Goal: Task Accomplishment & Management: Manage account settings

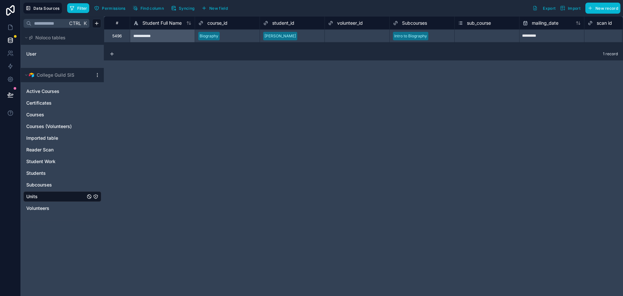
drag, startPoint x: 429, startPoint y: 84, endPoint x: 144, endPoint y: 180, distance: 301.2
click at [125, 184] on div "**********" at bounding box center [364, 156] width 520 height 280
click at [11, 42] on icon at bounding box center [10, 40] width 6 height 6
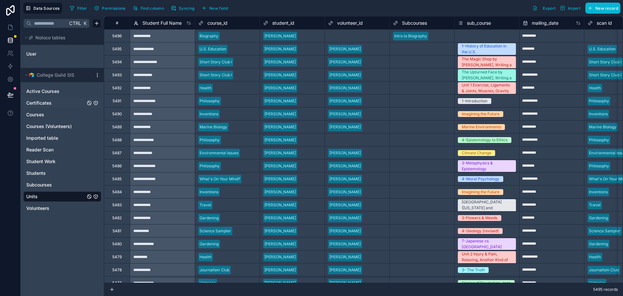
click at [37, 102] on span "Certificates" at bounding box center [38, 103] width 25 height 6
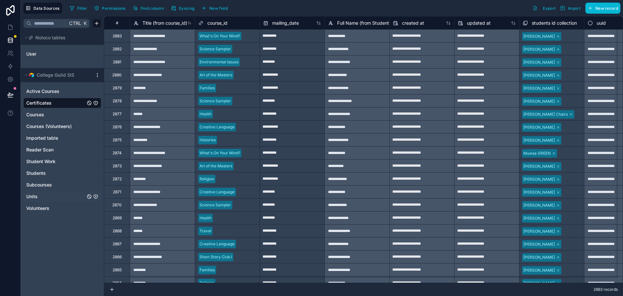
click at [35, 196] on span "Units" at bounding box center [31, 196] width 11 height 6
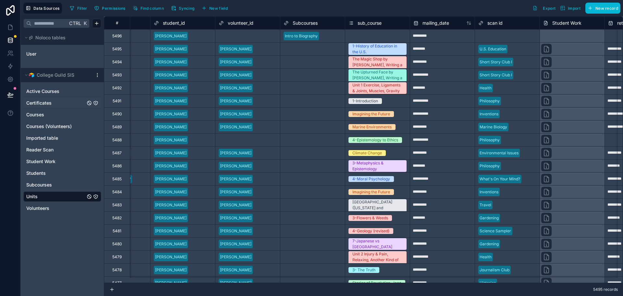
scroll to position [0, 132]
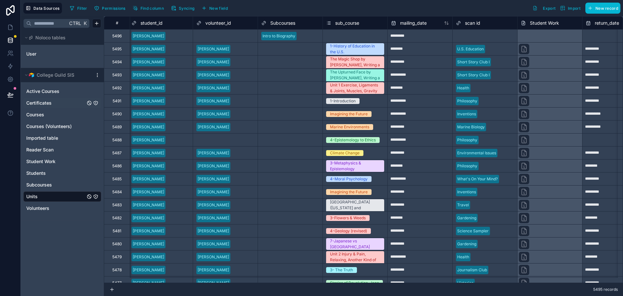
click at [355, 22] on span "sub_course" at bounding box center [347, 23] width 24 height 6
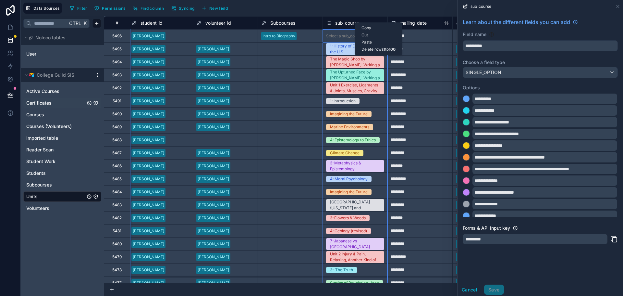
click at [368, 35] on div "Cut" at bounding box center [378, 34] width 47 height 7
click at [618, 8] on icon at bounding box center [618, 6] width 5 height 5
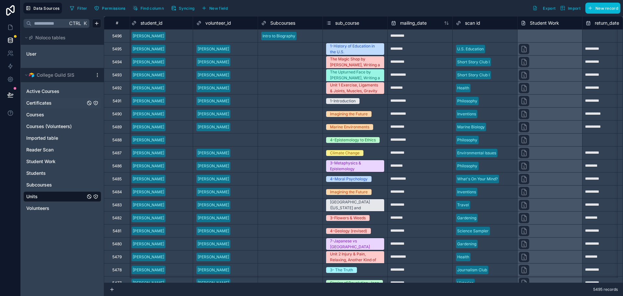
click at [364, 24] on div "sub_course" at bounding box center [355, 23] width 58 height 8
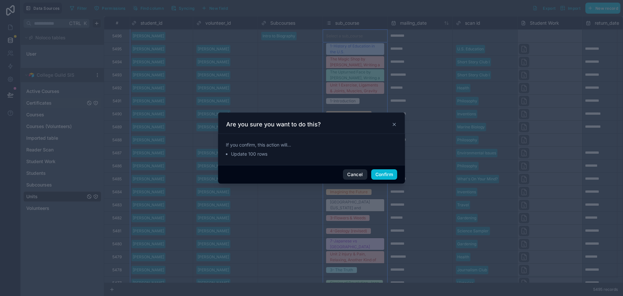
click at [357, 176] on button "Cancel" at bounding box center [355, 174] width 24 height 10
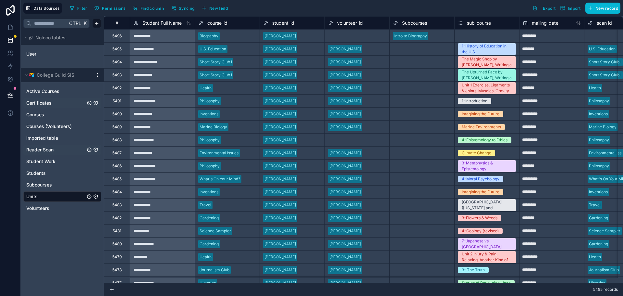
click at [40, 150] on span "Reader Scan" at bounding box center [39, 149] width 27 height 6
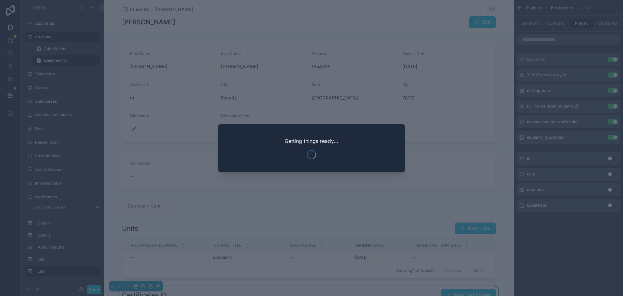
scroll to position [130, 0]
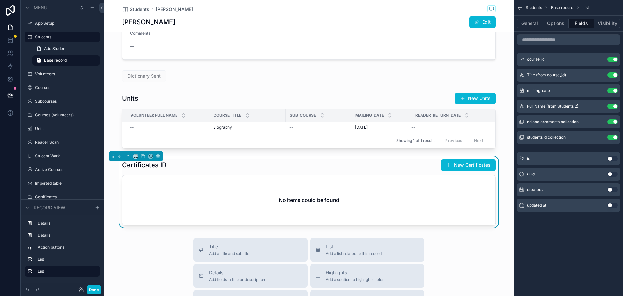
click at [113, 88] on div "First Name [PERSON_NAME] Last Name [PERSON_NAME] Prison Id 1854389 Waitlist Dat…" at bounding box center [309, 68] width 410 height 317
click at [445, 195] on div "No items could be found" at bounding box center [308, 199] width 373 height 49
click at [534, 22] on button "General" at bounding box center [530, 23] width 26 height 9
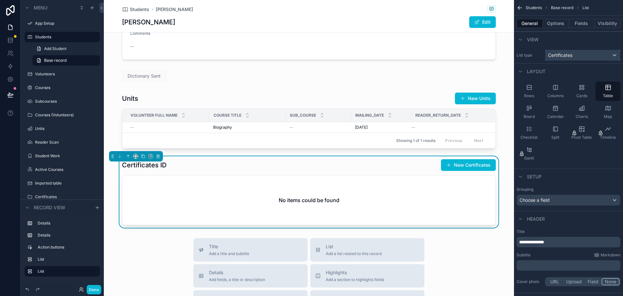
click at [573, 55] on div "Certificates" at bounding box center [583, 55] width 75 height 10
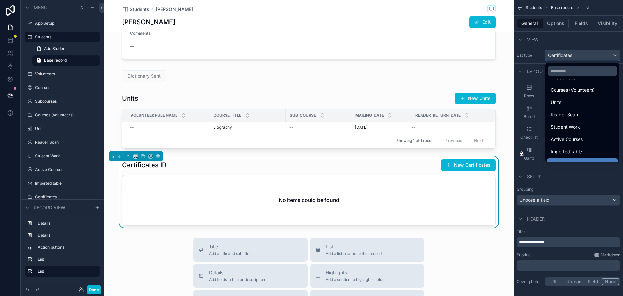
scroll to position [90, 0]
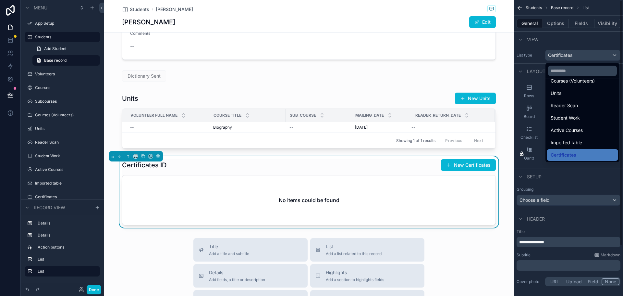
click at [572, 41] on div "scrollable content" at bounding box center [311, 148] width 623 height 296
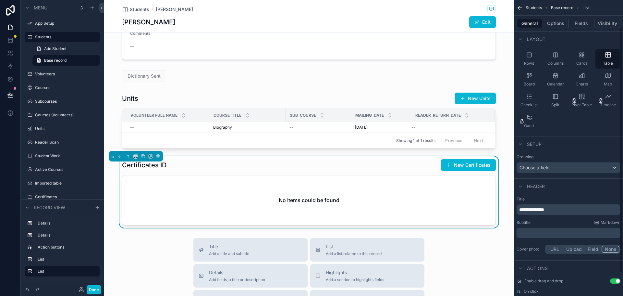
scroll to position [60, 0]
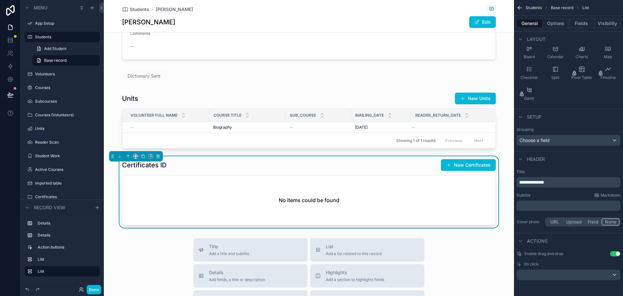
click at [555, 183] on p "**********" at bounding box center [570, 182] width 100 height 6
click at [561, 194] on div "Subtitle Markdown" at bounding box center [569, 195] width 104 height 5
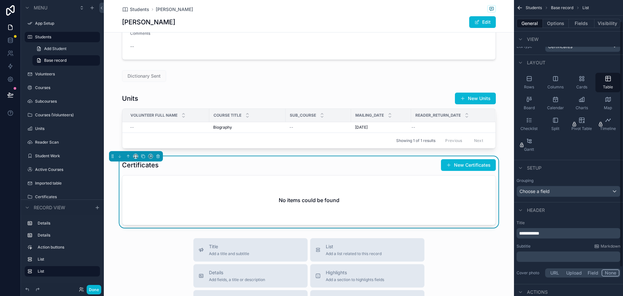
scroll to position [0, 0]
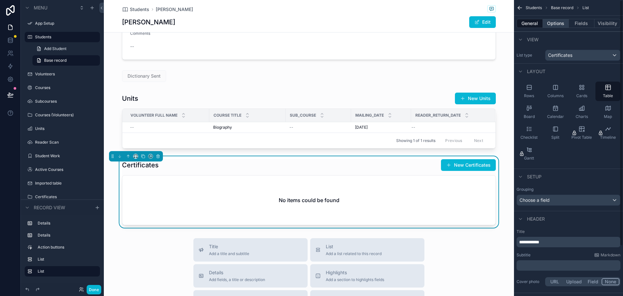
click at [557, 22] on button "Options" at bounding box center [556, 23] width 26 height 9
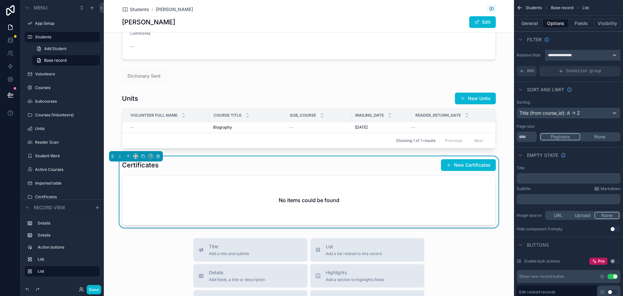
click at [579, 54] on div "**********" at bounding box center [583, 55] width 75 height 10
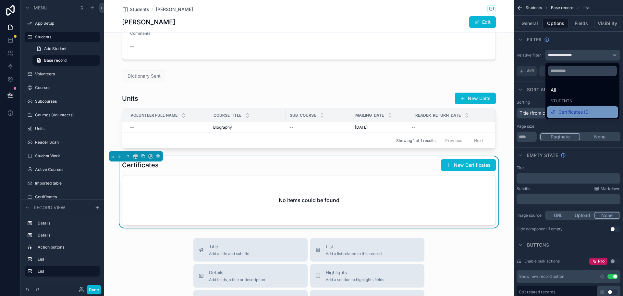
click at [573, 113] on span "Certificates ID" at bounding box center [574, 112] width 30 height 8
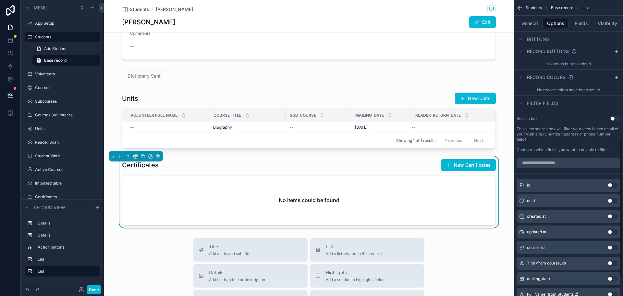
scroll to position [330, 0]
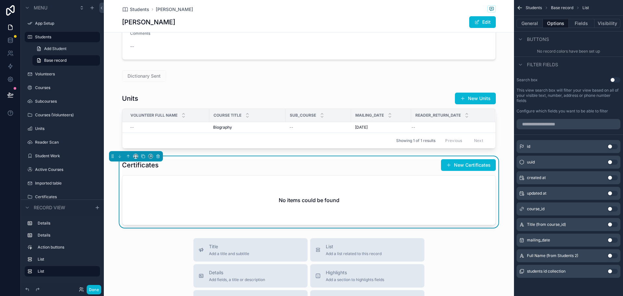
click at [615, 222] on button "Use setting" at bounding box center [613, 224] width 10 height 5
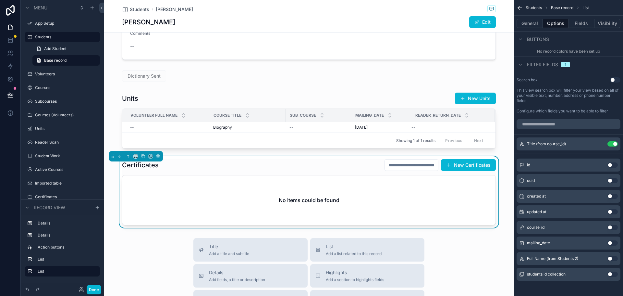
click at [611, 242] on button "Use setting" at bounding box center [613, 242] width 10 height 5
click at [613, 142] on button "Use setting" at bounding box center [613, 143] width 10 height 5
click at [611, 145] on button "Use setting" at bounding box center [613, 143] width 10 height 5
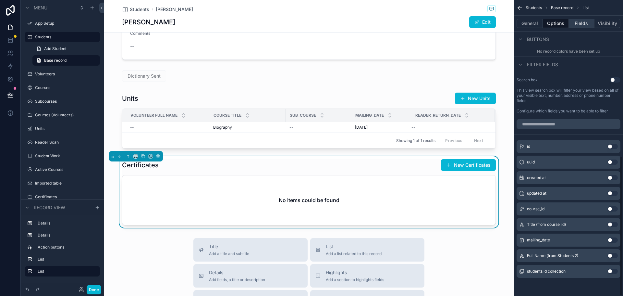
click at [586, 21] on button "Fields" at bounding box center [582, 23] width 26 height 9
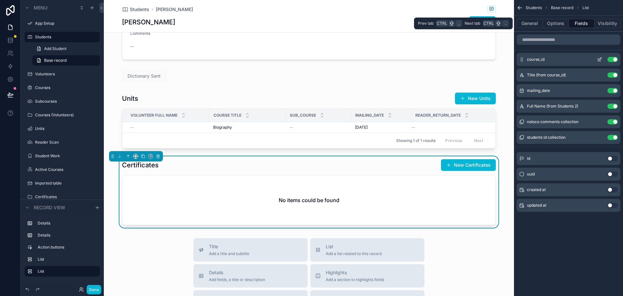
scroll to position [0, 0]
click at [614, 106] on button "Use setting" at bounding box center [613, 106] width 10 height 5
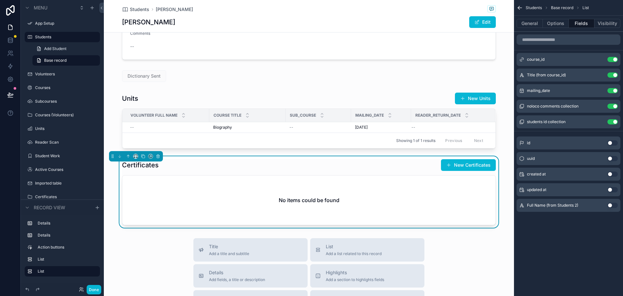
click at [614, 106] on button "Use setting" at bounding box center [613, 106] width 10 height 5
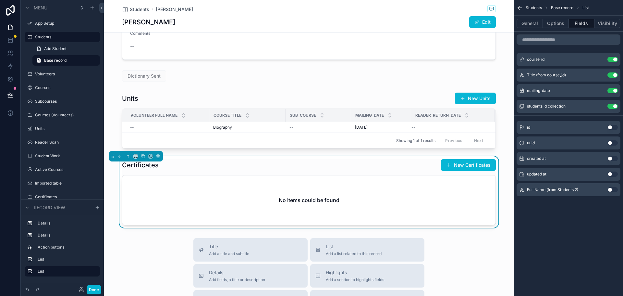
click at [614, 106] on button "Use setting" at bounding box center [613, 106] width 10 height 5
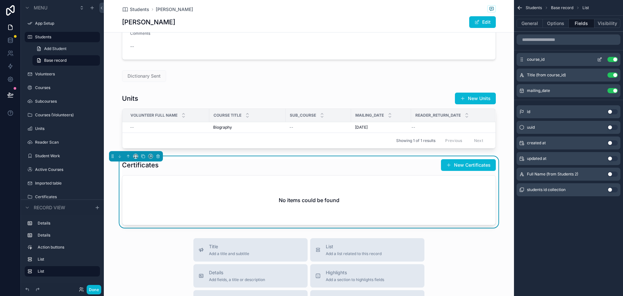
click at [614, 59] on button "Use setting" at bounding box center [613, 59] width 10 height 5
click at [563, 249] on div "Students Base record List General Options Fields Visibility Title (from course_…" at bounding box center [568, 148] width 109 height 296
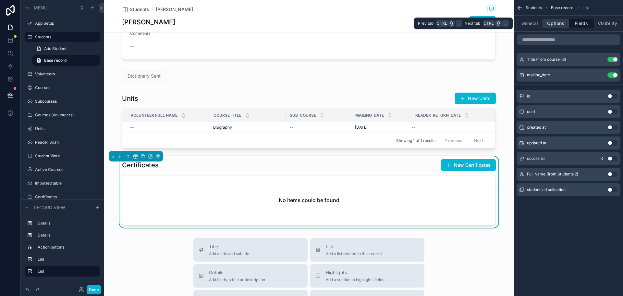
click at [558, 23] on button "Options" at bounding box center [556, 23] width 26 height 9
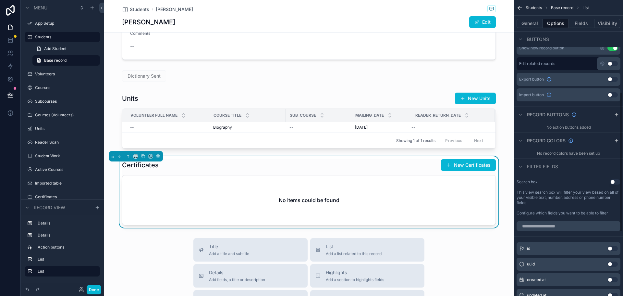
scroll to position [195, 0]
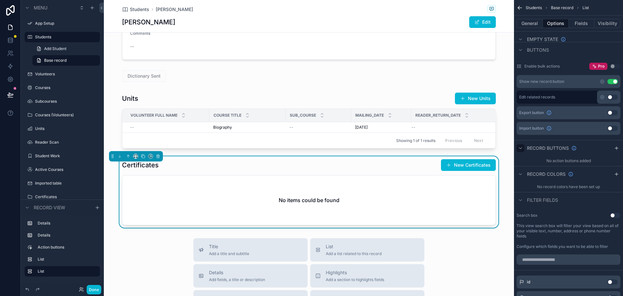
click at [521, 149] on icon "scrollable content" at bounding box center [520, 147] width 5 height 5
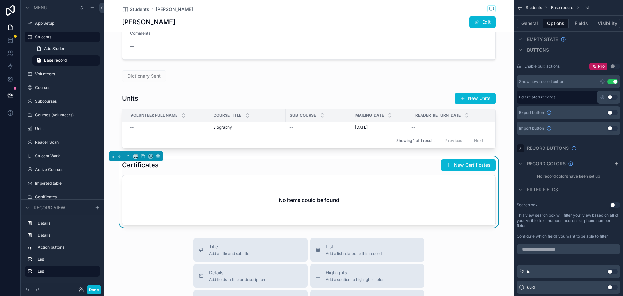
click at [521, 149] on icon "scrollable content" at bounding box center [520, 147] width 5 height 5
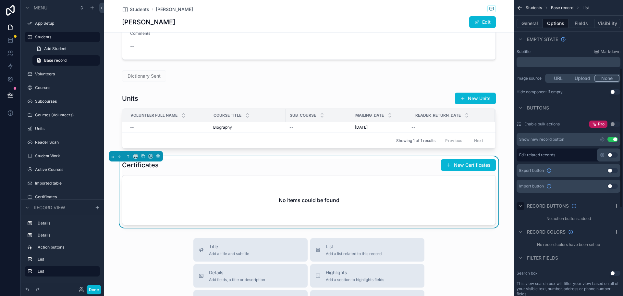
scroll to position [135, 0]
click at [564, 141] on div "Show new record button" at bounding box center [542, 140] width 45 height 5
click at [602, 140] on icon "scrollable content" at bounding box center [603, 141] width 4 height 4
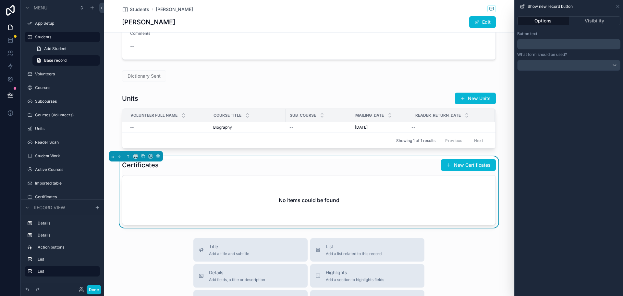
click at [544, 43] on p "﻿" at bounding box center [569, 44] width 99 height 8
click at [565, 29] on div "**********" at bounding box center [569, 51] width 108 height 45
click at [555, 65] on div at bounding box center [569, 65] width 103 height 10
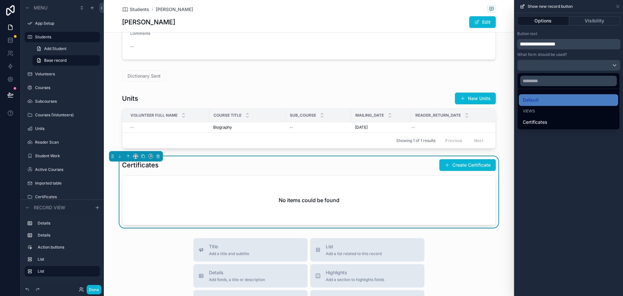
click at [579, 54] on div at bounding box center [569, 148] width 108 height 296
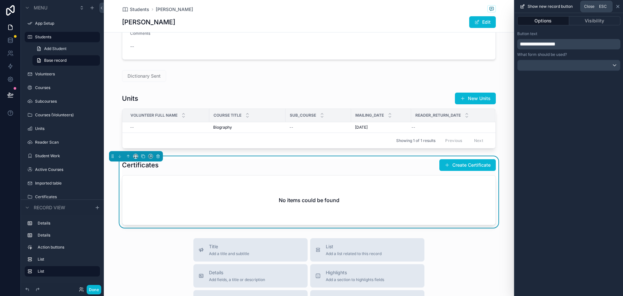
click at [619, 5] on icon at bounding box center [618, 6] width 5 height 5
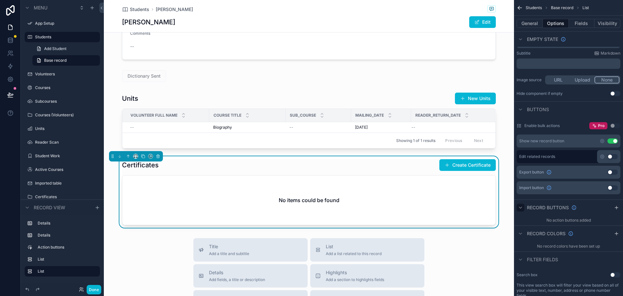
click at [94, 287] on button "Done" at bounding box center [94, 289] width 15 height 9
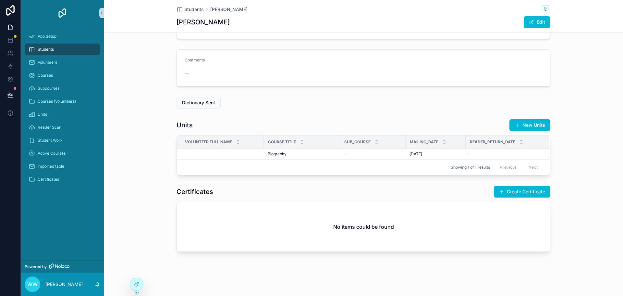
scroll to position [103, 0]
click at [505, 192] on button "Create Certificate" at bounding box center [522, 192] width 57 height 12
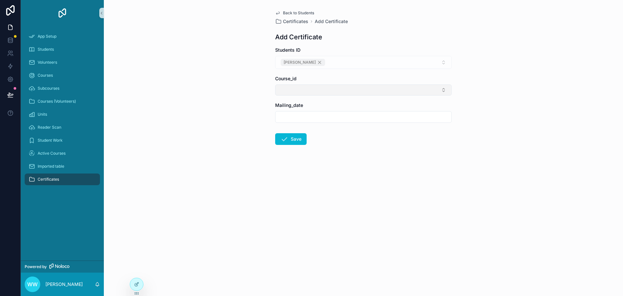
click at [317, 91] on button "Select Button" at bounding box center [363, 89] width 177 height 11
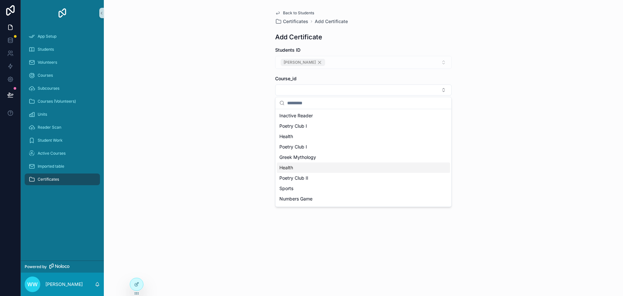
click at [287, 167] on span "Health" at bounding box center [287, 167] width 14 height 6
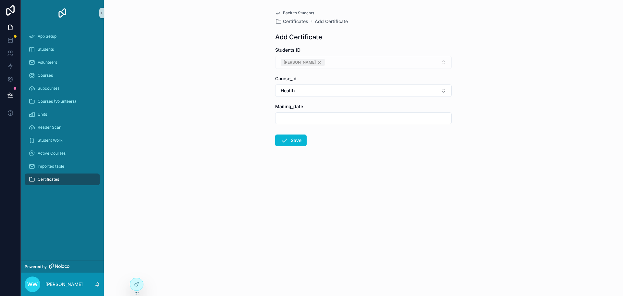
click at [294, 121] on input "scrollable content" at bounding box center [364, 118] width 176 height 9
click at [246, 191] on div "Back to Students Certificates Add Certificate Add Certificate Students ID [PERS…" at bounding box center [364, 148] width 520 height 296
click at [136, 284] on icon at bounding box center [137, 283] width 3 height 3
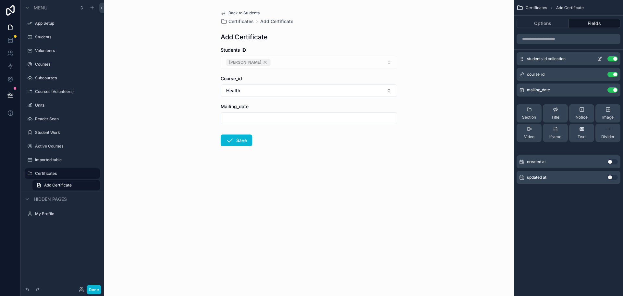
click at [600, 59] on icon "scrollable content" at bounding box center [600, 58] width 3 height 3
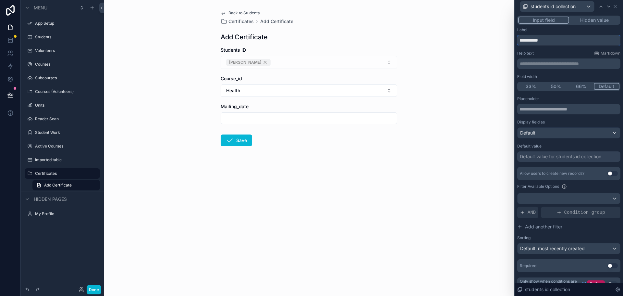
drag, startPoint x: 556, startPoint y: 40, endPoint x: 513, endPoint y: 41, distance: 42.2
click at [513, 41] on div "**********" at bounding box center [311, 148] width 623 height 296
type input "**********"
click at [618, 7] on icon at bounding box center [615, 6] width 5 height 5
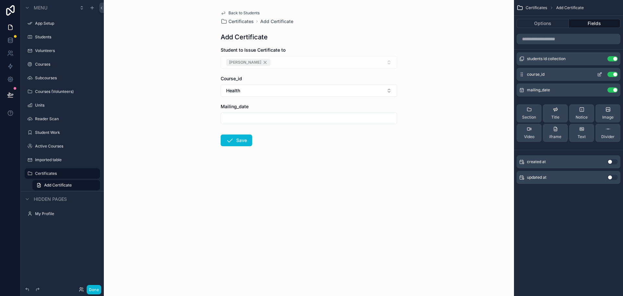
click at [601, 75] on icon "scrollable content" at bounding box center [600, 74] width 5 height 5
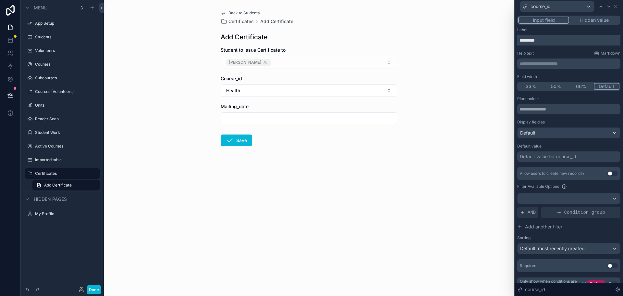
click at [556, 40] on input "*********" at bounding box center [569, 40] width 103 height 10
drag, startPoint x: 561, startPoint y: 39, endPoint x: 536, endPoint y: 39, distance: 25.3
click at [536, 39] on input "*********" at bounding box center [569, 40] width 103 height 10
type input "******"
click at [561, 97] on div "Placeholder" at bounding box center [569, 98] width 103 height 5
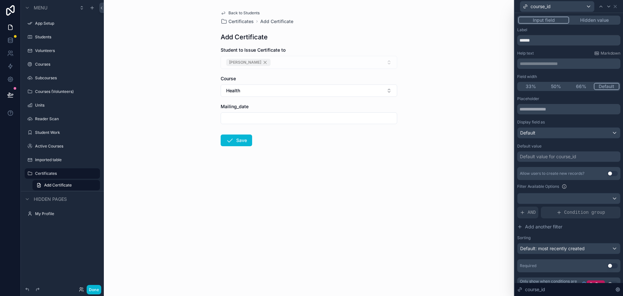
click at [553, 86] on button "50%" at bounding box center [556, 86] width 25 height 7
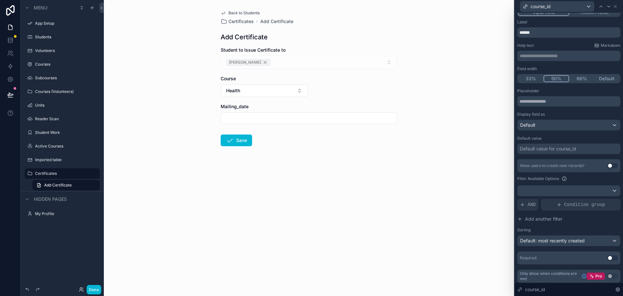
scroll to position [10, 0]
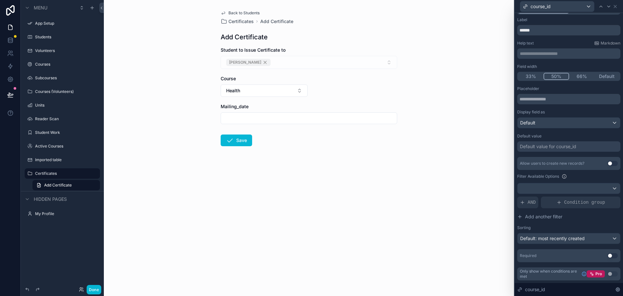
click at [608, 255] on button "Use setting" at bounding box center [613, 255] width 10 height 5
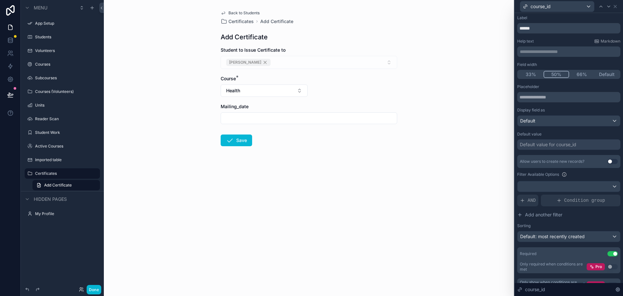
scroll to position [23, 0]
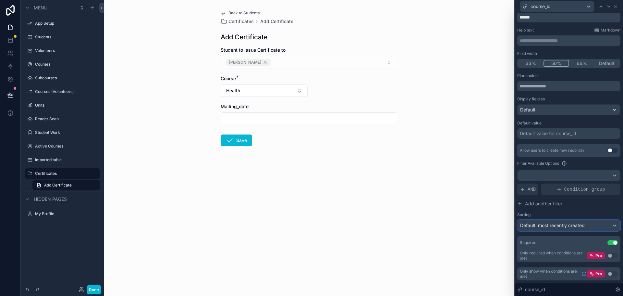
click at [560, 227] on span "Default: most recently created" at bounding box center [553, 225] width 65 height 6
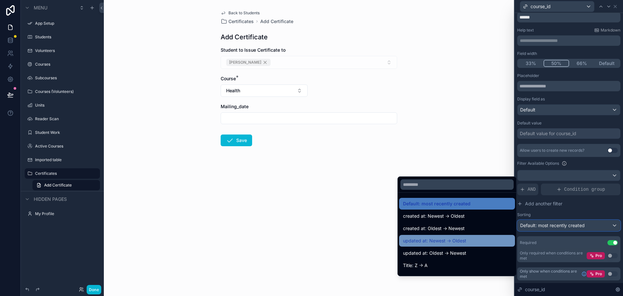
scroll to position [32, 0]
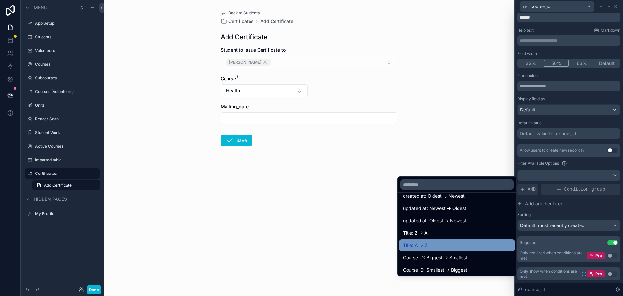
click at [411, 243] on span "Title: A -> Z" at bounding box center [415, 245] width 25 height 8
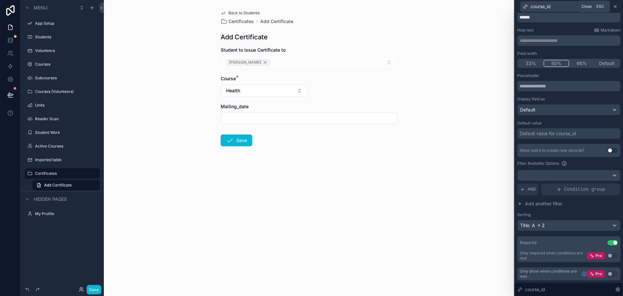
click at [616, 6] on icon at bounding box center [615, 6] width 3 height 3
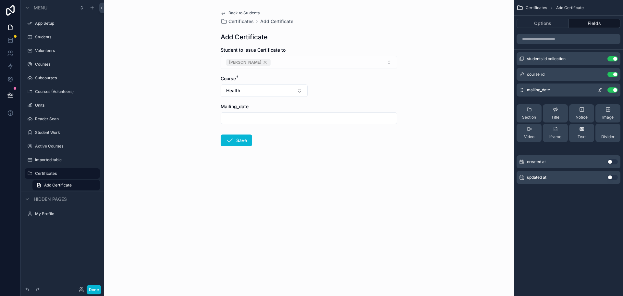
click at [598, 90] on icon "scrollable content" at bounding box center [599, 90] width 3 height 3
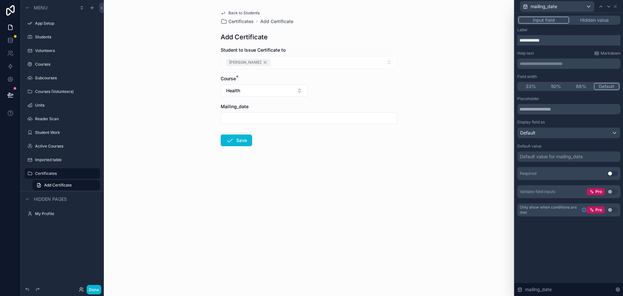
click at [554, 40] on input "**********" at bounding box center [569, 40] width 103 height 10
type input "**********"
click at [556, 85] on button "50%" at bounding box center [556, 86] width 25 height 7
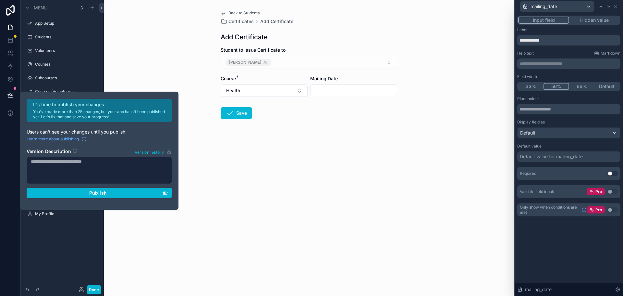
click at [609, 174] on button "Use setting" at bounding box center [613, 173] width 10 height 5
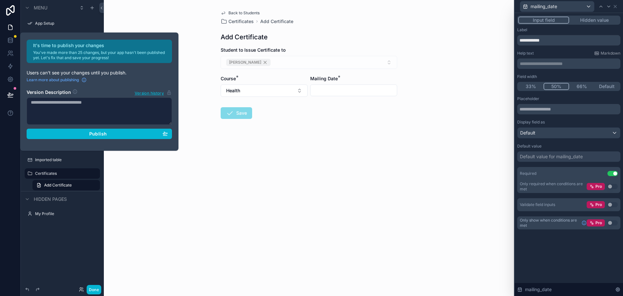
click at [306, 186] on div "Back to Students Certificates Add Certificate Add Certificate Student to Issue …" at bounding box center [309, 148] width 410 height 296
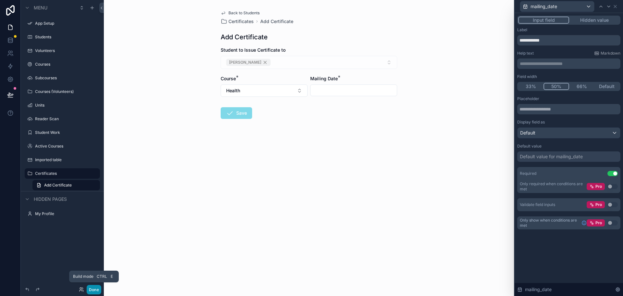
click at [95, 289] on button "Done" at bounding box center [94, 289] width 15 height 9
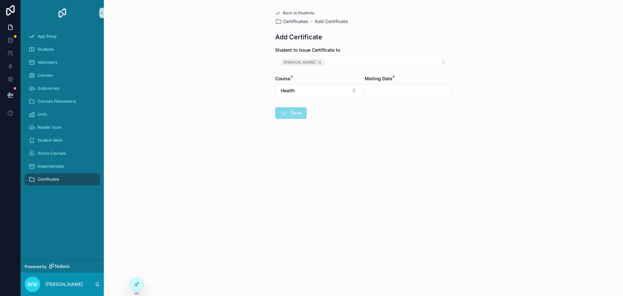
click at [395, 87] on input "scrollable content" at bounding box center [408, 90] width 86 height 9
click at [396, 145] on button "2" at bounding box center [397, 144] width 12 height 12
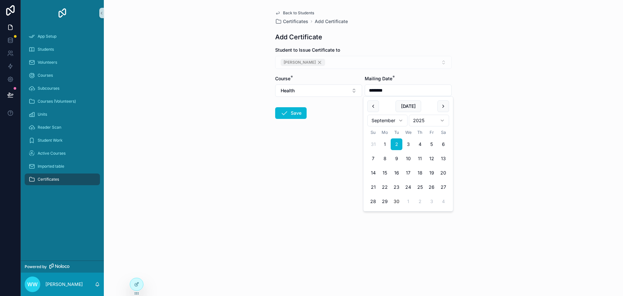
type input "********"
click at [288, 113] on icon "scrollable content" at bounding box center [285, 113] width 8 height 8
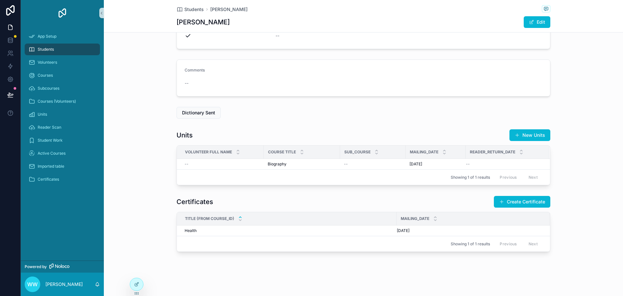
scroll to position [98, 0]
click at [136, 285] on icon at bounding box center [136, 284] width 5 height 5
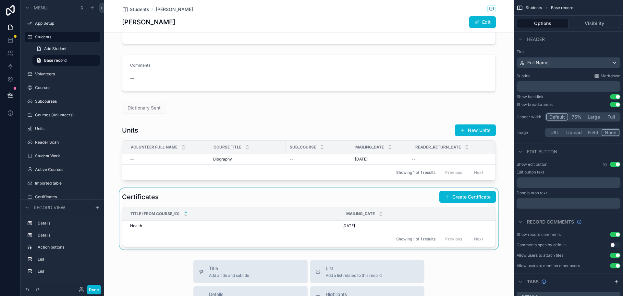
click at [372, 233] on div "Showing 1 of 1 results Previous Next" at bounding box center [308, 239] width 373 height 16
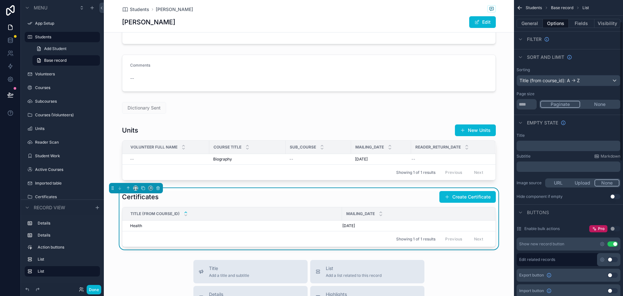
scroll to position [65, 0]
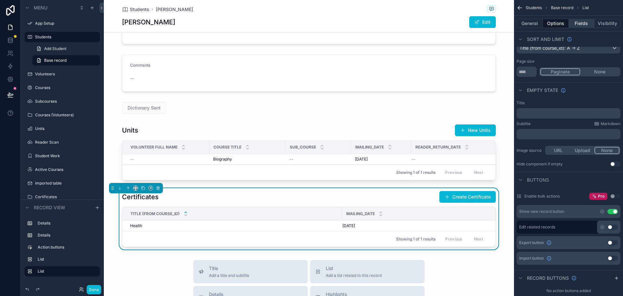
click at [580, 25] on button "Fields" at bounding box center [582, 23] width 26 height 9
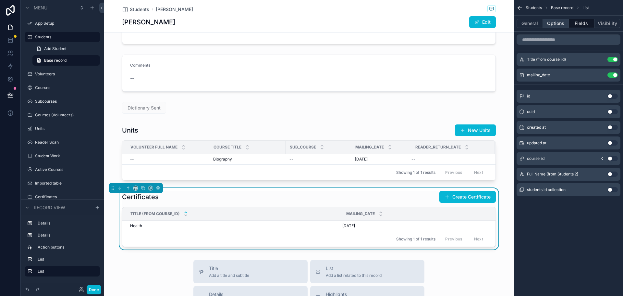
click at [555, 23] on button "Options" at bounding box center [556, 23] width 26 height 9
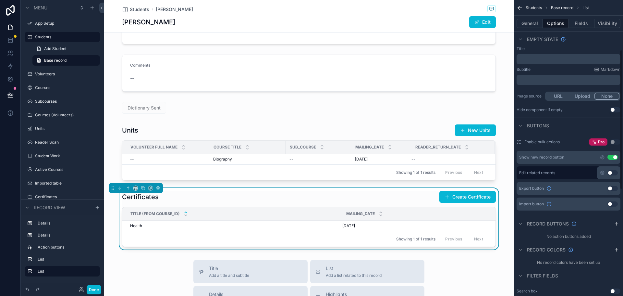
scroll to position [130, 0]
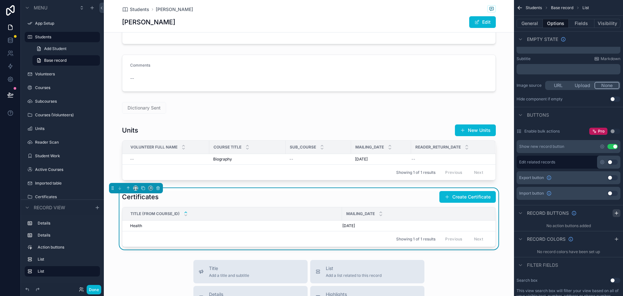
click at [617, 210] on icon "scrollable content" at bounding box center [616, 212] width 5 height 5
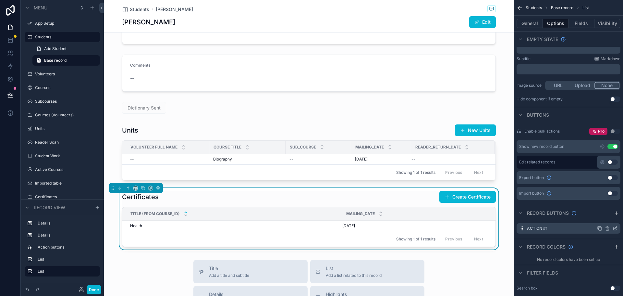
click at [615, 228] on icon "scrollable content" at bounding box center [616, 227] width 3 height 3
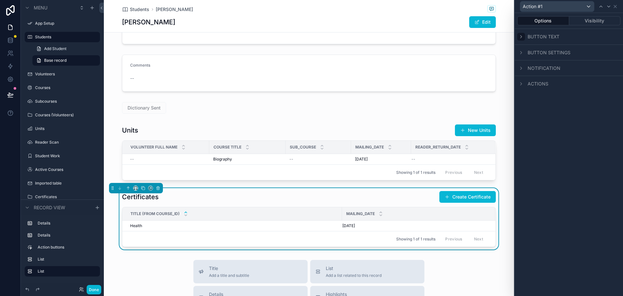
click at [521, 38] on icon at bounding box center [521, 36] width 5 height 5
drag, startPoint x: 550, startPoint y: 58, endPoint x: 500, endPoint y: 58, distance: 50.0
click at [500, 58] on div "Action #1 Options Visibility Button text Button text ********* Button settings …" at bounding box center [311, 148] width 623 height 296
type input "******"
click at [535, 75] on span "Button settings" at bounding box center [549, 73] width 43 height 6
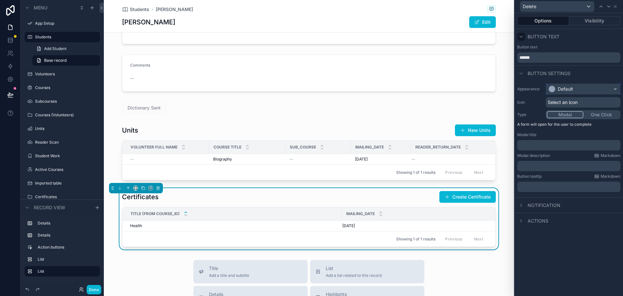
click at [565, 88] on div "Default" at bounding box center [565, 89] width 15 height 6
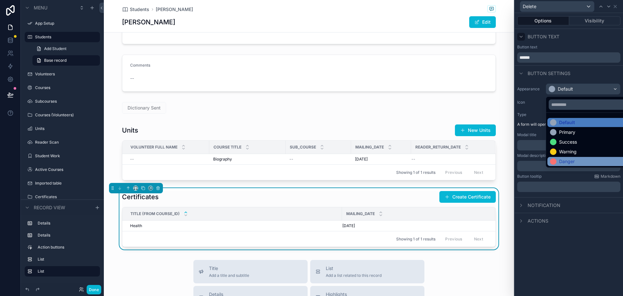
click at [563, 161] on div "Danger" at bounding box center [568, 161] width 16 height 6
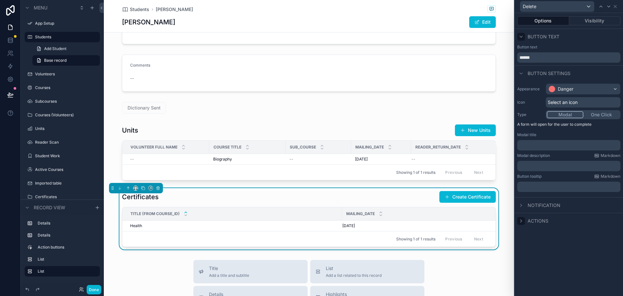
click at [522, 221] on icon at bounding box center [521, 220] width 5 height 5
click at [618, 220] on icon at bounding box center [616, 220] width 5 height 5
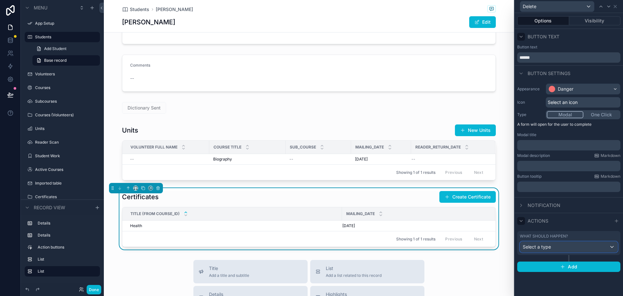
click at [568, 246] on div "Select a type" at bounding box center [569, 247] width 97 height 10
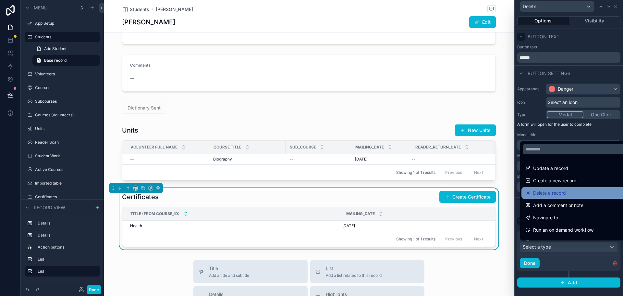
click at [551, 193] on span "Delete a record" at bounding box center [550, 193] width 33 height 8
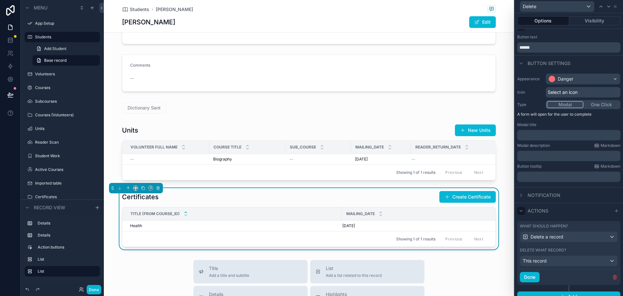
scroll to position [18, 0]
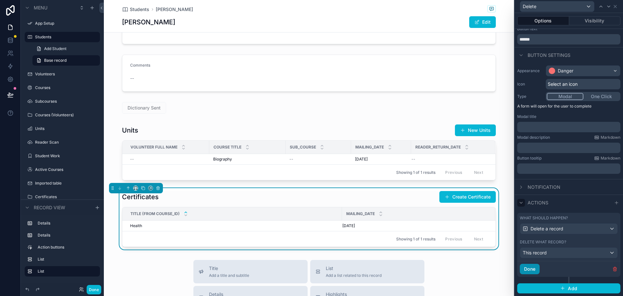
click at [536, 270] on button "Done" at bounding box center [530, 269] width 20 height 10
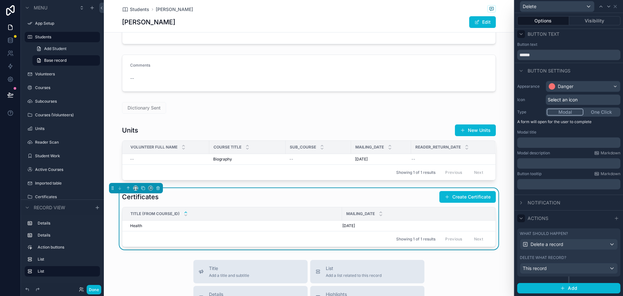
scroll to position [3, 0]
click at [539, 286] on button "Add" at bounding box center [569, 288] width 103 height 10
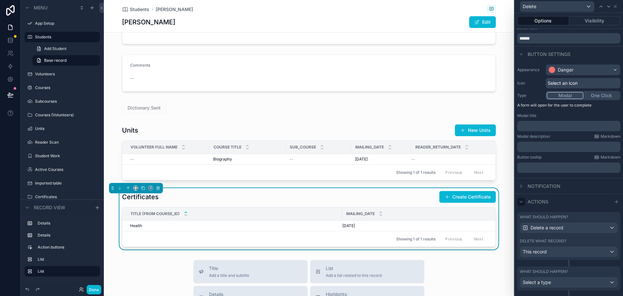
scroll to position [33, 0]
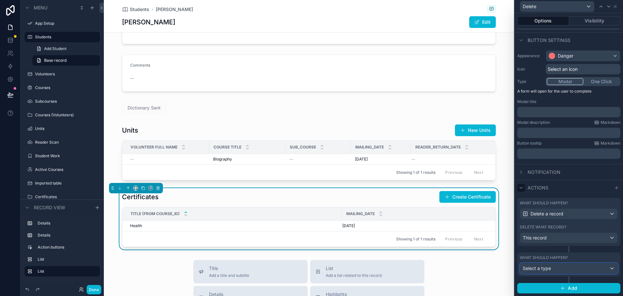
click at [608, 268] on div "Select a type" at bounding box center [569, 268] width 97 height 10
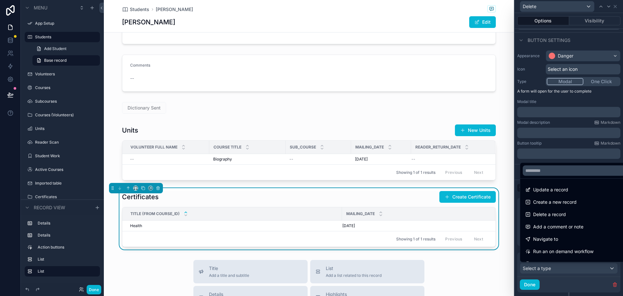
click at [608, 268] on div at bounding box center [569, 148] width 108 height 296
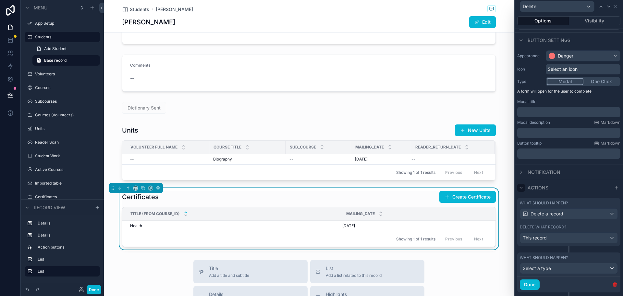
click at [616, 284] on icon "button" at bounding box center [616, 284] width 0 height 1
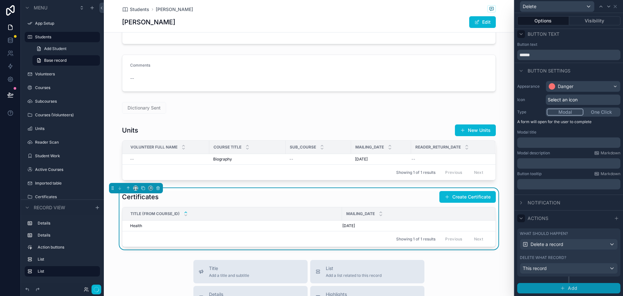
scroll to position [3, 0]
click at [617, 7] on icon at bounding box center [615, 6] width 5 height 5
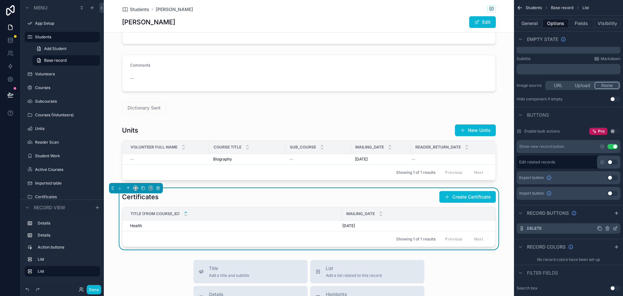
click at [615, 229] on icon "scrollable content" at bounding box center [615, 228] width 5 height 5
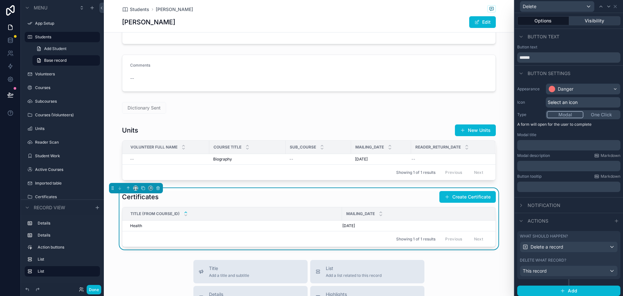
click at [585, 21] on button "Visibility" at bounding box center [596, 20] width 52 height 9
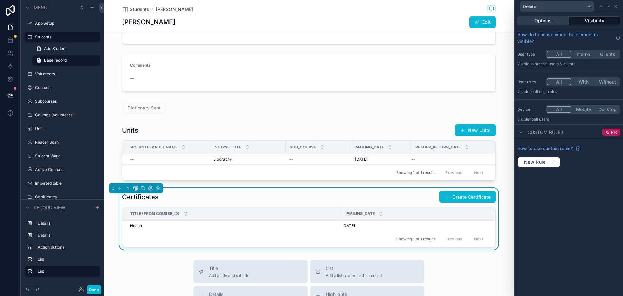
click at [548, 20] on button "Options" at bounding box center [544, 20] width 52 height 9
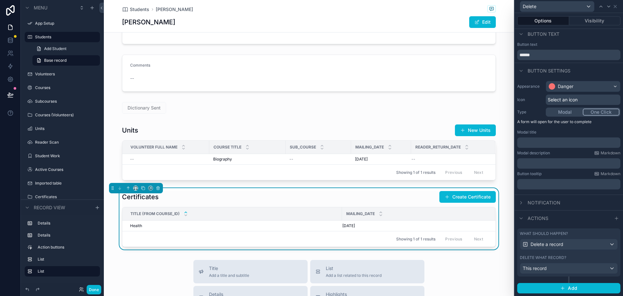
click at [597, 111] on button "One Click" at bounding box center [601, 111] width 37 height 7
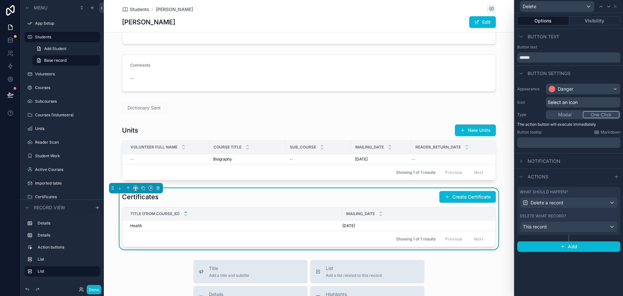
scroll to position [0, 0]
click at [95, 289] on button "Done" at bounding box center [94, 289] width 15 height 9
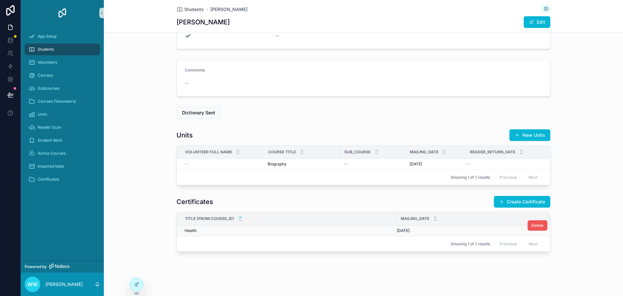
click at [536, 223] on span "Delete" at bounding box center [538, 225] width 12 height 5
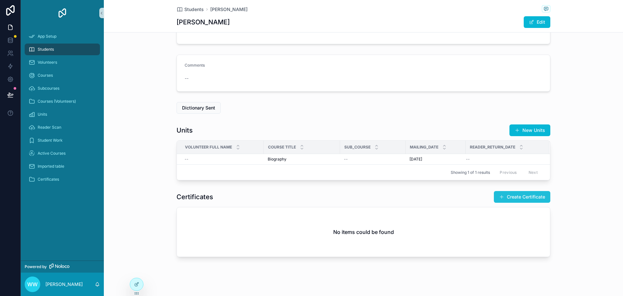
click at [521, 197] on button "Create Certificate" at bounding box center [522, 197] width 57 height 12
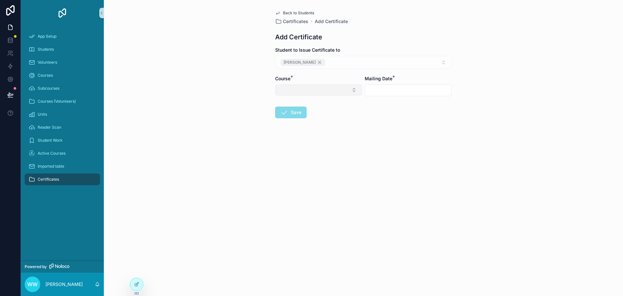
click at [350, 90] on button "Select Button" at bounding box center [318, 89] width 87 height 11
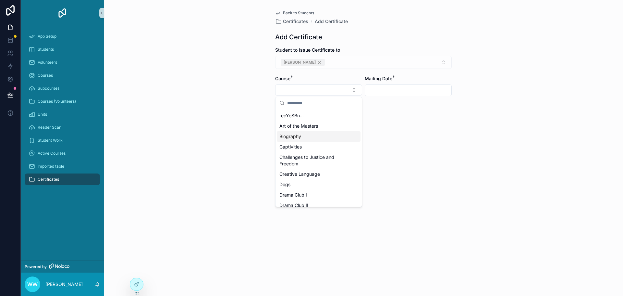
click at [297, 132] on div "Biography" at bounding box center [319, 136] width 84 height 10
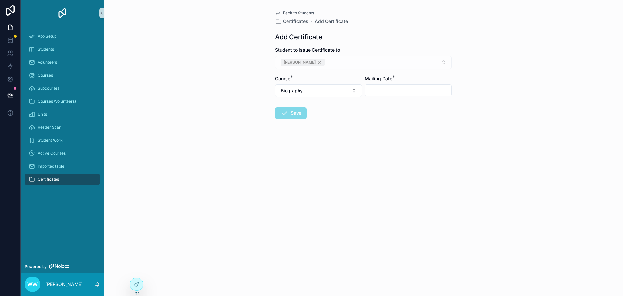
click at [394, 91] on input "scrollable content" at bounding box center [408, 90] width 86 height 9
click at [398, 144] on button "2" at bounding box center [397, 144] width 12 height 12
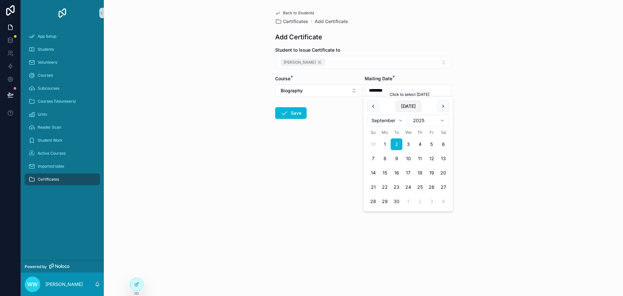
click at [409, 107] on button "[DATE]" at bounding box center [409, 106] width 26 height 12
type input "*********"
click at [295, 113] on button "Save" at bounding box center [290, 113] width 31 height 12
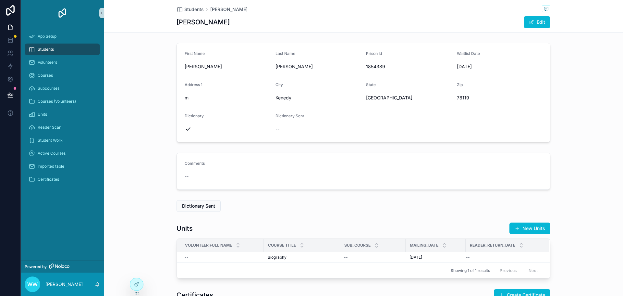
scroll to position [98, 0]
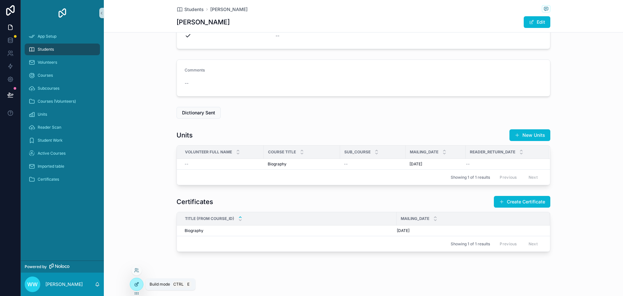
click at [137, 282] on icon at bounding box center [136, 284] width 5 height 5
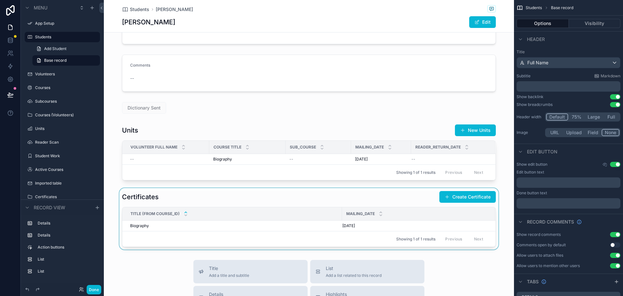
click at [289, 223] on div "scrollable content" at bounding box center [309, 218] width 410 height 61
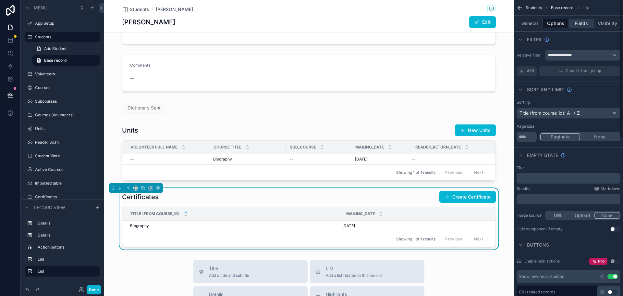
click at [585, 22] on button "Fields" at bounding box center [582, 23] width 26 height 9
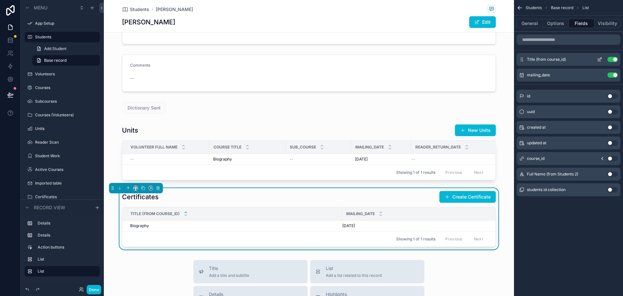
click at [601, 58] on icon "scrollable content" at bounding box center [601, 58] width 1 height 1
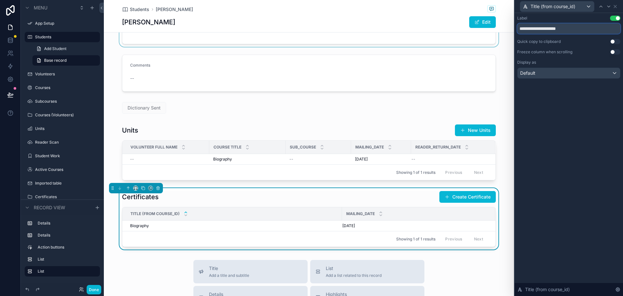
drag, startPoint x: 574, startPoint y: 30, endPoint x: 499, endPoint y: 33, distance: 75.4
click at [499, 33] on div "**********" at bounding box center [311, 148] width 623 height 296
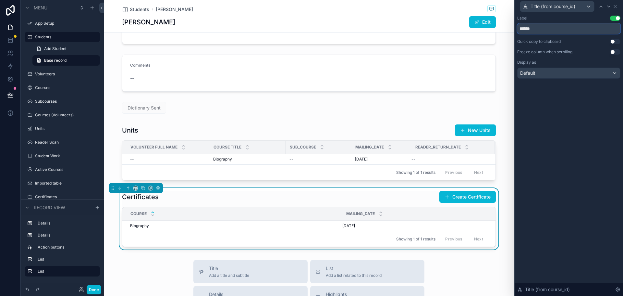
type input "******"
click at [562, 123] on div "Label Use setting ****** Quick copy to clipboard Use setting Freeze column when…" at bounding box center [569, 154] width 108 height 283
click at [615, 6] on icon at bounding box center [615, 6] width 3 height 3
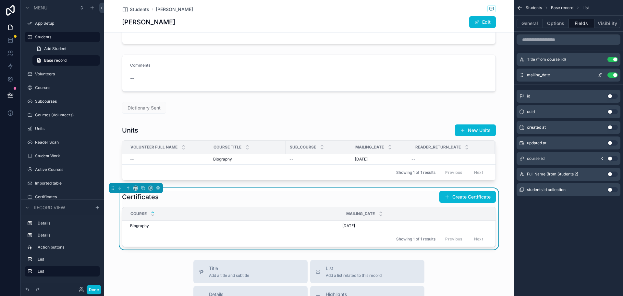
click at [599, 75] on icon "scrollable content" at bounding box center [600, 74] width 3 height 3
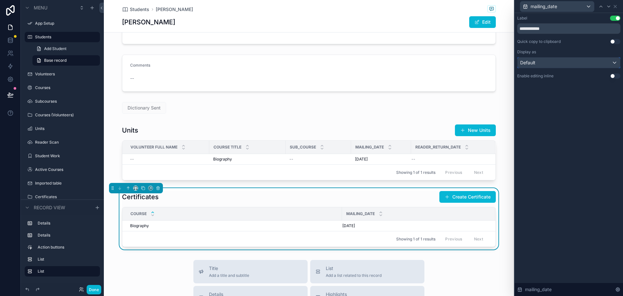
click at [553, 63] on div "Default" at bounding box center [569, 62] width 103 height 10
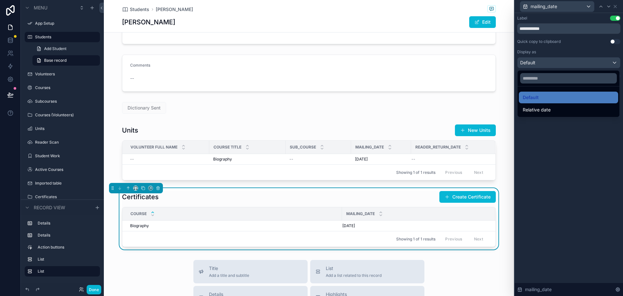
click at [567, 33] on div at bounding box center [569, 148] width 108 height 296
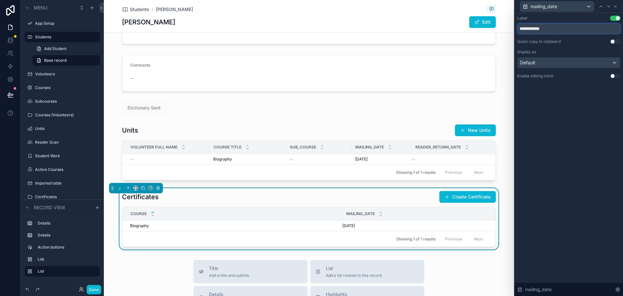
drag, startPoint x: 569, startPoint y: 28, endPoint x: 519, endPoint y: 31, distance: 49.5
click at [519, 31] on input "**********" at bounding box center [569, 28] width 103 height 10
click at [538, 28] on input "**********" at bounding box center [569, 28] width 103 height 10
type input "**********"
click at [580, 149] on div "**********" at bounding box center [569, 154] width 108 height 283
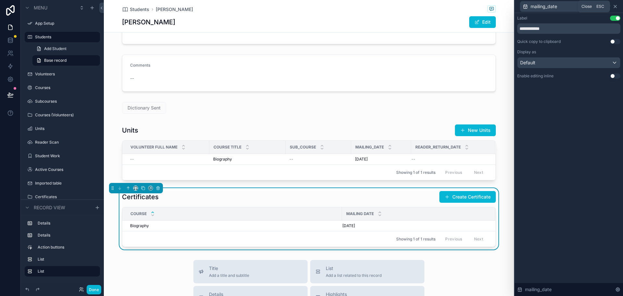
click at [618, 6] on icon at bounding box center [615, 6] width 5 height 5
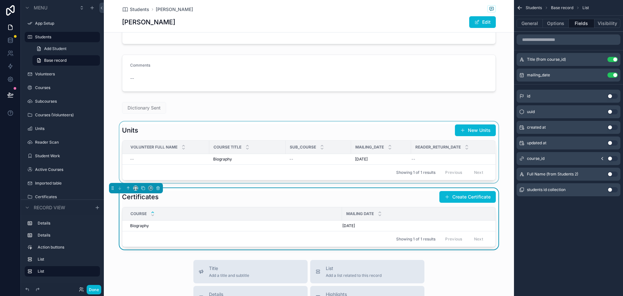
click at [362, 144] on div "Mailing_date" at bounding box center [381, 147] width 59 height 12
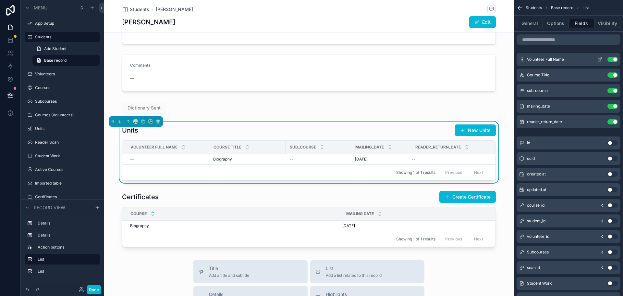
click at [600, 59] on icon "scrollable content" at bounding box center [600, 59] width 5 height 5
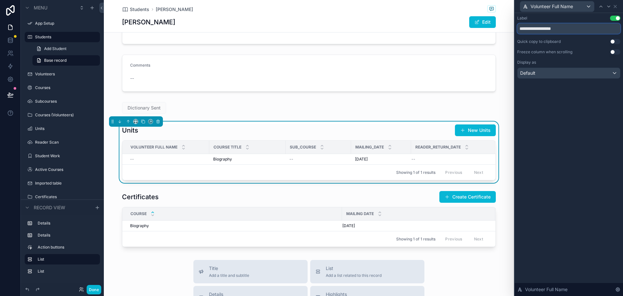
drag, startPoint x: 567, startPoint y: 28, endPoint x: 502, endPoint y: 28, distance: 64.9
click at [502, 28] on div "**********" at bounding box center [311, 148] width 623 height 296
type input "*"
type input "**********"
click at [614, 6] on icon at bounding box center [615, 6] width 5 height 5
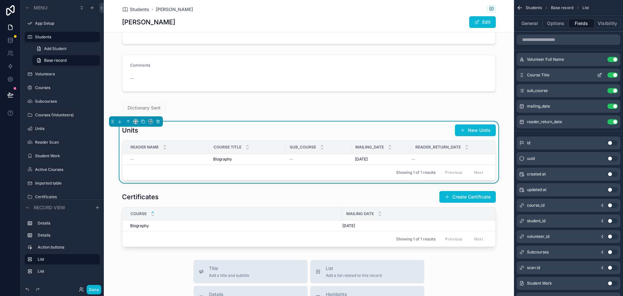
click at [600, 74] on icon "scrollable content" at bounding box center [600, 74] width 5 height 5
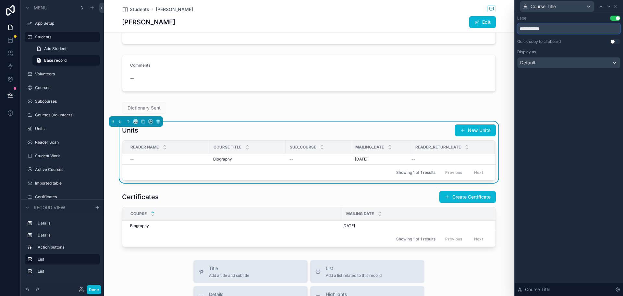
drag, startPoint x: 535, startPoint y: 28, endPoint x: 560, endPoint y: 30, distance: 25.4
click at [560, 30] on input "**********" at bounding box center [569, 28] width 103 height 10
type input "******"
click at [615, 7] on icon at bounding box center [615, 6] width 5 height 5
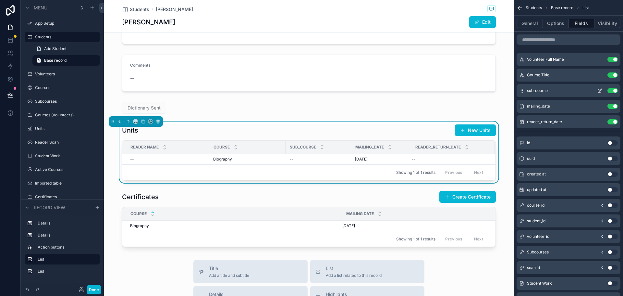
click at [600, 89] on icon "scrollable content" at bounding box center [600, 90] width 5 height 5
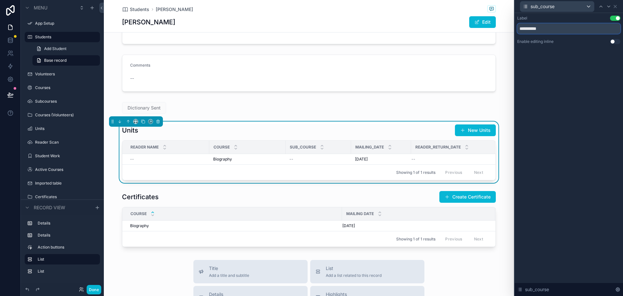
drag, startPoint x: 552, startPoint y: 27, endPoint x: 499, endPoint y: 27, distance: 52.3
click at [499, 27] on div "**********" at bounding box center [311, 148] width 623 height 296
type input "**********"
click at [616, 6] on icon at bounding box center [615, 6] width 5 height 5
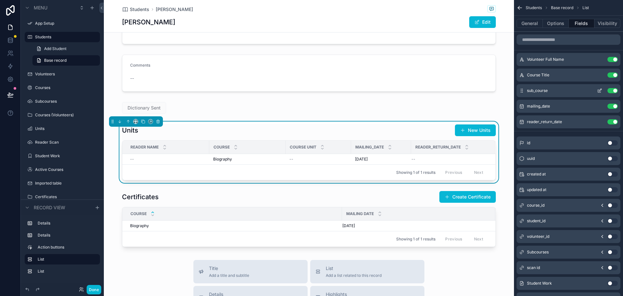
click at [600, 89] on icon "scrollable content" at bounding box center [600, 90] width 5 height 5
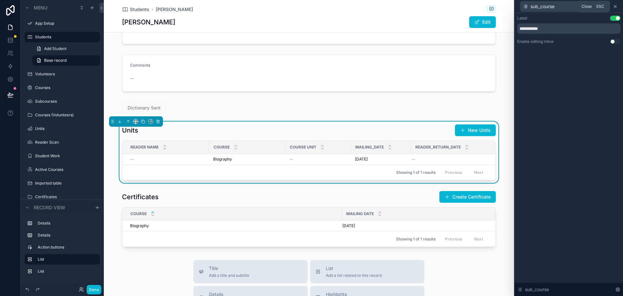
click at [616, 7] on icon at bounding box center [615, 6] width 3 height 3
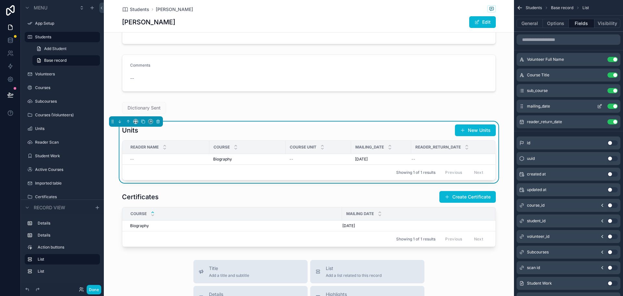
click at [598, 105] on icon "scrollable content" at bounding box center [600, 106] width 5 height 5
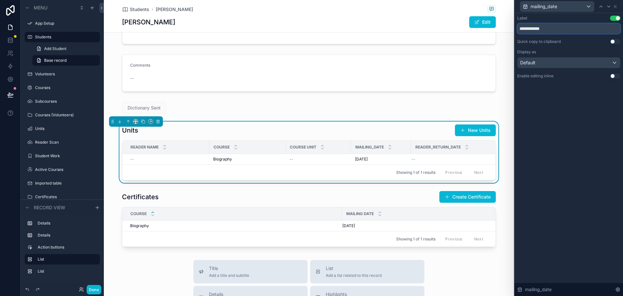
click at [539, 30] on input "**********" at bounding box center [569, 28] width 103 height 10
type input "**********"
click at [558, 108] on div "**********" at bounding box center [569, 154] width 108 height 283
click at [618, 5] on icon at bounding box center [615, 6] width 5 height 5
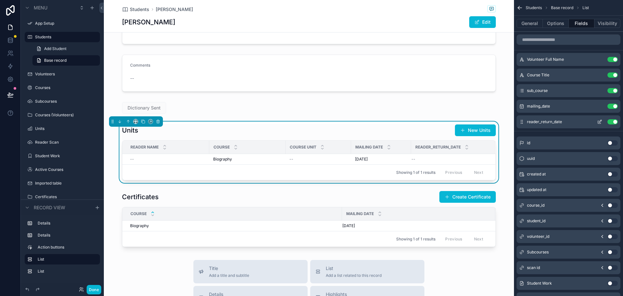
click at [600, 122] on icon "scrollable content" at bounding box center [600, 121] width 5 height 5
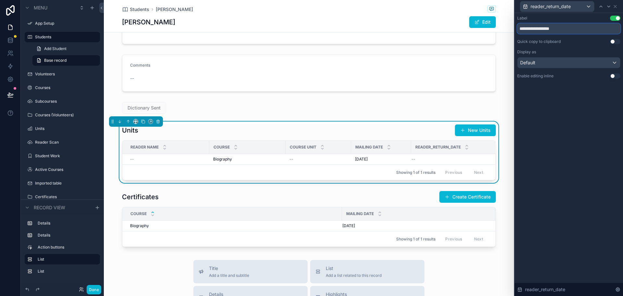
drag, startPoint x: 550, startPoint y: 28, endPoint x: 504, endPoint y: 28, distance: 46.4
click at [504, 28] on div "**********" at bounding box center [311, 148] width 623 height 296
type input "**********"
click at [576, 134] on div "**********" at bounding box center [569, 154] width 108 height 283
click at [614, 6] on icon at bounding box center [615, 6] width 5 height 5
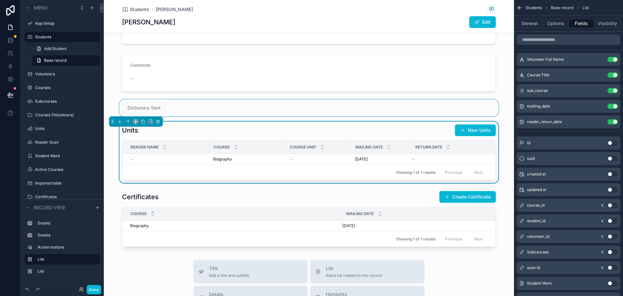
click at [203, 108] on div "scrollable content" at bounding box center [309, 107] width 410 height 17
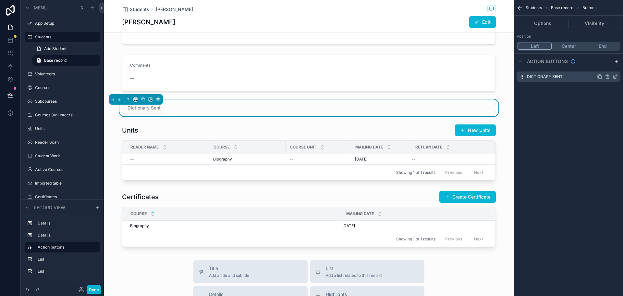
click at [616, 75] on icon "scrollable content" at bounding box center [615, 76] width 5 height 5
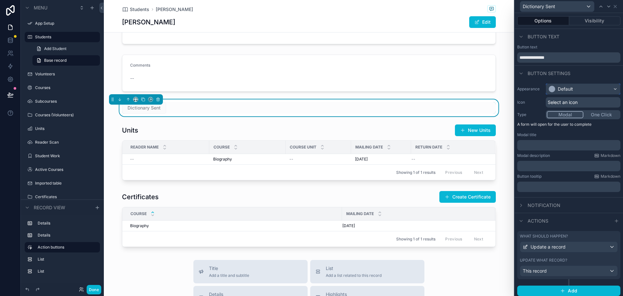
click at [589, 89] on div "Default" at bounding box center [584, 89] width 74 height 10
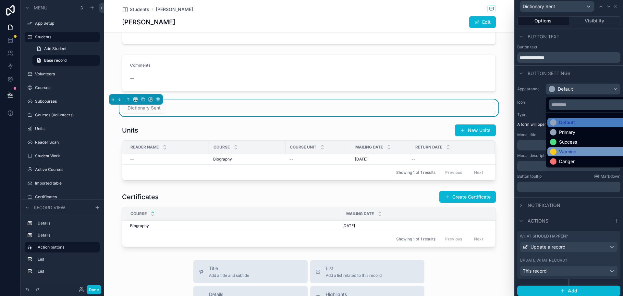
click at [570, 149] on div "Warning" at bounding box center [569, 151] width 18 height 6
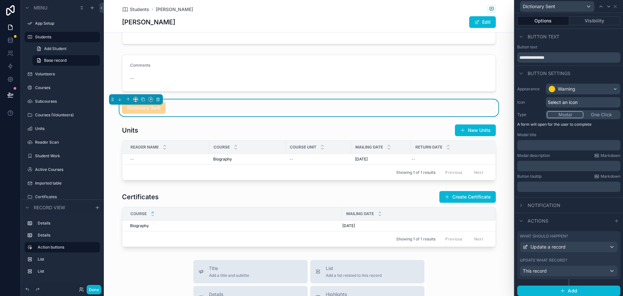
click at [596, 114] on button "One Click" at bounding box center [602, 114] width 36 height 7
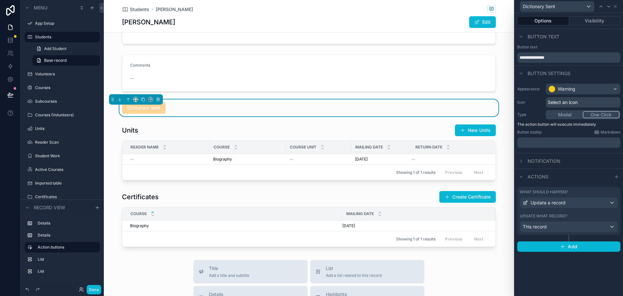
click at [501, 115] on div "Dictionary Sent" at bounding box center [309, 107] width 410 height 17
click at [113, 179] on div "scrollable content" at bounding box center [309, 151] width 410 height 61
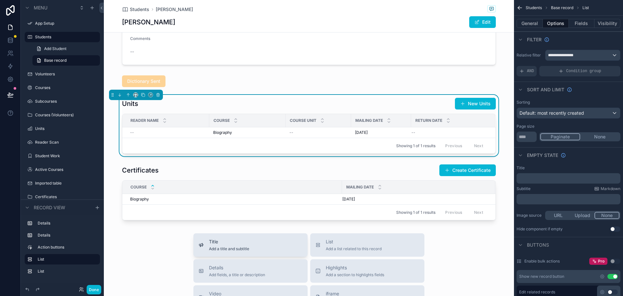
scroll to position [195, 0]
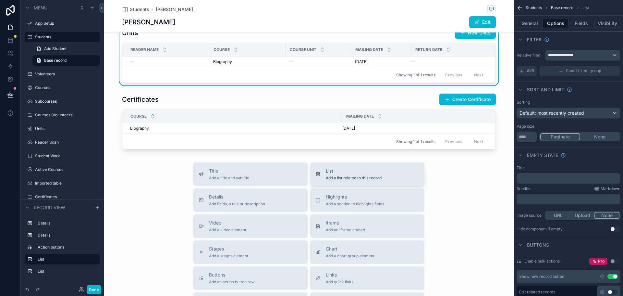
click at [342, 180] on span "Add a list related to this record" at bounding box center [354, 177] width 56 height 5
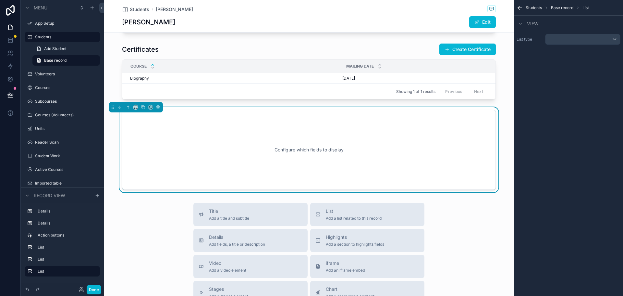
scroll to position [252, 0]
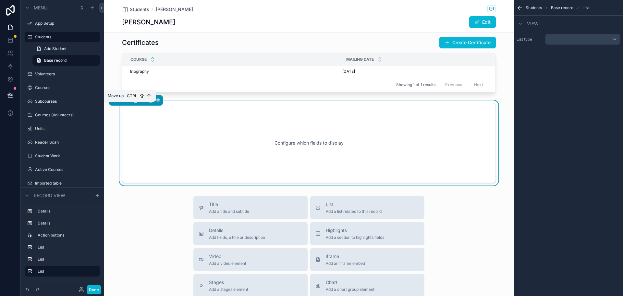
click at [129, 103] on icon "scrollable content" at bounding box center [128, 100] width 5 height 5
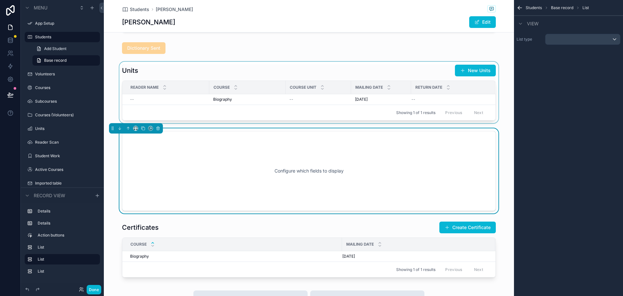
scroll to position [155, 0]
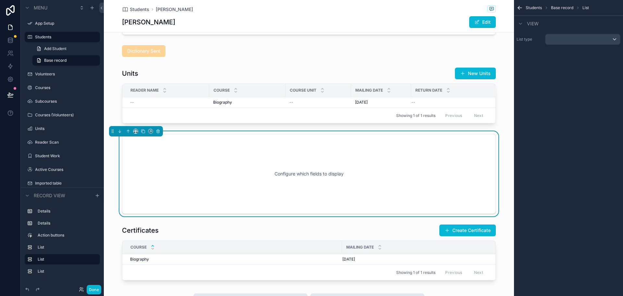
click at [429, 163] on div "Configure which fields to display" at bounding box center [309, 174] width 353 height 58
click at [587, 39] on div "scrollable content" at bounding box center [583, 39] width 75 height 10
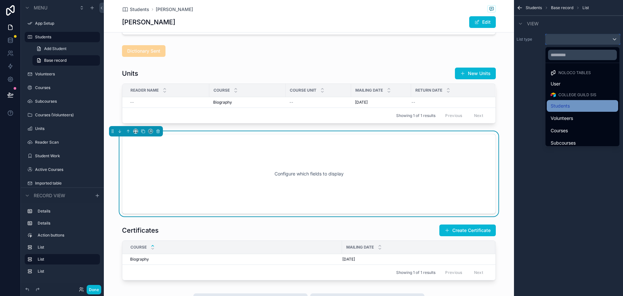
scroll to position [32, 0]
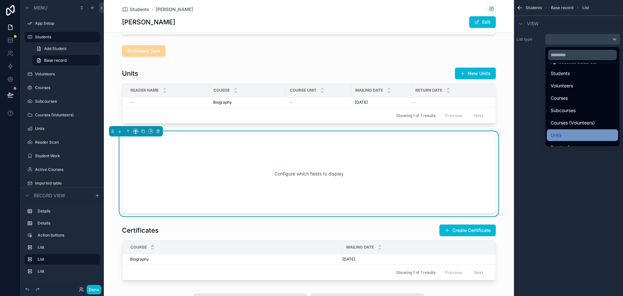
click at [573, 132] on div "Units" at bounding box center [583, 135] width 64 height 8
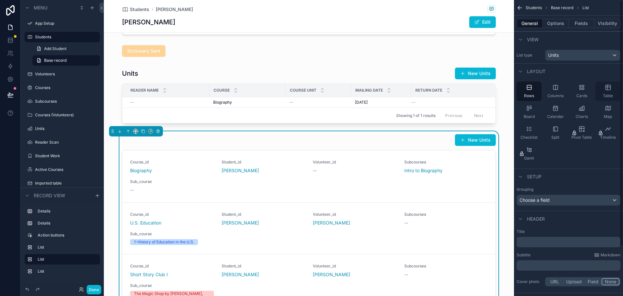
drag, startPoint x: 611, startPoint y: 88, endPoint x: 600, endPoint y: 86, distance: 10.8
click at [611, 88] on icon "scrollable content" at bounding box center [608, 87] width 5 height 5
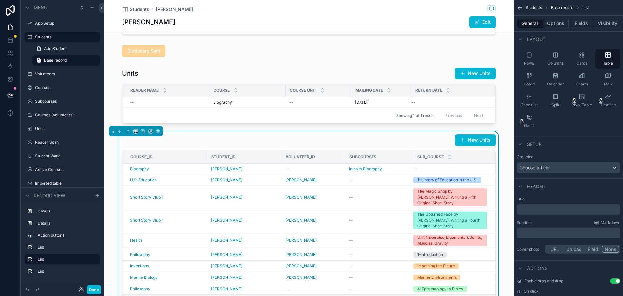
click at [535, 209] on p "﻿" at bounding box center [570, 209] width 100 height 6
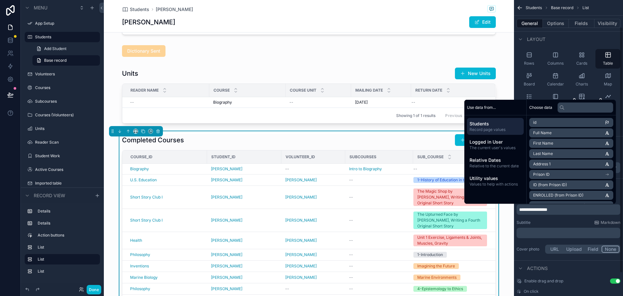
click at [551, 220] on div "Subtitle Markdown" at bounding box center [569, 222] width 104 height 5
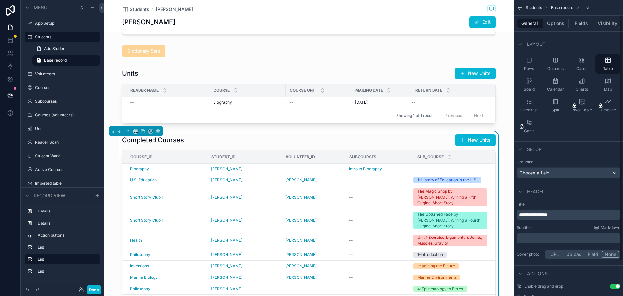
scroll to position [0, 0]
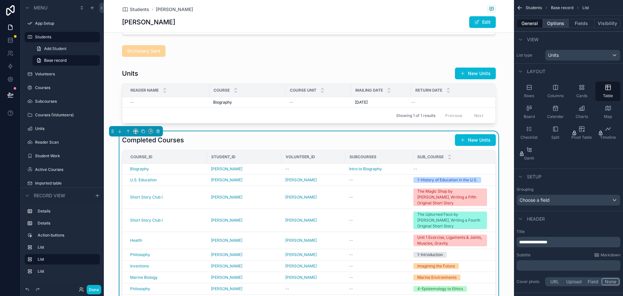
click at [555, 26] on button "Options" at bounding box center [556, 23] width 26 height 9
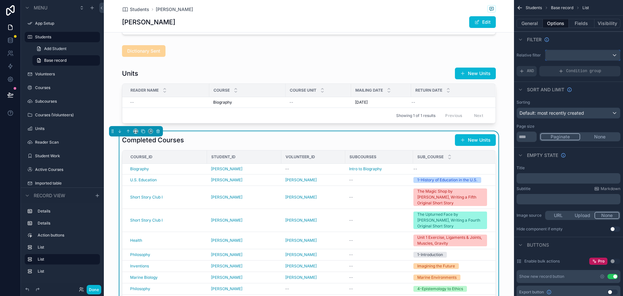
click at [587, 57] on div "scrollable content" at bounding box center [583, 55] width 75 height 10
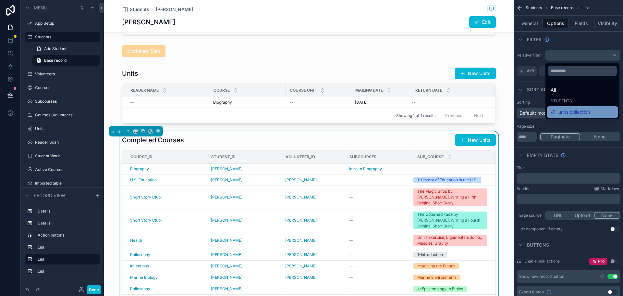
click at [580, 110] on span "units collection" at bounding box center [574, 112] width 31 height 8
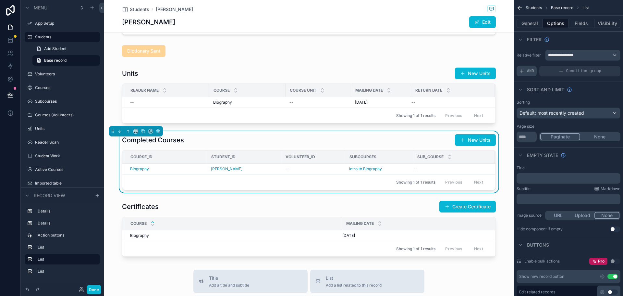
click at [525, 71] on div "AND" at bounding box center [527, 71] width 20 height 10
click at [549, 72] on div "Add a filter" at bounding box center [569, 71] width 104 height 10
click at [557, 77] on div "**********" at bounding box center [568, 63] width 109 height 32
click at [605, 66] on icon "scrollable content" at bounding box center [605, 66] width 1 height 1
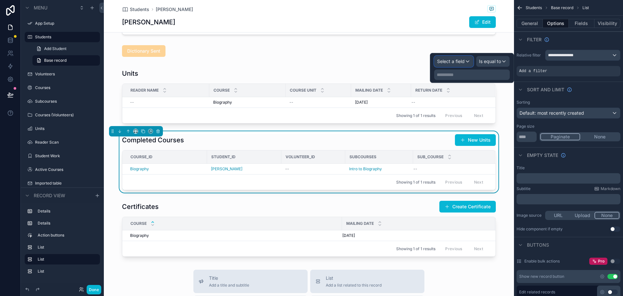
click at [460, 62] on span "Select a field" at bounding box center [451, 61] width 28 height 6
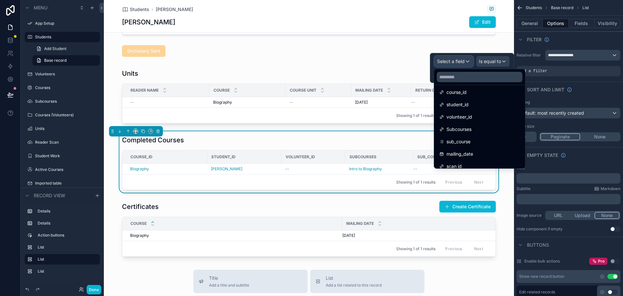
scroll to position [65, 0]
click at [445, 118] on div "Subcourses" at bounding box center [456, 118] width 32 height 8
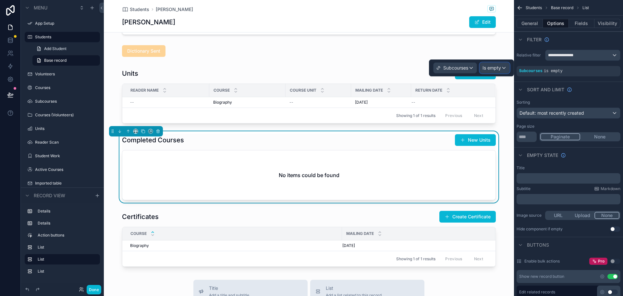
click at [495, 69] on span "Is empty" at bounding box center [492, 68] width 19 height 6
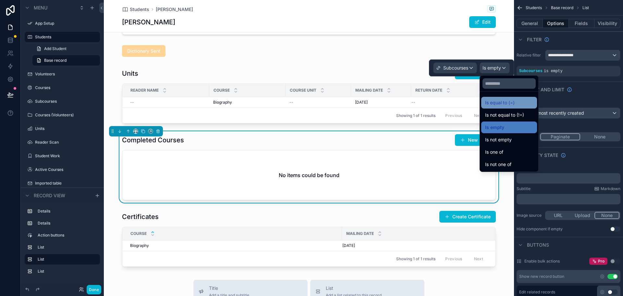
click at [501, 102] on span "Is equal to (=)" at bounding box center [500, 103] width 30 height 8
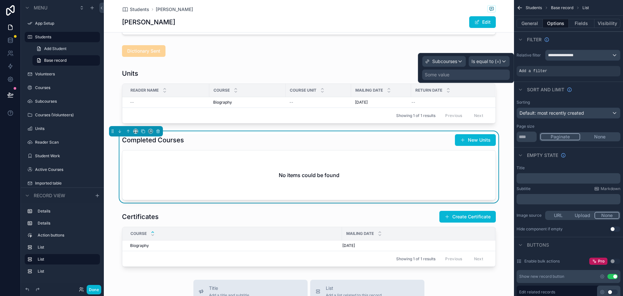
click at [436, 75] on div "Some value" at bounding box center [437, 74] width 25 height 6
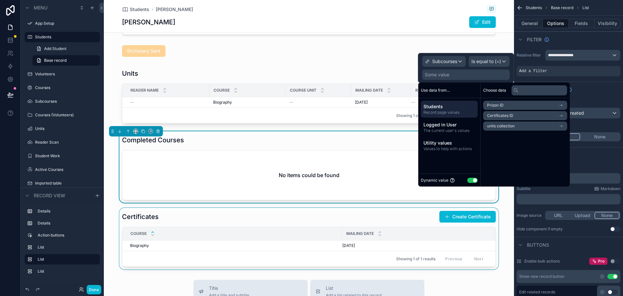
click at [505, 239] on div "scrollable content" at bounding box center [309, 238] width 410 height 61
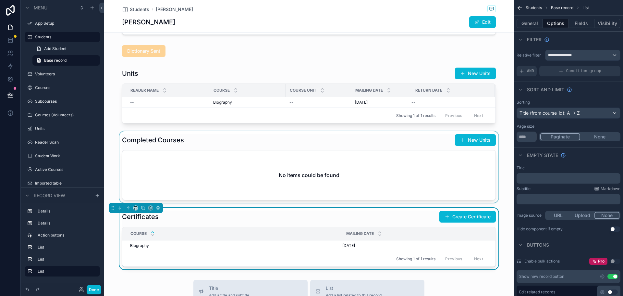
click at [110, 138] on div "scrollable content" at bounding box center [309, 166] width 410 height 71
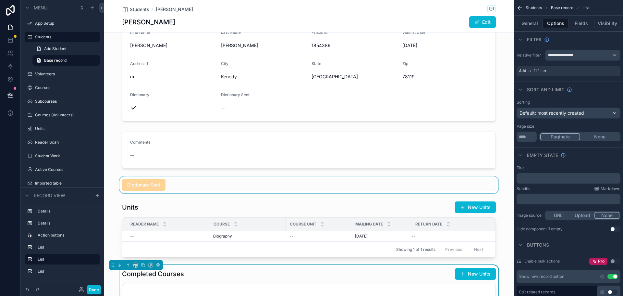
scroll to position [32, 0]
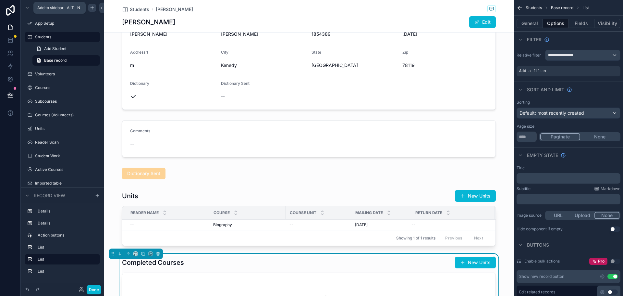
click at [94, 8] on icon "scrollable content" at bounding box center [92, 7] width 5 height 5
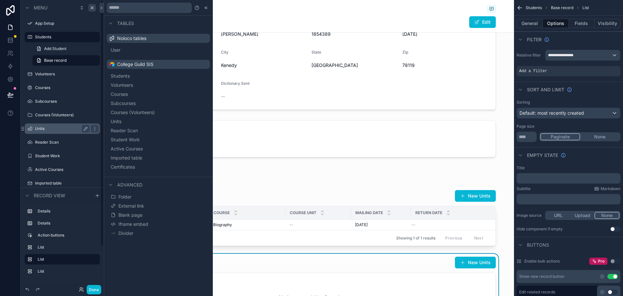
click at [44, 128] on label "Units" at bounding box center [61, 128] width 52 height 5
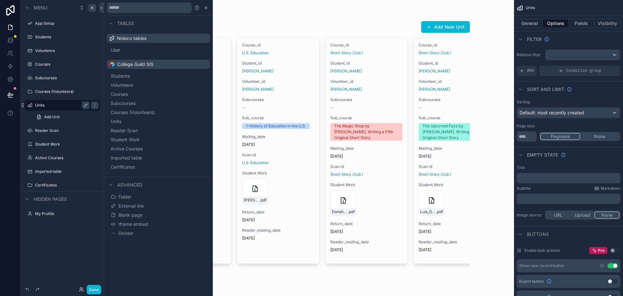
click at [276, 11] on div "scrollable content" at bounding box center [309, 144] width 332 height 288
click at [207, 8] on icon at bounding box center [206, 7] width 5 height 5
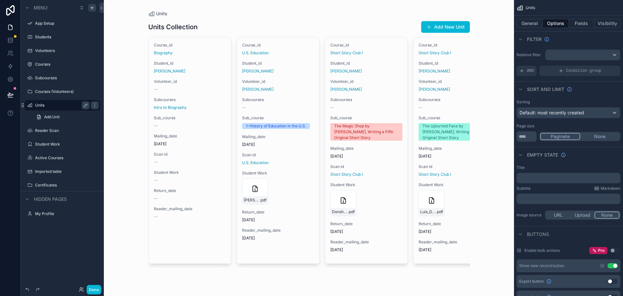
click at [194, 27] on h1 "Units Collection" at bounding box center [172, 26] width 49 height 9
click at [277, 29] on div "Units Collection Add New Unit" at bounding box center [309, 27] width 322 height 12
click at [86, 107] on icon "scrollable content" at bounding box center [85, 105] width 5 height 5
click at [138, 97] on div "Units Units Collection Add New Unit Course_id Biography Student_id [PERSON_NAME…" at bounding box center [309, 148] width 410 height 296
click at [291, 29] on div "Units Collection Add New Unit" at bounding box center [309, 27] width 322 height 12
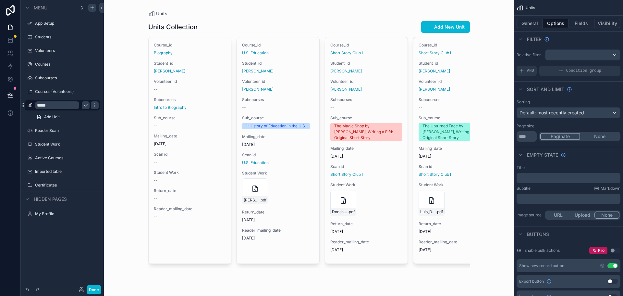
click at [157, 13] on span "Units" at bounding box center [161, 13] width 11 height 6
click at [173, 26] on h1 "Units Collection" at bounding box center [172, 26] width 49 height 9
click at [92, 286] on button "Done" at bounding box center [94, 289] width 15 height 9
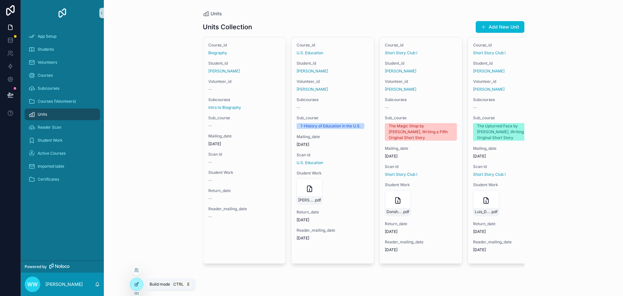
click at [138, 285] on icon at bounding box center [136, 284] width 3 height 3
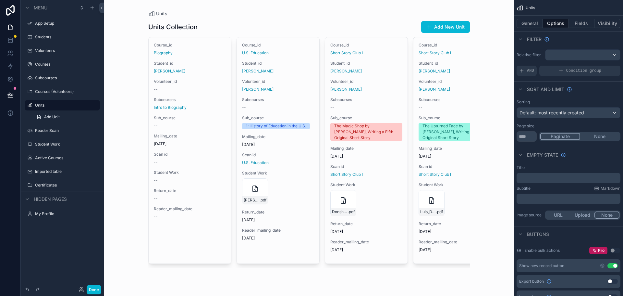
click at [230, 29] on div "scrollable content" at bounding box center [309, 144] width 332 height 288
click at [191, 28] on h1 "Units Collection" at bounding box center [172, 26] width 49 height 9
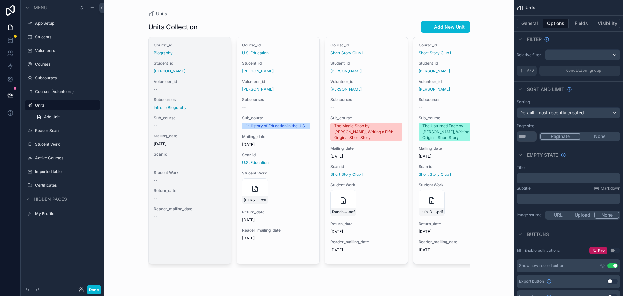
click at [206, 75] on div "Course_id Biography Student_id [PERSON_NAME] Volunteer_id -- Subcourses Intro t…" at bounding box center [190, 150] width 82 height 226
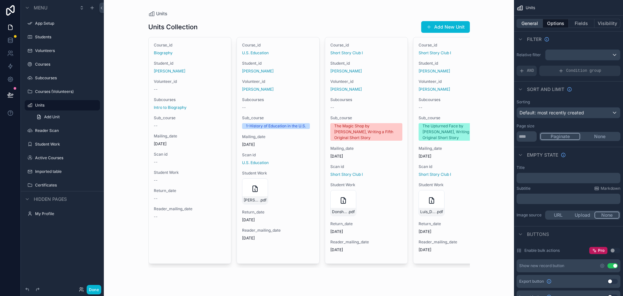
click at [525, 24] on button "General" at bounding box center [530, 23] width 26 height 9
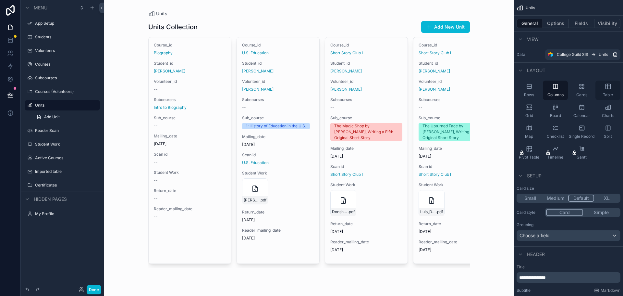
click at [610, 90] on div "Table" at bounding box center [608, 90] width 25 height 19
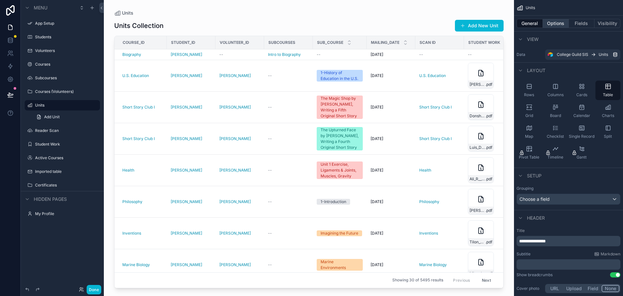
click at [554, 25] on button "Options" at bounding box center [556, 23] width 26 height 9
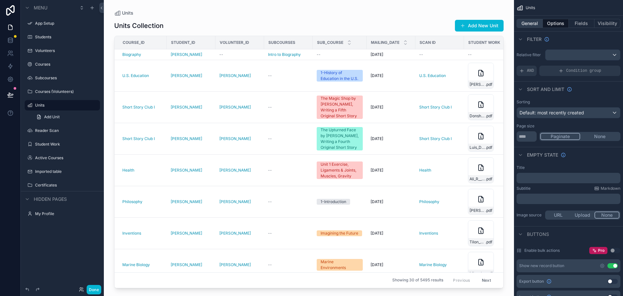
click at [531, 21] on button "General" at bounding box center [530, 23] width 26 height 9
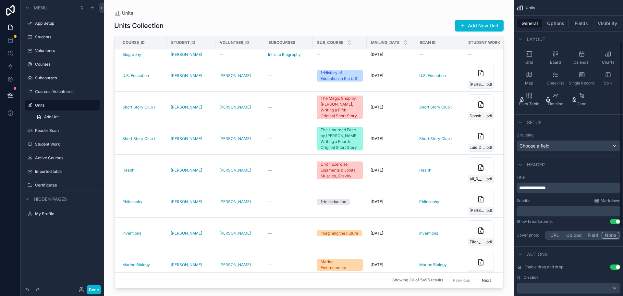
scroll to position [65, 0]
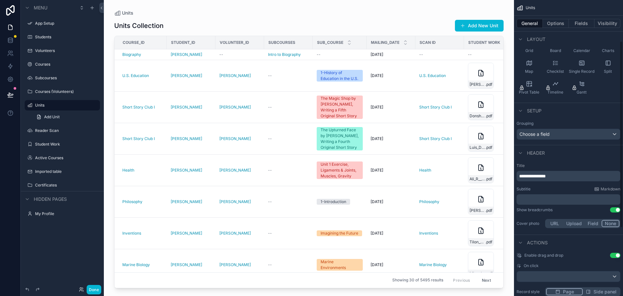
click at [566, 173] on p "**********" at bounding box center [570, 176] width 100 height 6
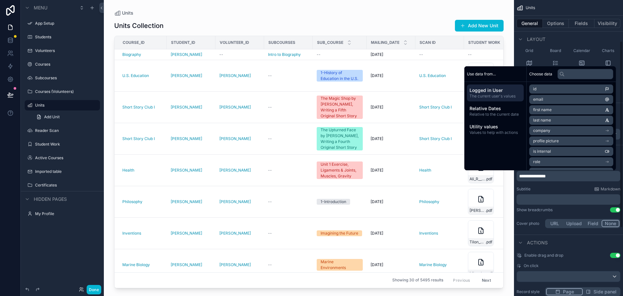
click at [559, 38] on div "Layout" at bounding box center [568, 39] width 109 height 16
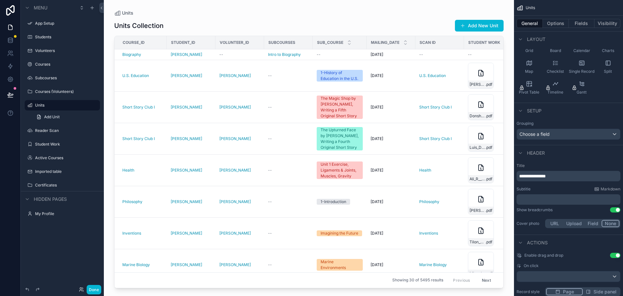
click at [560, 177] on p "**********" at bounding box center [570, 176] width 100 height 6
drag, startPoint x: 561, startPoint y: 176, endPoint x: 509, endPoint y: 176, distance: 52.3
click at [509, 176] on div "App Setup Students Volunteers Courses Subcourses Courses (Volunteers) Units Rea…" at bounding box center [364, 148] width 520 height 296
click at [560, 243] on div "Actions" at bounding box center [568, 242] width 109 height 16
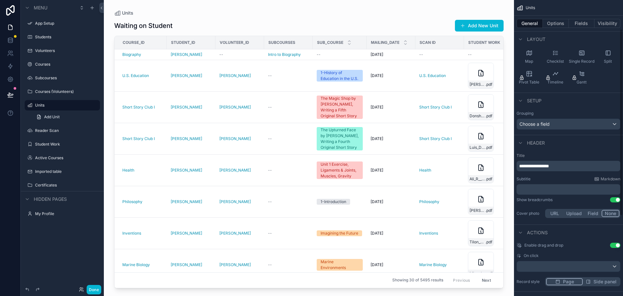
scroll to position [0, 0]
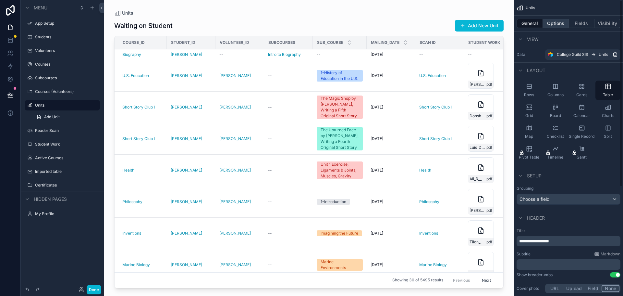
click at [548, 24] on button "Options" at bounding box center [556, 23] width 26 height 9
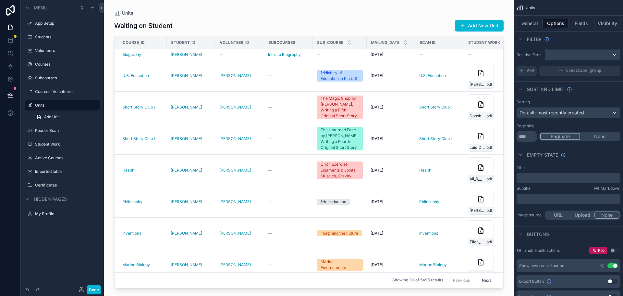
click at [571, 57] on div "scrollable content" at bounding box center [583, 55] width 75 height 10
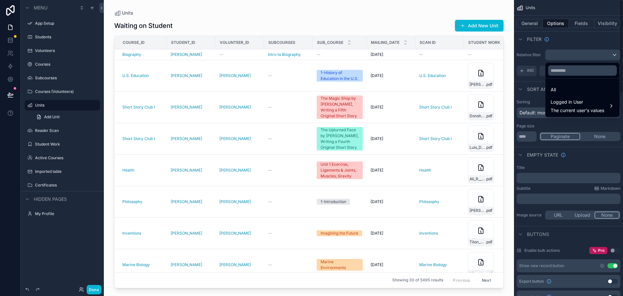
click at [575, 38] on div "scrollable content" at bounding box center [311, 148] width 623 height 296
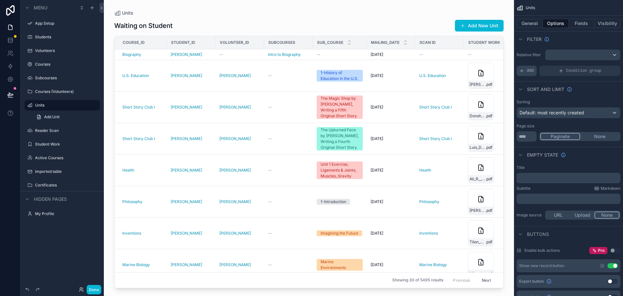
click at [527, 71] on div "AND" at bounding box center [527, 71] width 20 height 10
click at [603, 66] on icon "scrollable content" at bounding box center [605, 66] width 4 height 4
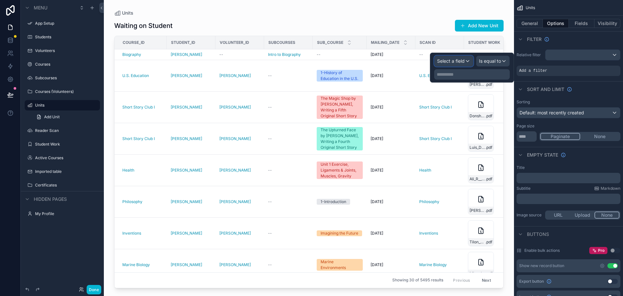
click at [452, 63] on span "Select a field" at bounding box center [451, 61] width 28 height 6
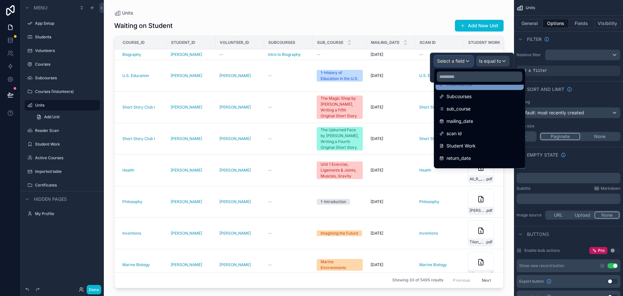
scroll to position [97, 0]
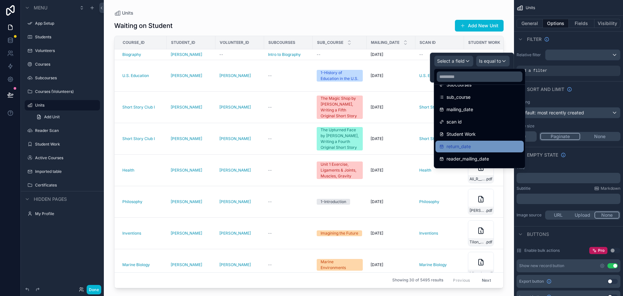
click at [474, 143] on div "return_date" at bounding box center [480, 147] width 81 height 8
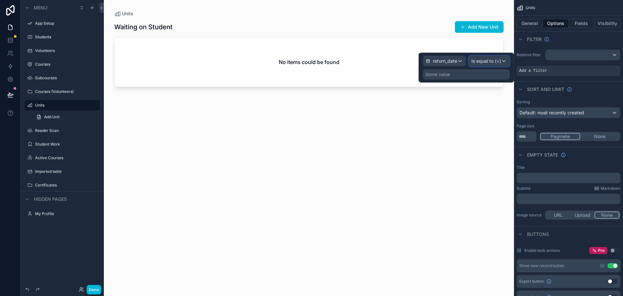
click at [481, 62] on span "Is equal to (=)" at bounding box center [487, 61] width 30 height 6
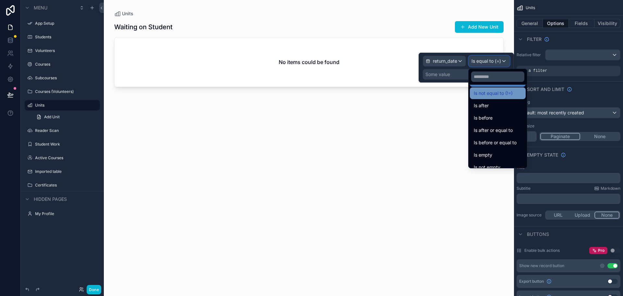
scroll to position [21, 0]
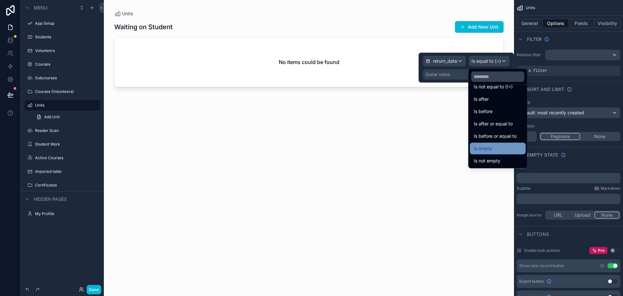
click at [499, 148] on div "Is empty" at bounding box center [498, 149] width 48 height 8
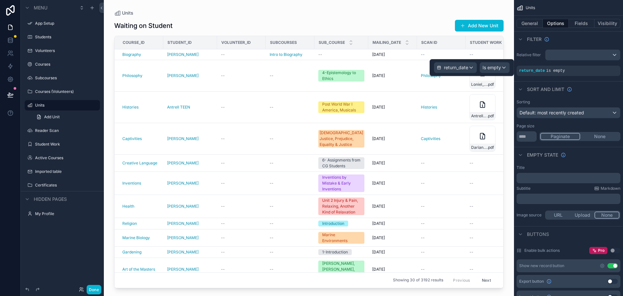
click at [384, 19] on div "Waiting on Student Add New Unit" at bounding box center [309, 25] width 390 height 12
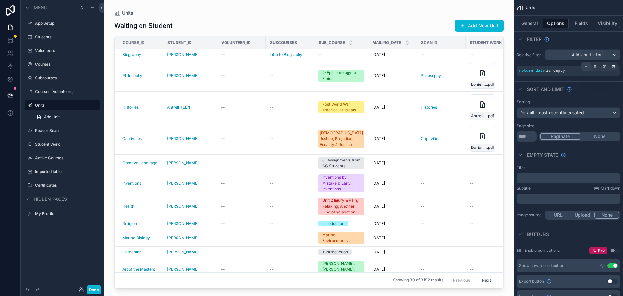
click at [585, 66] on icon "scrollable content" at bounding box center [587, 66] width 4 height 4
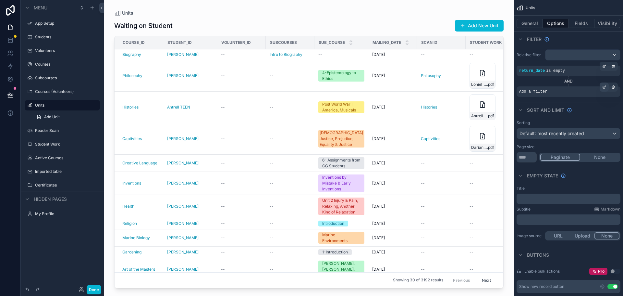
click at [604, 86] on icon "scrollable content" at bounding box center [604, 87] width 2 height 2
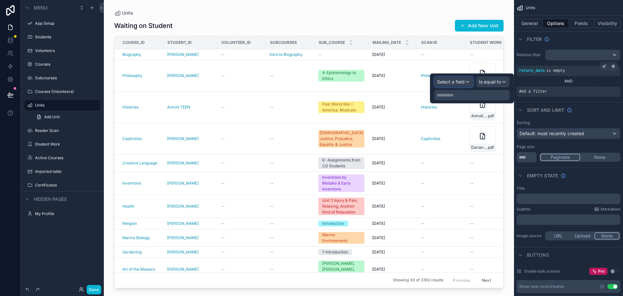
click at [449, 81] on span "Select a field" at bounding box center [451, 82] width 28 height 6
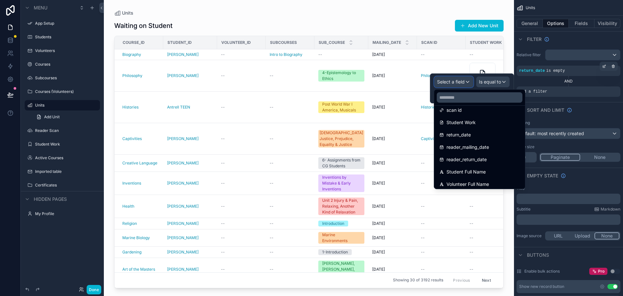
scroll to position [0, 0]
click at [569, 39] on div "Filter" at bounding box center [568, 39] width 109 height 16
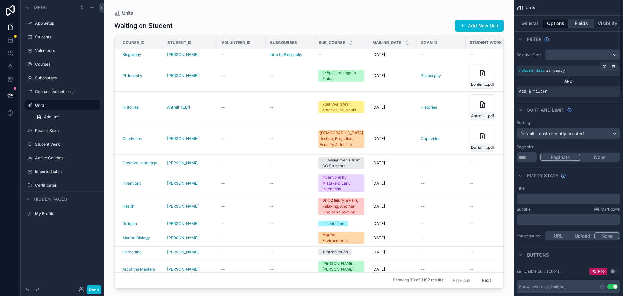
click at [575, 23] on button "Fields" at bounding box center [582, 23] width 26 height 9
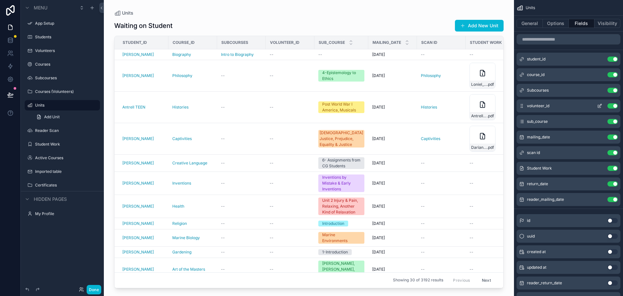
click at [612, 104] on button "Use setting" at bounding box center [613, 105] width 10 height 5
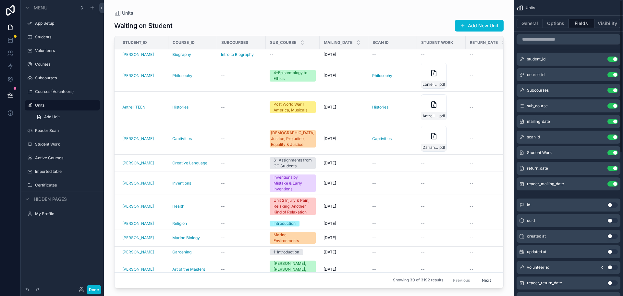
click at [612, 104] on button "Use setting" at bounding box center [613, 105] width 10 height 5
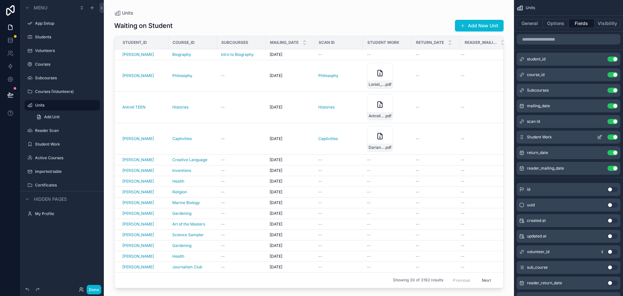
click at [614, 138] on button "Use setting" at bounding box center [613, 136] width 10 height 5
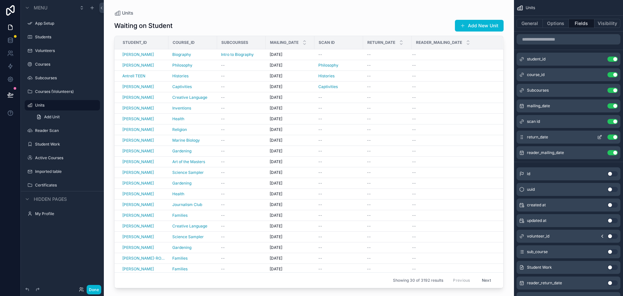
click at [612, 136] on button "Use setting" at bounding box center [613, 136] width 10 height 5
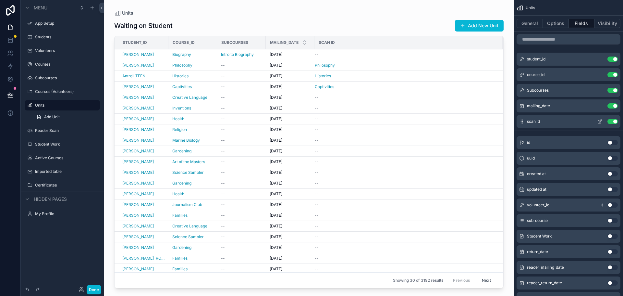
click at [613, 122] on button "Use setting" at bounding box center [613, 121] width 10 height 5
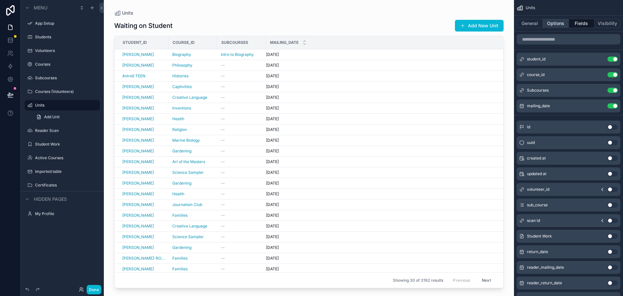
click at [559, 22] on button "Options" at bounding box center [556, 23] width 26 height 9
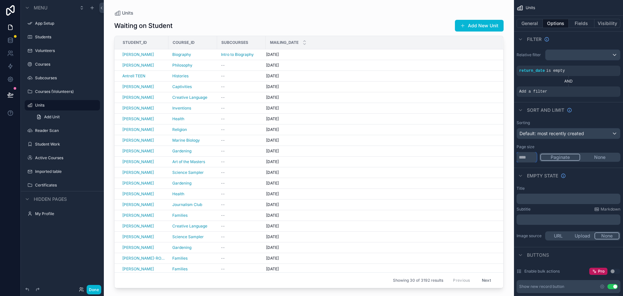
click at [531, 158] on input "**" at bounding box center [527, 157] width 20 height 10
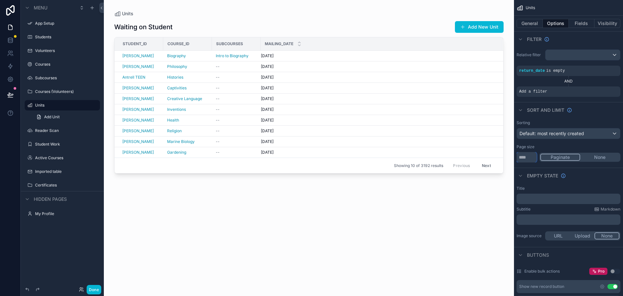
type input "**"
click at [601, 181] on div "Empty state" at bounding box center [568, 176] width 109 height 16
click at [312, 229] on div "Waiting on Student Add New Unit Student_id Course_id Subcourses Mailing_date [P…" at bounding box center [309, 152] width 390 height 271
click at [533, 23] on button "General" at bounding box center [530, 23] width 26 height 9
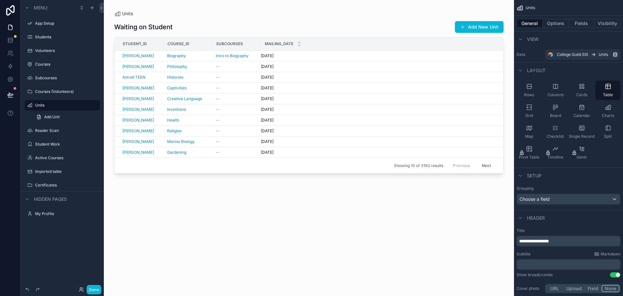
click at [369, 222] on div "Waiting on Student Add New Unit Student_id Course_id Subcourses Mailing_date [P…" at bounding box center [309, 152] width 390 height 271
drag, startPoint x: 367, startPoint y: 220, endPoint x: 322, endPoint y: 226, distance: 45.2
click at [322, 226] on div "Waiting on Student Add New Unit Student_id Course_id Subcourses Mailing_date [P…" at bounding box center [309, 152] width 390 height 271
click at [94, 290] on button "Done" at bounding box center [94, 289] width 15 height 9
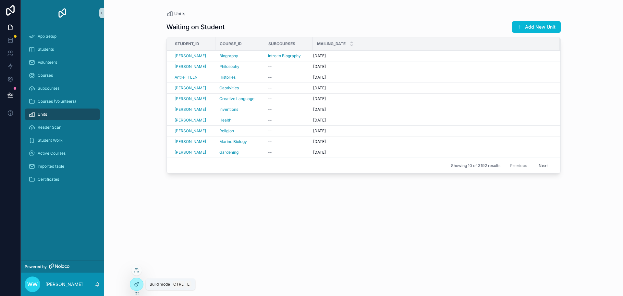
click at [137, 285] on icon at bounding box center [136, 284] width 5 height 5
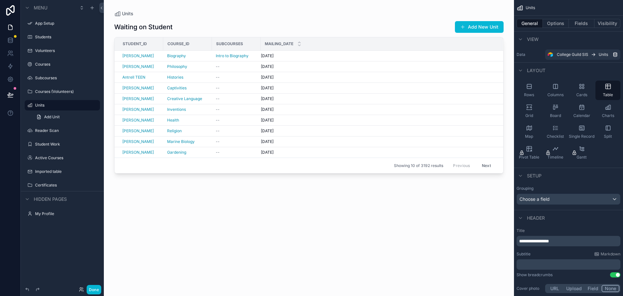
click at [324, 221] on div "scrollable content" at bounding box center [309, 144] width 410 height 288
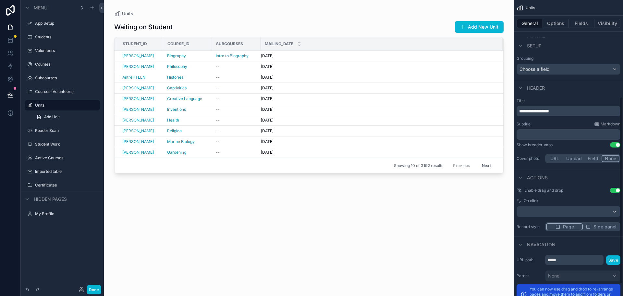
scroll to position [172, 0]
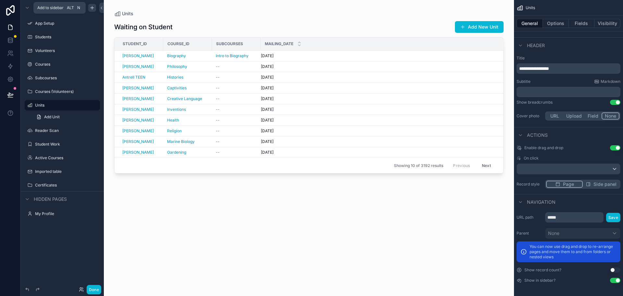
click at [93, 8] on icon "scrollable content" at bounding box center [92, 8] width 3 height 0
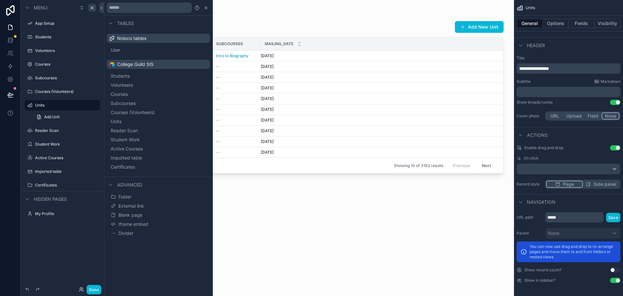
click at [324, 218] on div "Waiting on Student Add New Unit Student_id Course_id Subcourses Mailing_date [P…" at bounding box center [309, 152] width 390 height 271
click at [204, 8] on icon at bounding box center [206, 7] width 5 height 5
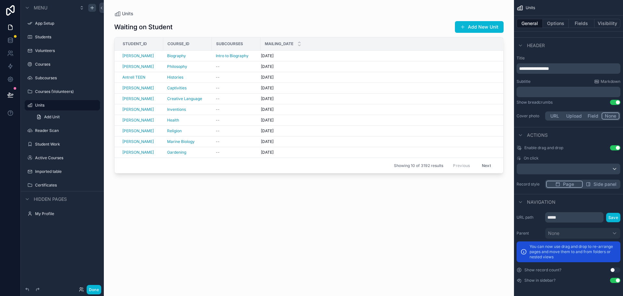
click at [379, 241] on div "Waiting on Student Add New Unit Student_id Course_id Subcourses Mailing_date [P…" at bounding box center [309, 152] width 390 height 271
drag, startPoint x: 386, startPoint y: 14, endPoint x: 274, endPoint y: 11, distance: 112.1
click at [274, 11] on div "Units" at bounding box center [309, 13] width 390 height 6
click at [96, 107] on icon "scrollable content" at bounding box center [94, 105] width 5 height 5
click at [84, 105] on icon "scrollable content" at bounding box center [85, 105] width 5 height 5
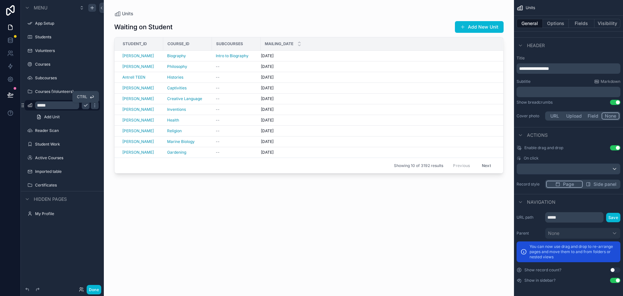
click at [84, 105] on icon "scrollable content" at bounding box center [85, 105] width 5 height 5
click at [187, 241] on div "Waiting on Student Add New Unit Student_id Course_id Subcourses Mailing_date [P…" at bounding box center [309, 152] width 390 height 271
click at [42, 38] on label "Students" at bounding box center [61, 36] width 52 height 5
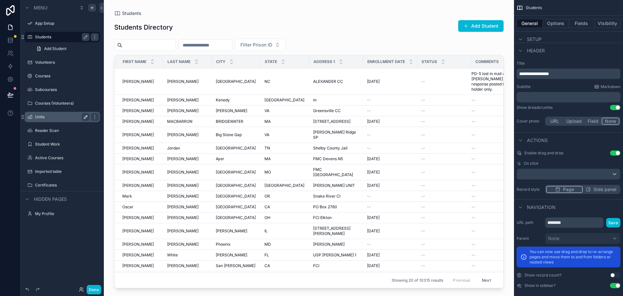
click at [43, 117] on label "Units" at bounding box center [61, 116] width 52 height 5
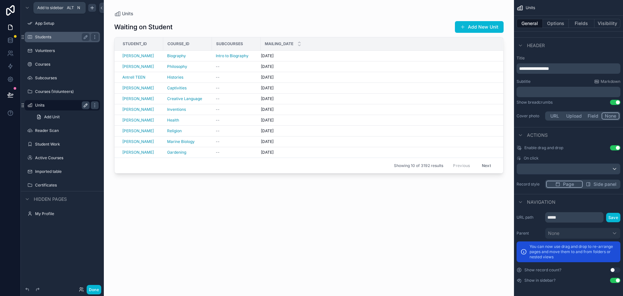
click at [94, 6] on icon "scrollable content" at bounding box center [92, 7] width 5 height 5
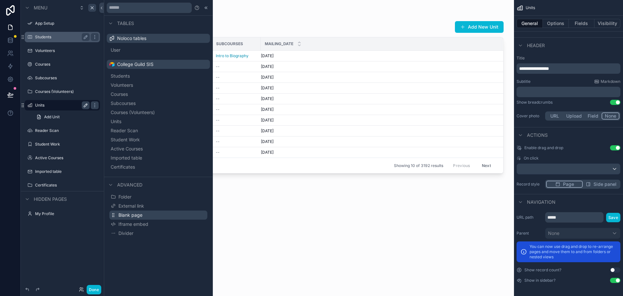
click at [156, 214] on button "Blank page" at bounding box center [158, 214] width 98 height 9
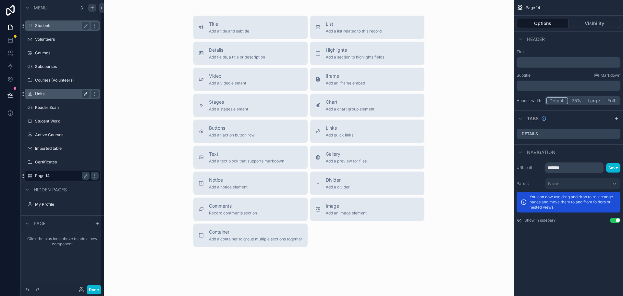
click at [60, 173] on label "Page 14" at bounding box center [61, 175] width 52 height 5
click at [88, 174] on icon "scrollable content" at bounding box center [85, 175] width 5 height 5
click at [69, 175] on input "*******" at bounding box center [57, 176] width 44 height 8
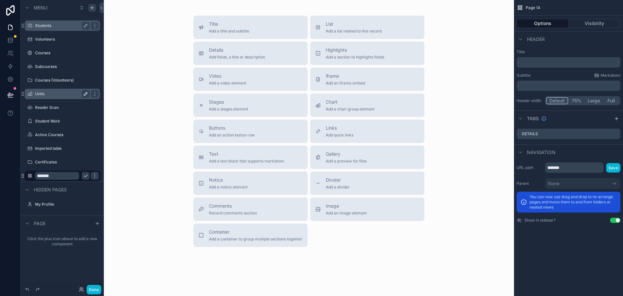
click at [35, 173] on input "*******" at bounding box center [57, 176] width 44 height 8
type input "*"
type input "*******"
click at [128, 171] on div "Title Add a title and subtitle List Add a list related to this record Details A…" at bounding box center [309, 131] width 400 height 231
click at [85, 173] on icon "scrollable content" at bounding box center [85, 175] width 5 height 5
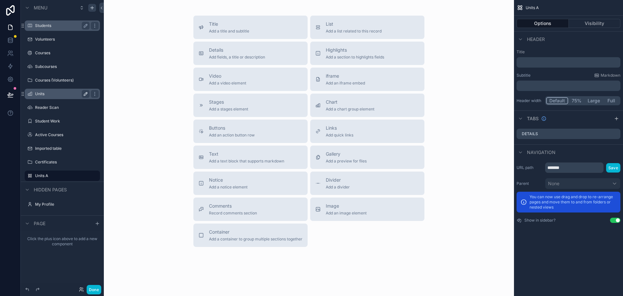
click at [23, 175] on div "Units A" at bounding box center [62, 176] width 83 height 12
click at [25, 176] on icon "scrollable content" at bounding box center [22, 175] width 5 height 5
click at [95, 176] on icon "scrollable content" at bounding box center [94, 175] width 5 height 5
click at [23, 176] on icon "scrollable content" at bounding box center [23, 175] width 0 height 0
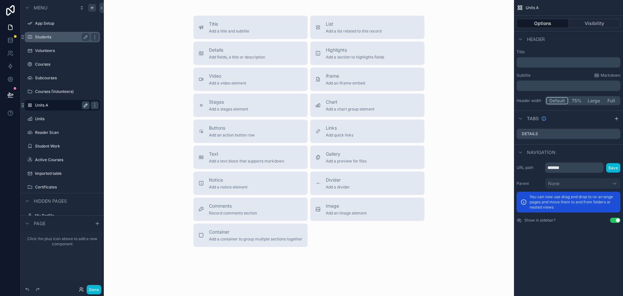
click at [41, 105] on label "Units A" at bounding box center [61, 105] width 52 height 5
click at [235, 28] on div "Title Add a title and subtitle" at bounding box center [229, 27] width 40 height 13
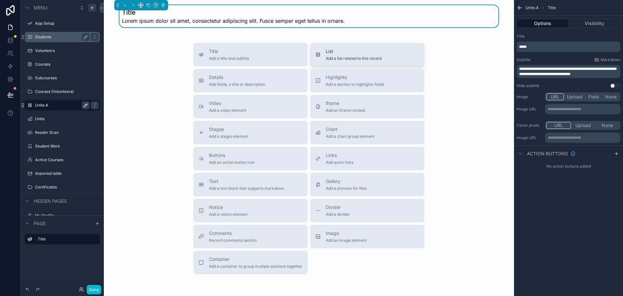
click at [345, 54] on span "List" at bounding box center [354, 51] width 56 height 6
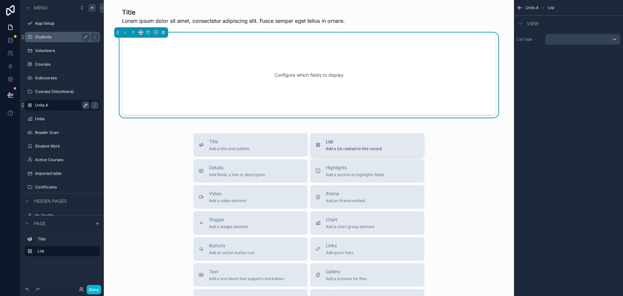
click at [347, 142] on span "List" at bounding box center [354, 141] width 56 height 6
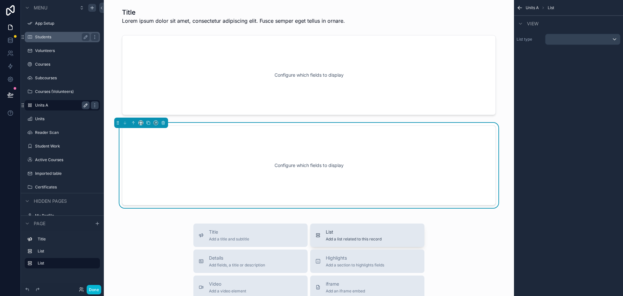
click at [344, 234] on span "List" at bounding box center [354, 232] width 56 height 6
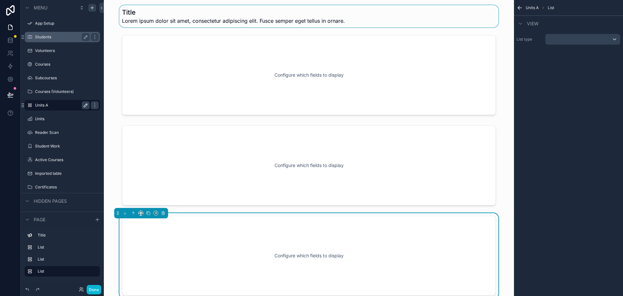
click at [188, 17] on div "scrollable content" at bounding box center [309, 16] width 400 height 22
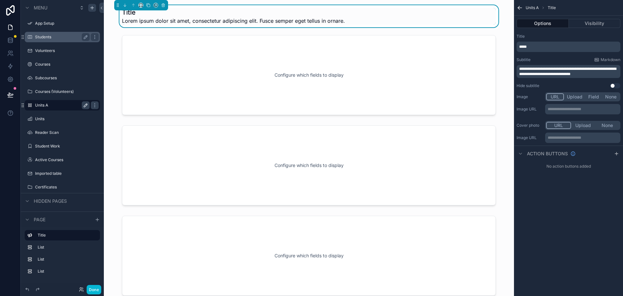
click at [551, 46] on p "*****" at bounding box center [570, 46] width 100 height 5
drag, startPoint x: 539, startPoint y: 46, endPoint x: 507, endPoint y: 44, distance: 31.9
click at [507, 44] on div "App Setup Students Volunteers Courses Subcourses Courses (Volunteers) Units A U…" at bounding box center [364, 148] width 520 height 296
click at [591, 73] on span "**********" at bounding box center [568, 71] width 97 height 9
drag, startPoint x: 598, startPoint y: 74, endPoint x: 513, endPoint y: 69, distance: 84.6
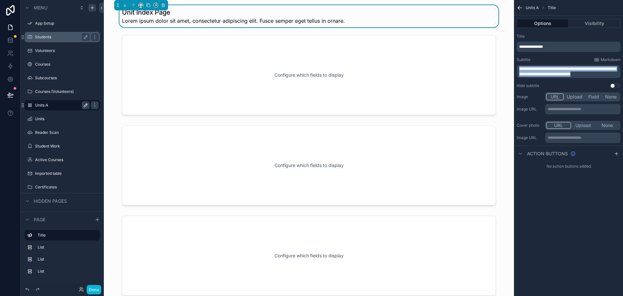
click at [513, 69] on div "App Setup Students Volunteers Courses Subcourses Courses (Volunteers) Units A U…" at bounding box center [364, 148] width 520 height 296
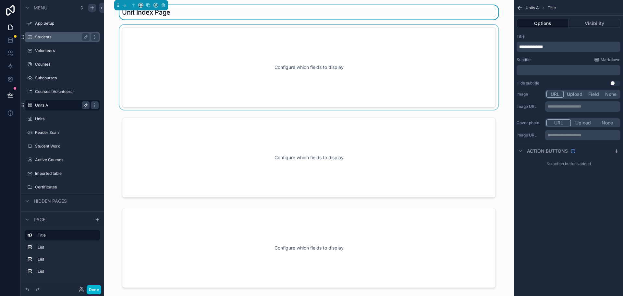
click at [308, 92] on div "scrollable content" at bounding box center [309, 67] width 400 height 85
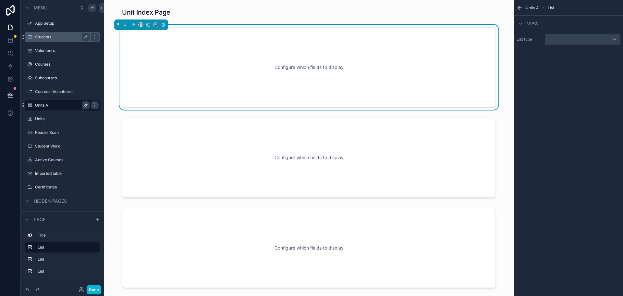
click at [592, 42] on div "scrollable content" at bounding box center [583, 39] width 75 height 10
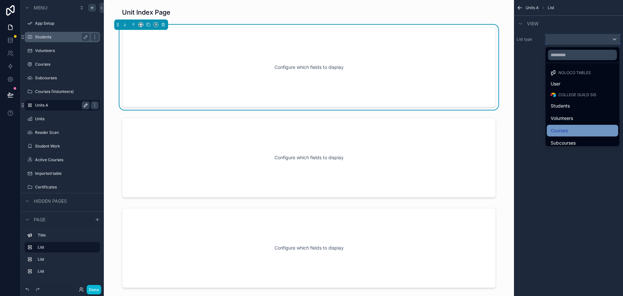
scroll to position [32, 0]
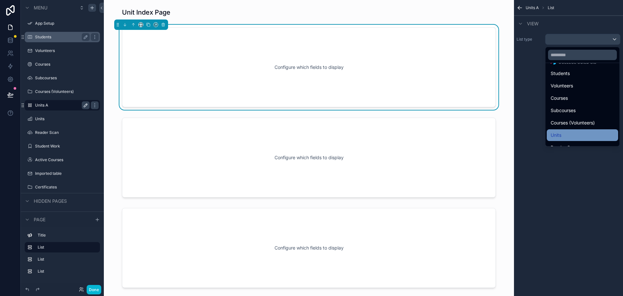
click at [569, 132] on div "Units" at bounding box center [583, 135] width 64 height 8
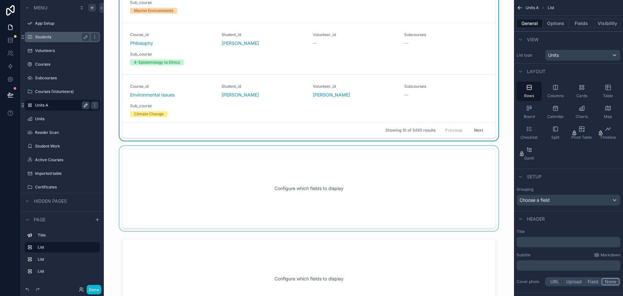
scroll to position [130, 0]
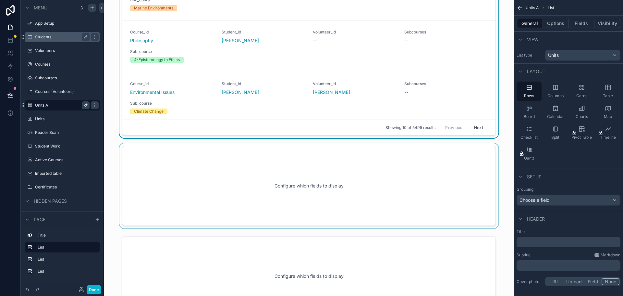
click at [453, 185] on div "scrollable content" at bounding box center [309, 185] width 400 height 85
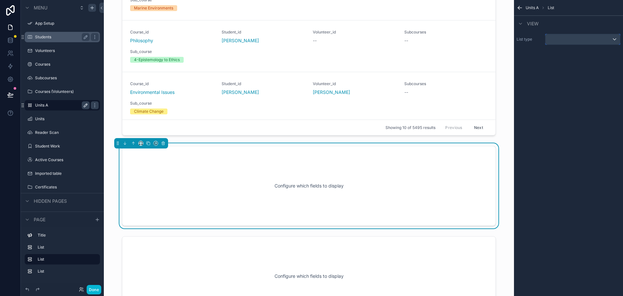
click at [613, 39] on div "scrollable content" at bounding box center [583, 39] width 75 height 10
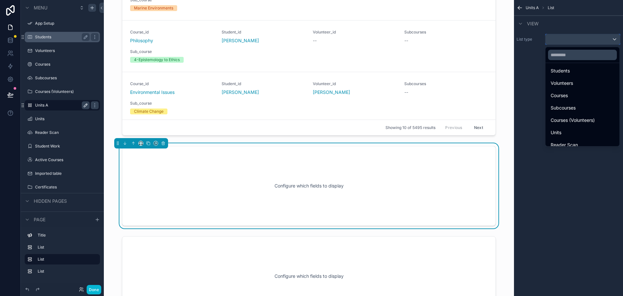
scroll to position [90, 0]
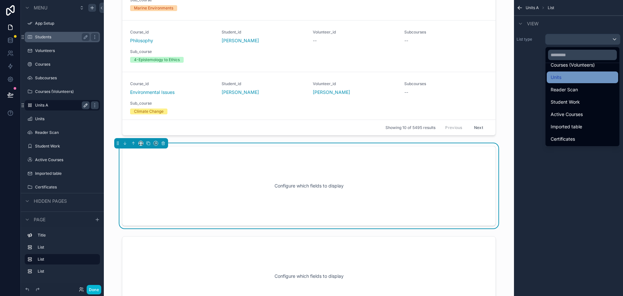
click at [560, 80] on span "Units" at bounding box center [556, 77] width 11 height 8
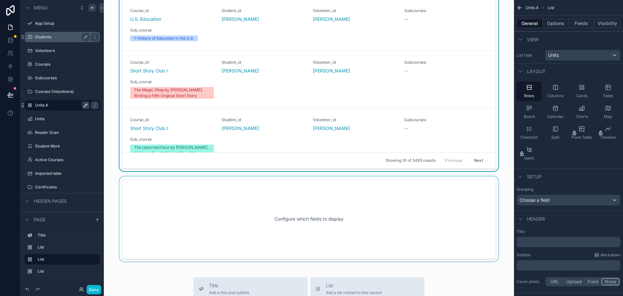
scroll to position [357, 0]
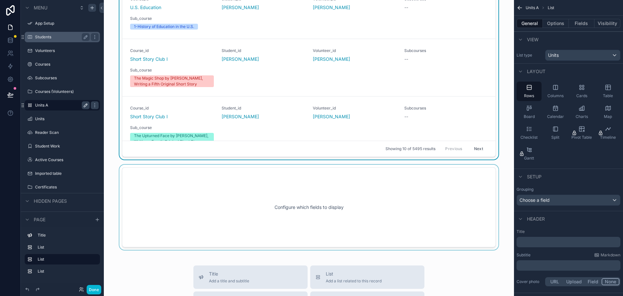
click at [456, 186] on div "scrollable content" at bounding box center [309, 207] width 400 height 85
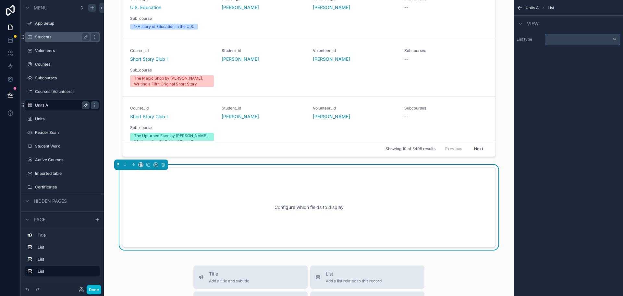
click at [597, 38] on div "scrollable content" at bounding box center [583, 39] width 75 height 10
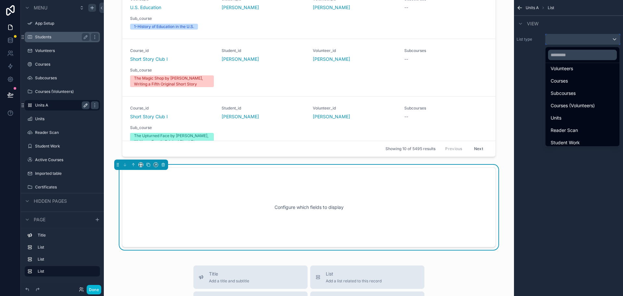
scroll to position [65, 0]
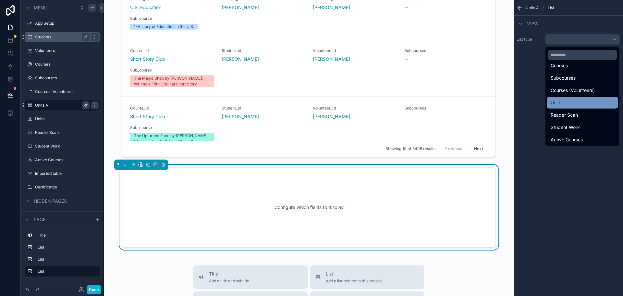
click at [576, 106] on div "Units" at bounding box center [583, 103] width 64 height 8
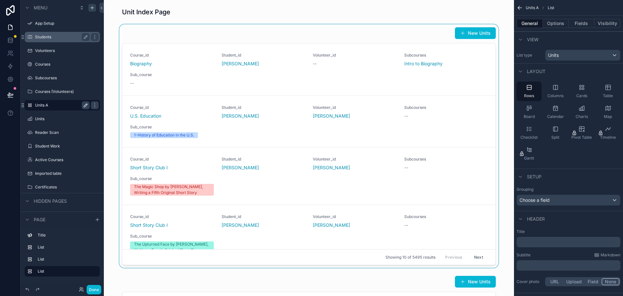
scroll to position [0, 0]
click at [426, 36] on div "scrollable content" at bounding box center [309, 146] width 400 height 243
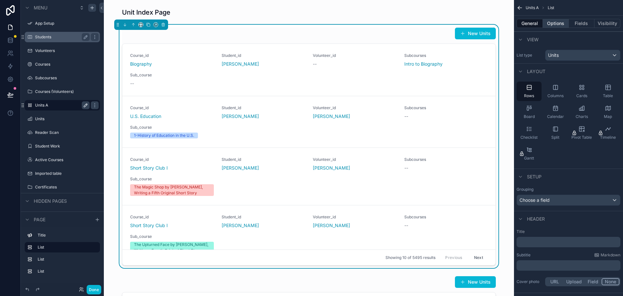
drag, startPoint x: 608, startPoint y: 86, endPoint x: 545, endPoint y: 27, distance: 86.8
click at [608, 86] on icon "scrollable content" at bounding box center [608, 87] width 6 height 6
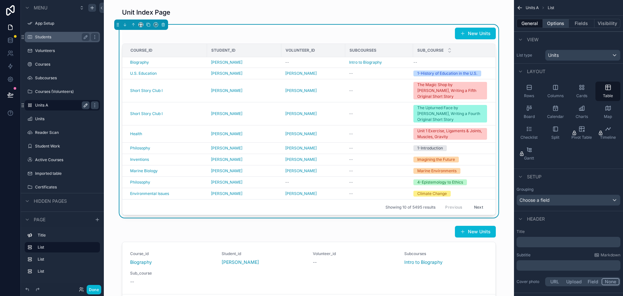
click at [554, 24] on button "Options" at bounding box center [556, 23] width 26 height 9
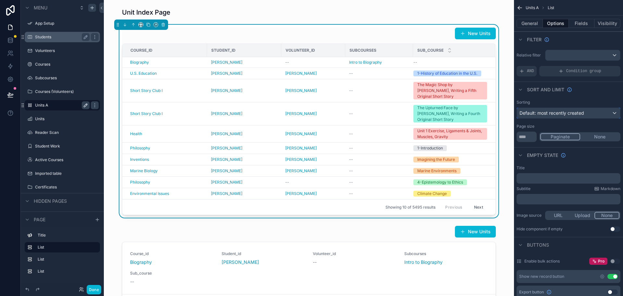
click at [599, 111] on div "Default: most recently created" at bounding box center [568, 113] width 103 height 10
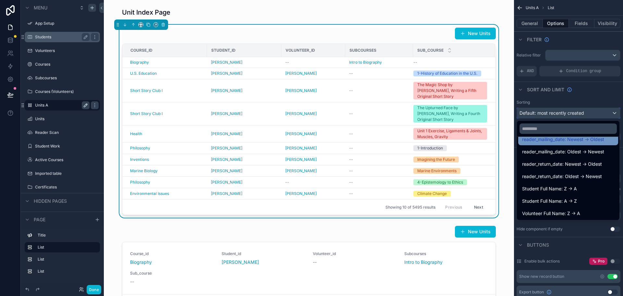
scroll to position [130, 0]
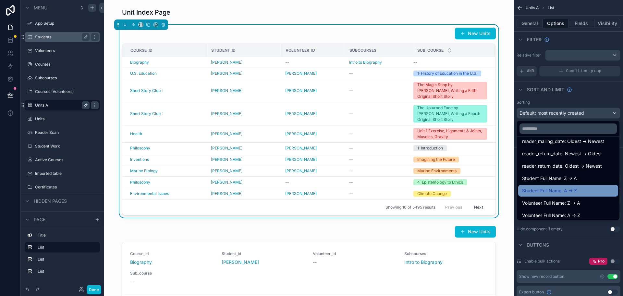
click at [557, 189] on span "Student Full Name: A -> Z" at bounding box center [549, 191] width 55 height 8
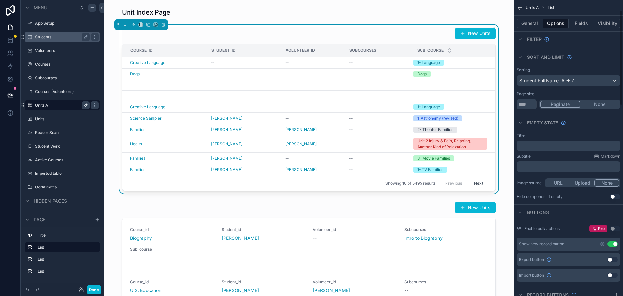
scroll to position [65, 0]
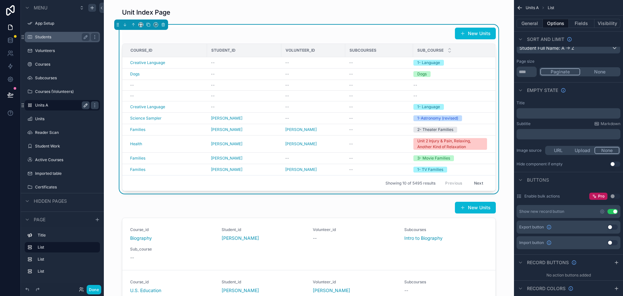
click at [611, 211] on button "Use setting" at bounding box center [613, 211] width 10 height 5
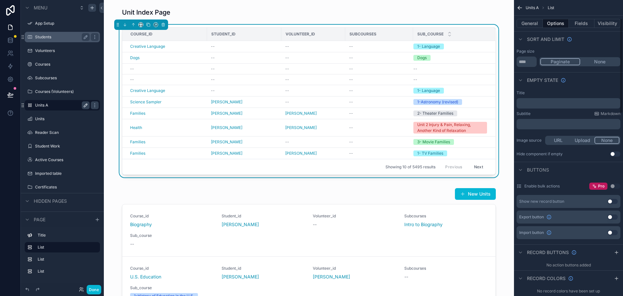
scroll to position [0, 0]
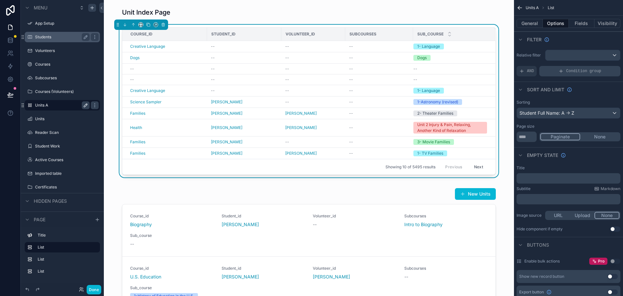
click at [557, 72] on div "Condition group" at bounding box center [580, 71] width 81 height 10
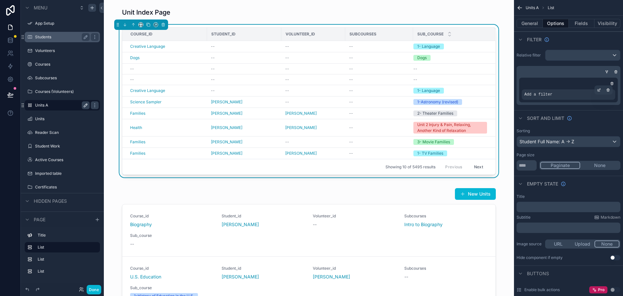
click at [536, 98] on div "Add a filter" at bounding box center [569, 94] width 94 height 10
click at [616, 70] on icon "scrollable content" at bounding box center [616, 72] width 4 height 4
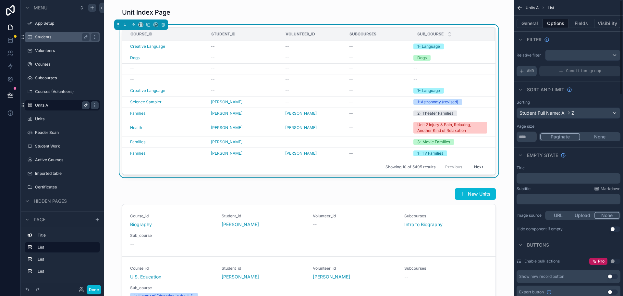
click at [529, 71] on span "AND" at bounding box center [530, 71] width 7 height 5
click at [605, 66] on icon "scrollable content" at bounding box center [605, 67] width 4 height 4
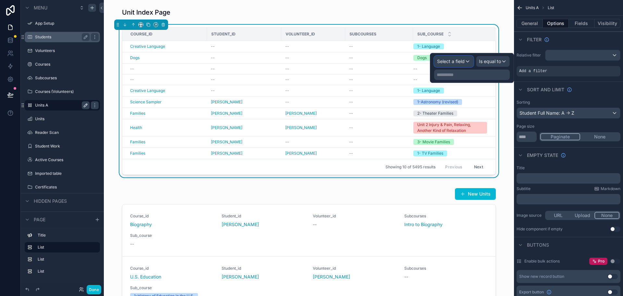
click at [450, 63] on span "Select a field" at bounding box center [451, 61] width 28 height 6
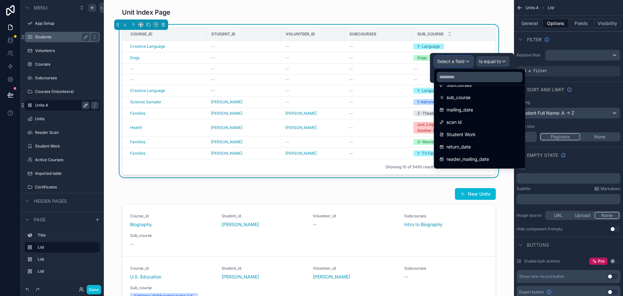
scroll to position [130, 0]
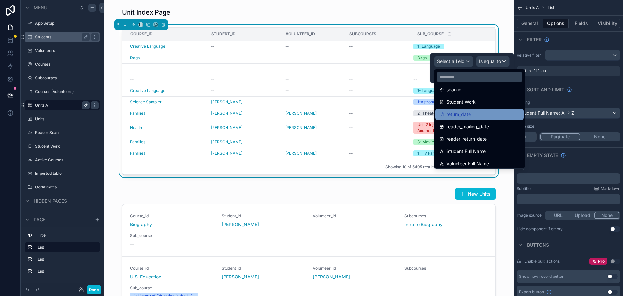
click at [462, 113] on span "return_date" at bounding box center [459, 114] width 24 height 8
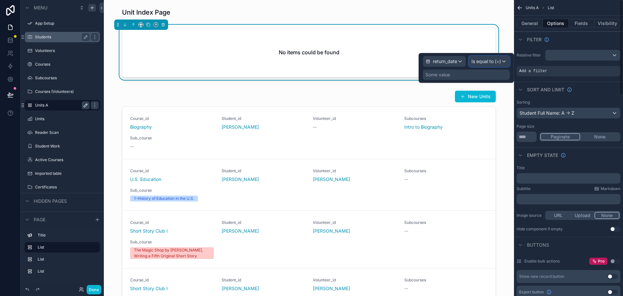
click at [481, 61] on span "Is equal to (=)" at bounding box center [487, 61] width 30 height 6
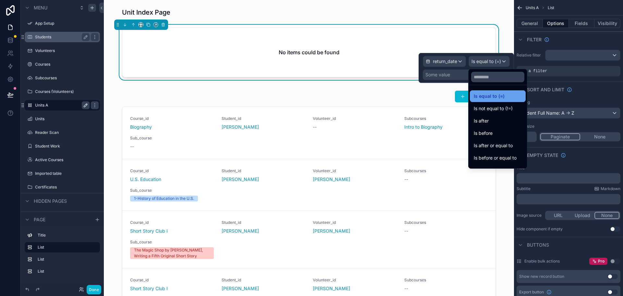
click at [491, 96] on span "Is equal to (=)" at bounding box center [489, 96] width 31 height 8
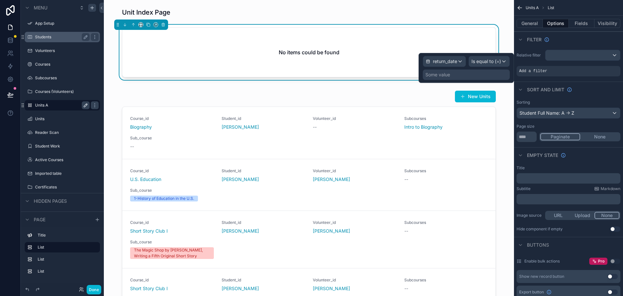
click at [484, 77] on div "Some value" at bounding box center [466, 74] width 87 height 10
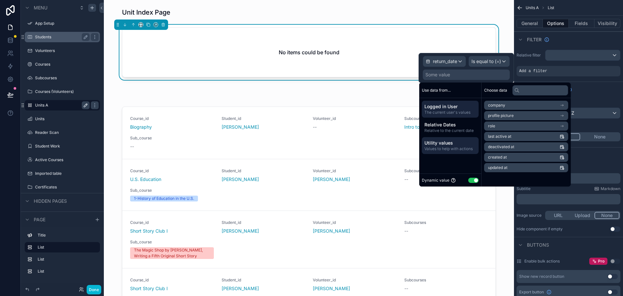
click at [451, 145] on span "Utility values" at bounding box center [451, 143] width 52 height 6
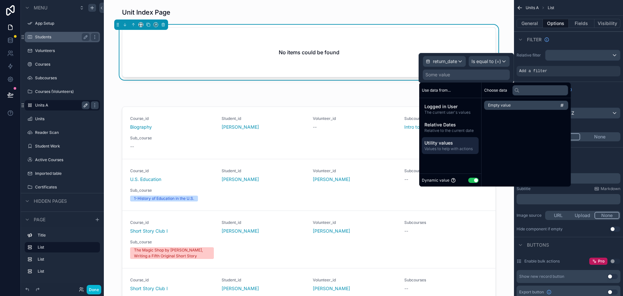
click at [497, 105] on span "Empty value" at bounding box center [499, 105] width 23 height 5
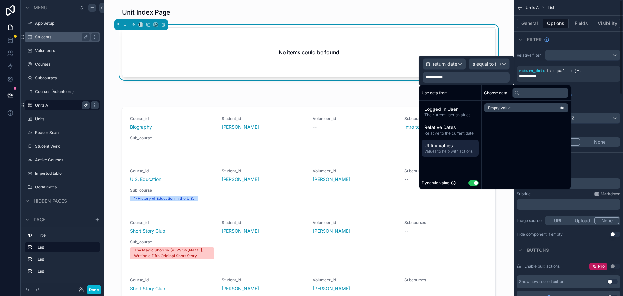
click at [534, 63] on div "**********" at bounding box center [568, 65] width 109 height 37
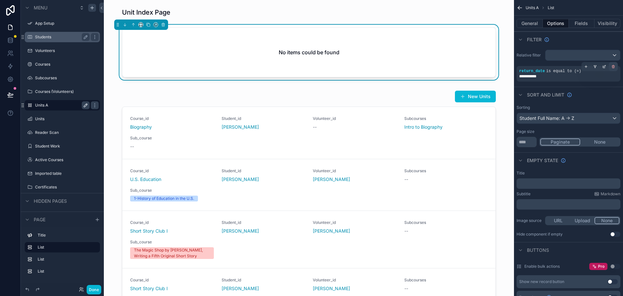
click at [612, 66] on icon "scrollable content" at bounding box center [613, 66] width 3 height 0
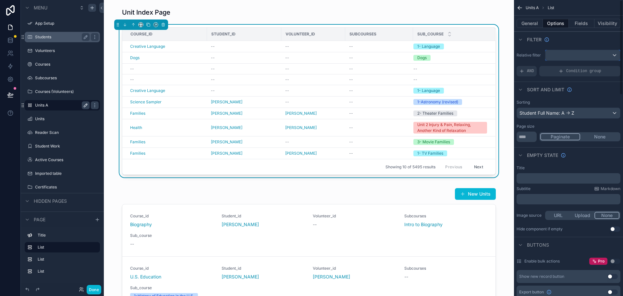
click at [616, 54] on div "scrollable content" at bounding box center [583, 55] width 75 height 10
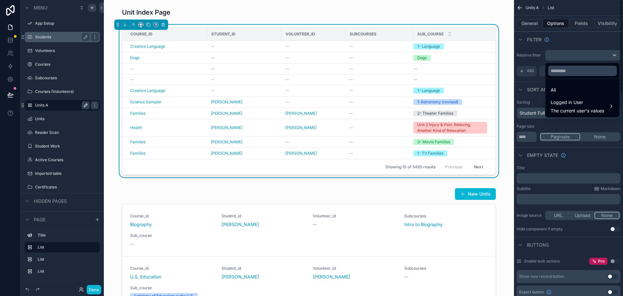
click at [567, 42] on div "scrollable content" at bounding box center [311, 148] width 623 height 296
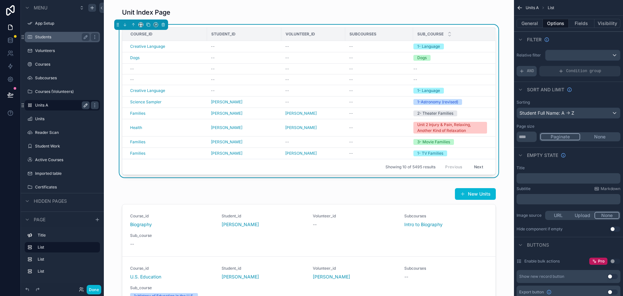
click at [529, 70] on span "AND" at bounding box center [530, 71] width 7 height 5
click at [605, 67] on icon "scrollable content" at bounding box center [605, 66] width 2 height 2
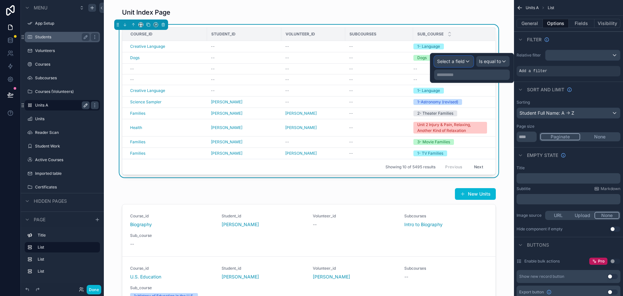
click at [454, 62] on span "Select a field" at bounding box center [451, 61] width 28 height 6
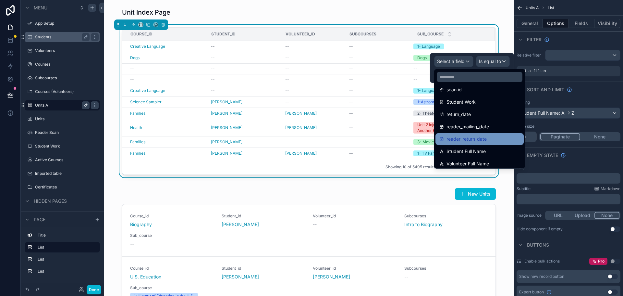
click at [478, 137] on span "reader_return_date" at bounding box center [467, 139] width 40 height 8
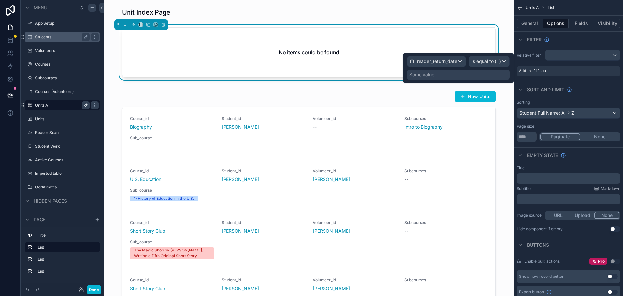
click at [422, 74] on div "Some value" at bounding box center [422, 74] width 25 height 6
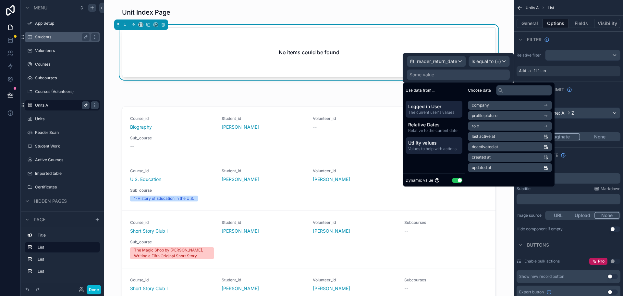
click at [443, 143] on span "Utility values" at bounding box center [435, 143] width 52 height 6
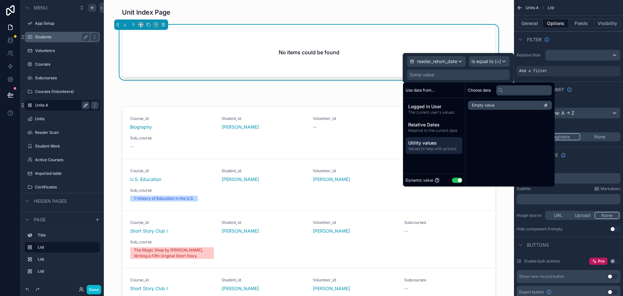
click at [495, 106] on li "Empty value" at bounding box center [510, 105] width 84 height 9
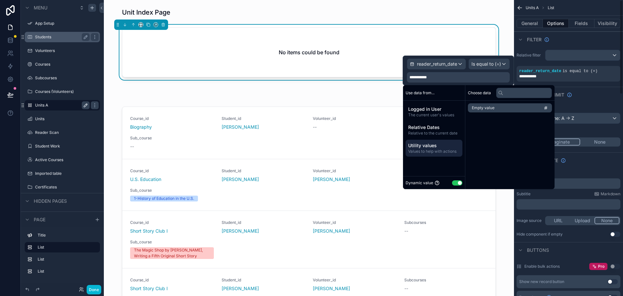
click at [608, 94] on div "Sort And Limit" at bounding box center [568, 95] width 109 height 16
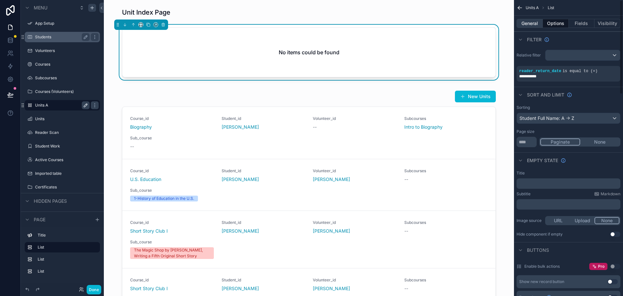
click at [535, 21] on button "General" at bounding box center [530, 23] width 26 height 9
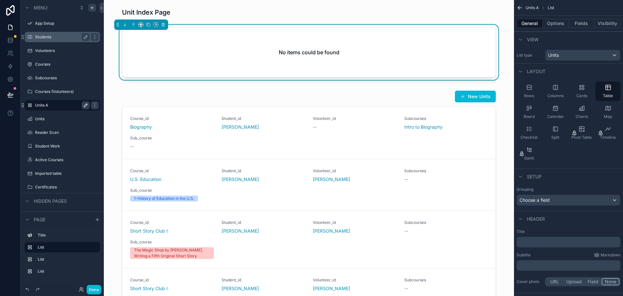
click at [541, 243] on p "﻿" at bounding box center [570, 242] width 100 height 6
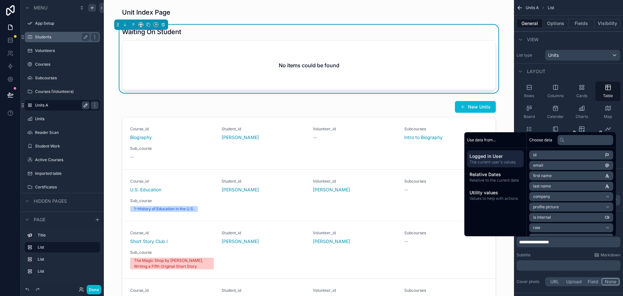
click at [504, 65] on div "Waiting On Student No items could be found" at bounding box center [309, 59] width 400 height 68
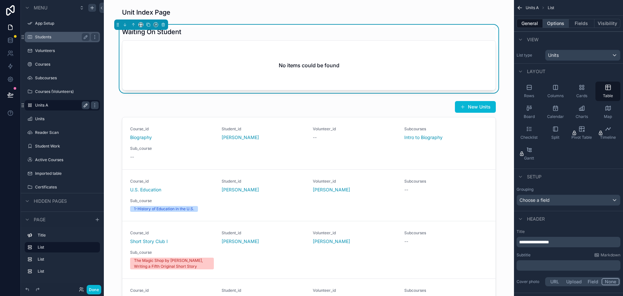
click at [559, 23] on button "Options" at bounding box center [556, 23] width 26 height 9
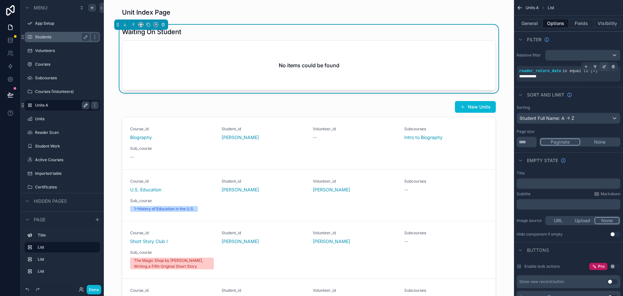
click at [605, 66] on icon "scrollable content" at bounding box center [605, 67] width 4 height 4
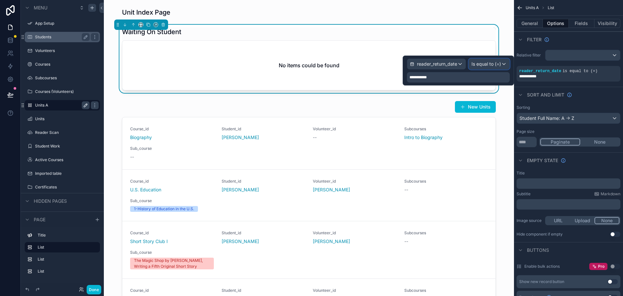
click at [485, 65] on span "Is equal to (=)" at bounding box center [487, 64] width 30 height 6
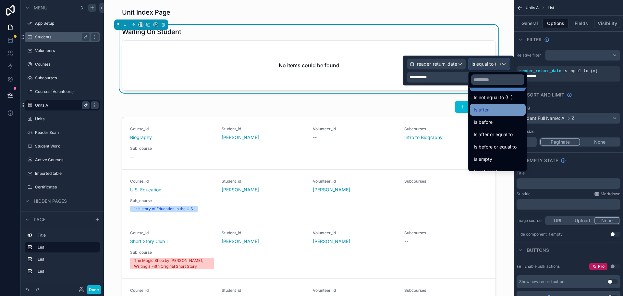
scroll to position [21, 0]
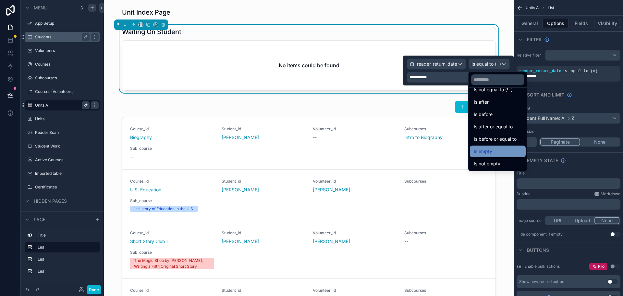
click at [490, 151] on span "Is empty" at bounding box center [483, 151] width 19 height 8
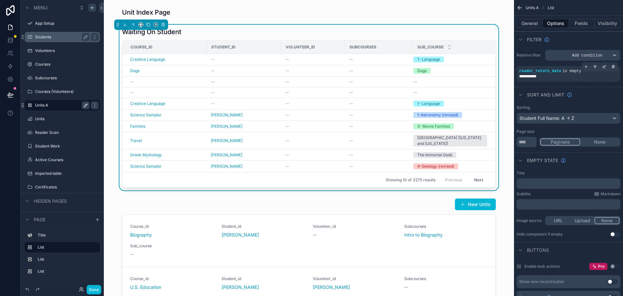
drag, startPoint x: 587, startPoint y: 68, endPoint x: 581, endPoint y: 78, distance: 11.9
click at [587, 68] on icon "scrollable content" at bounding box center [587, 67] width 4 height 4
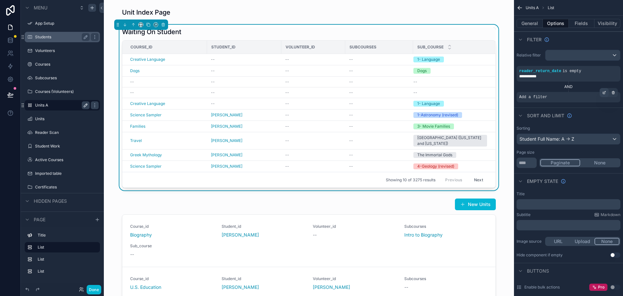
click at [604, 93] on icon "scrollable content" at bounding box center [605, 93] width 4 height 4
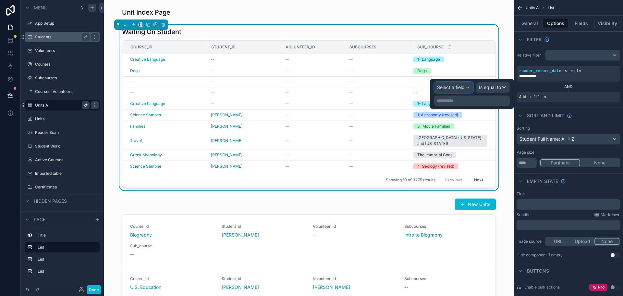
click at [458, 86] on span "Select a field" at bounding box center [451, 87] width 28 height 6
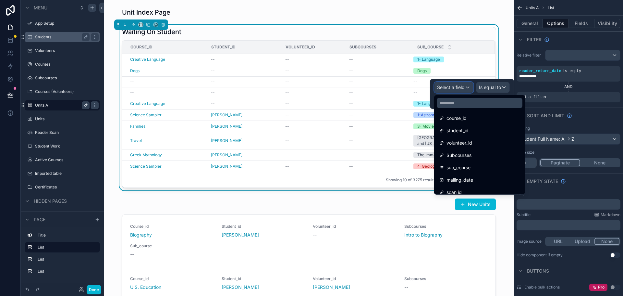
scroll to position [65, 0]
click at [459, 129] on span "volunteer_id" at bounding box center [460, 131] width 26 height 8
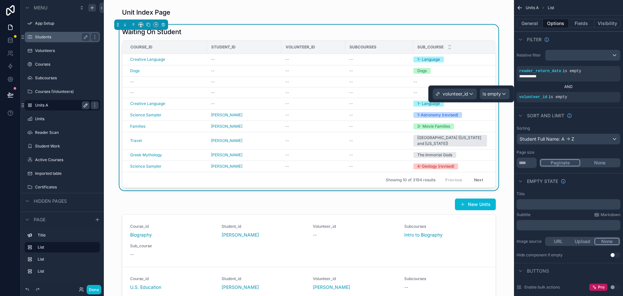
click at [592, 119] on div "Sort And Limit" at bounding box center [568, 115] width 109 height 16
click at [578, 23] on button "Fields" at bounding box center [582, 23] width 26 height 9
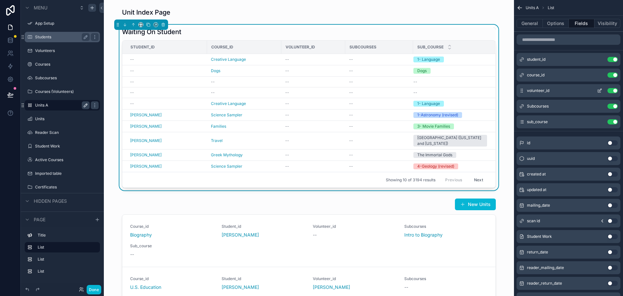
click at [612, 90] on button "Use setting" at bounding box center [613, 90] width 10 height 5
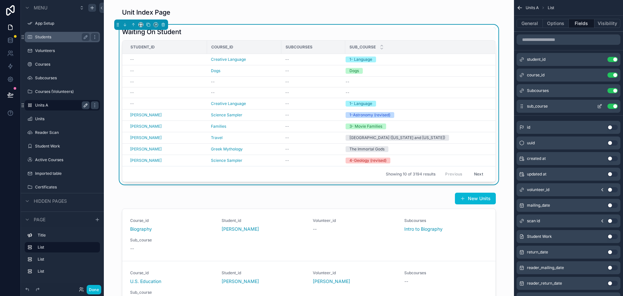
click at [615, 106] on button "Use setting" at bounding box center [613, 106] width 10 height 5
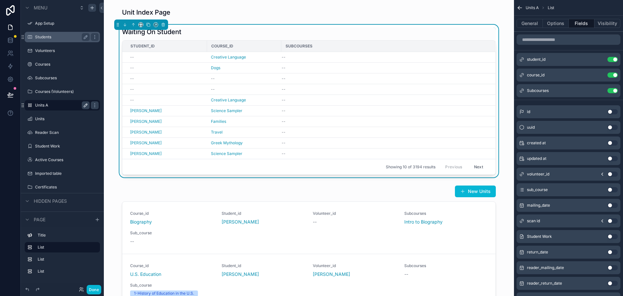
click at [609, 206] on button "Use setting" at bounding box center [613, 205] width 10 height 5
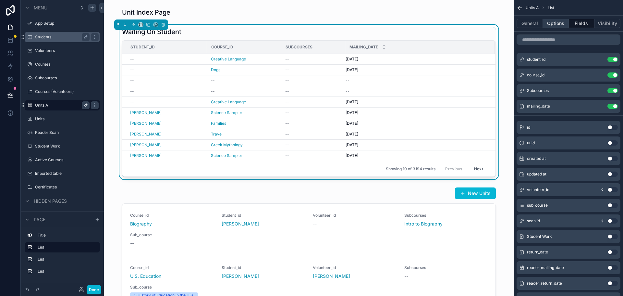
click at [560, 24] on button "Options" at bounding box center [556, 23] width 26 height 9
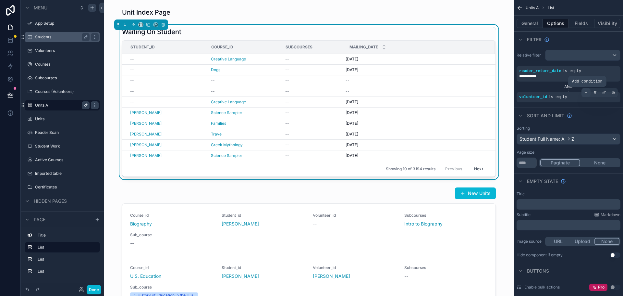
click at [586, 92] on icon "scrollable content" at bounding box center [587, 93] width 4 height 4
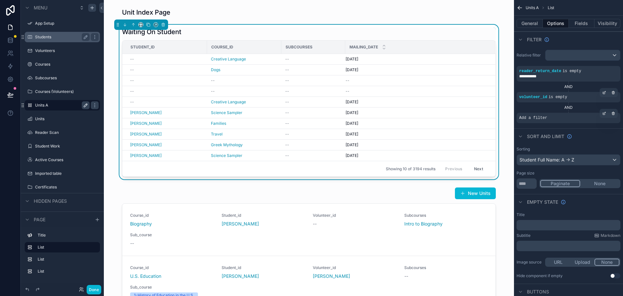
click at [541, 118] on span "Add a filter" at bounding box center [534, 117] width 28 height 5
click at [604, 112] on icon "scrollable content" at bounding box center [605, 113] width 4 height 4
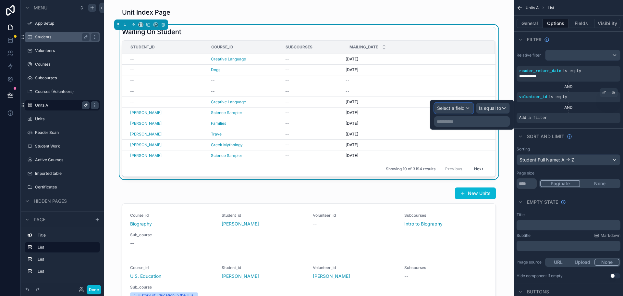
click at [452, 109] on span "Select a field" at bounding box center [451, 108] width 28 height 6
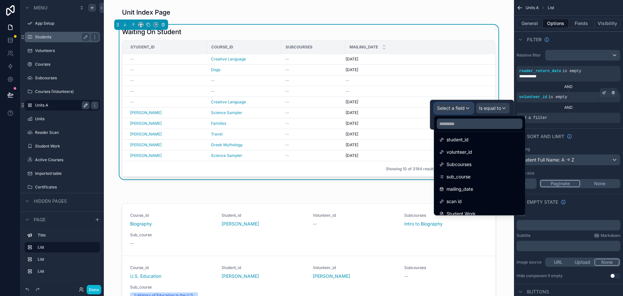
scroll to position [97, 0]
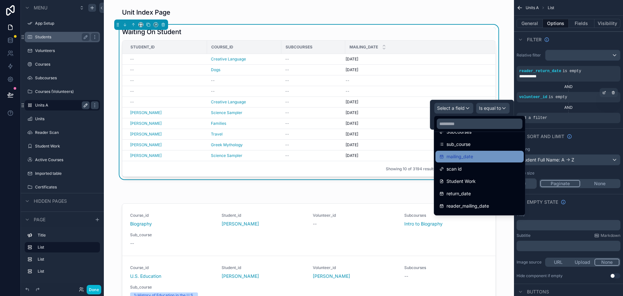
click at [472, 155] on span "mailing_date" at bounding box center [460, 157] width 27 height 8
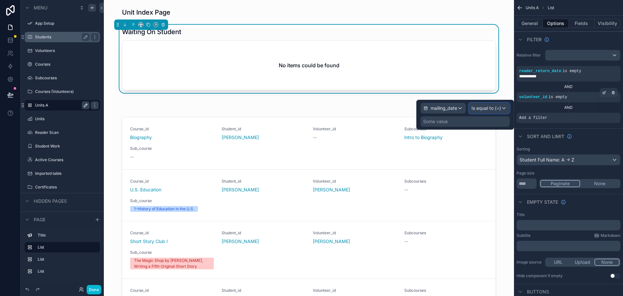
click at [488, 108] on span "Is equal to (=)" at bounding box center [487, 108] width 30 height 6
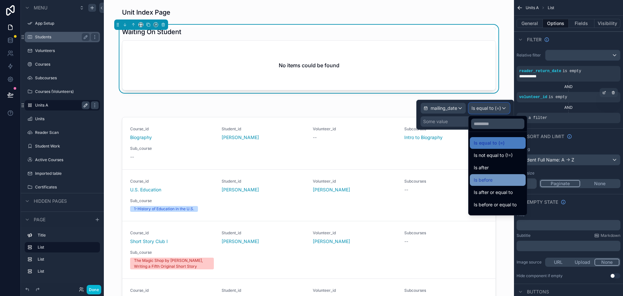
scroll to position [21, 0]
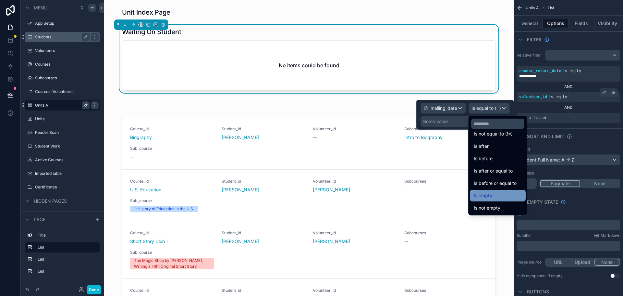
click at [489, 193] on span "Is empty" at bounding box center [483, 196] width 19 height 8
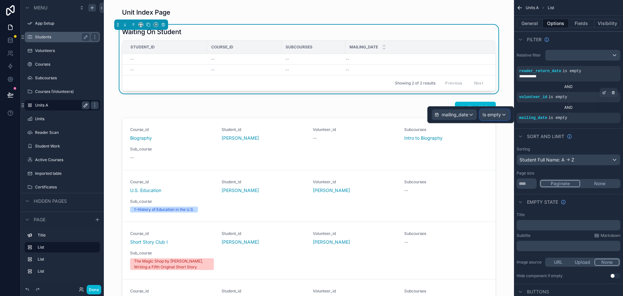
click at [497, 116] on span "Is empty" at bounding box center [492, 114] width 19 height 6
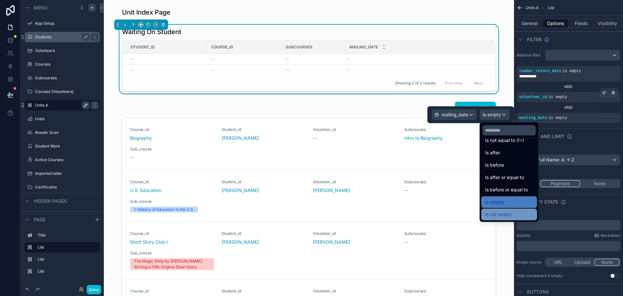
click at [505, 213] on span "Is not empty" at bounding box center [498, 214] width 27 height 8
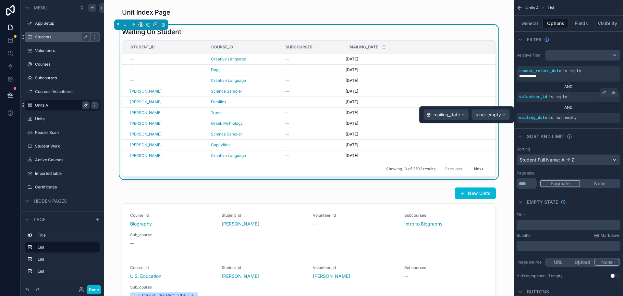
click at [502, 75] on div "Waiting On Student Student_id Course_id Subcourses Mailing_date -- Creative Lan…" at bounding box center [309, 102] width 400 height 155
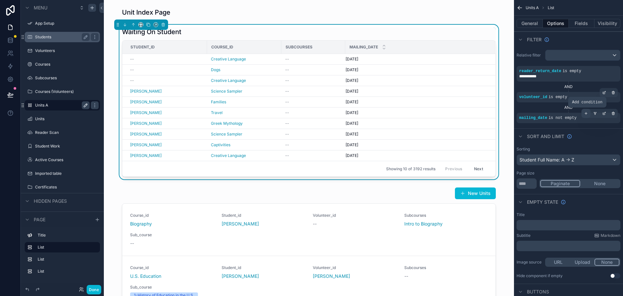
click at [587, 114] on icon "scrollable content" at bounding box center [587, 113] width 4 height 4
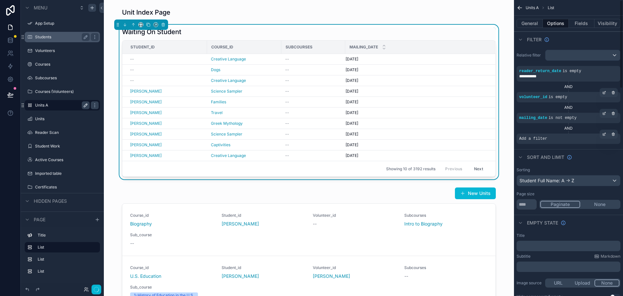
click at [560, 139] on div "Add a filter" at bounding box center [569, 138] width 104 height 10
click at [605, 133] on icon "scrollable content" at bounding box center [605, 134] width 4 height 4
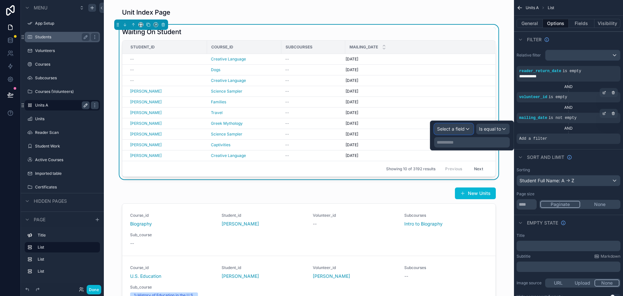
click at [447, 128] on span "Select a field" at bounding box center [451, 129] width 28 height 6
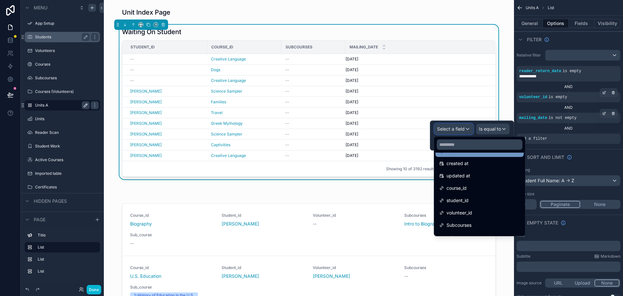
scroll to position [32, 0]
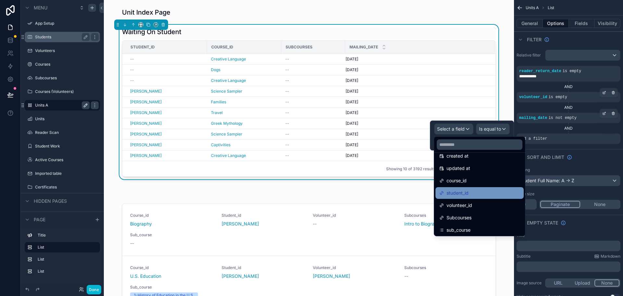
click at [469, 190] on span "student_id" at bounding box center [458, 193] width 22 height 8
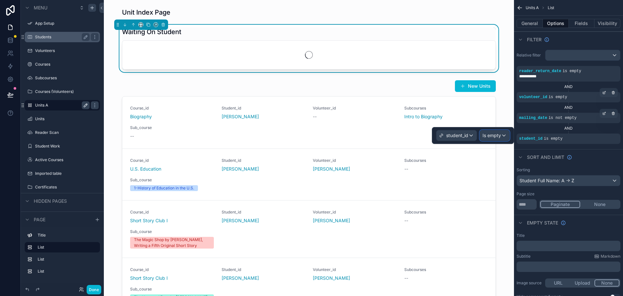
click at [493, 137] on span "Is empty" at bounding box center [492, 135] width 19 height 6
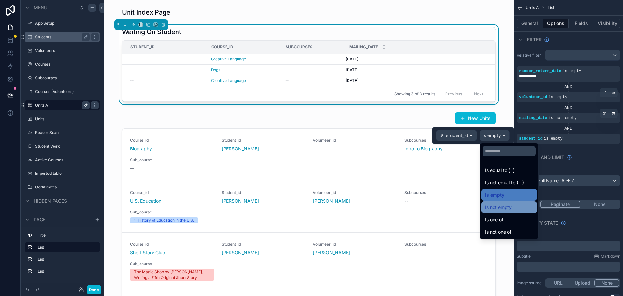
click at [503, 210] on span "Is not empty" at bounding box center [498, 207] width 27 height 8
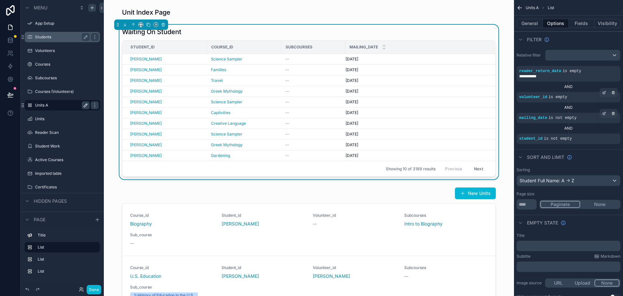
click at [502, 65] on div "Waiting On Student Student_id Course_id Subcourses Mailing_date [PERSON_NAME] S…" at bounding box center [309, 102] width 400 height 155
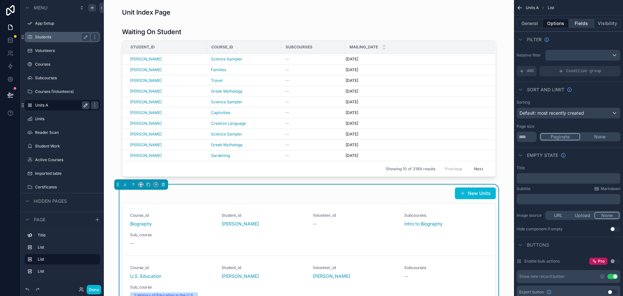
click at [583, 26] on button "Fields" at bounding box center [582, 23] width 26 height 9
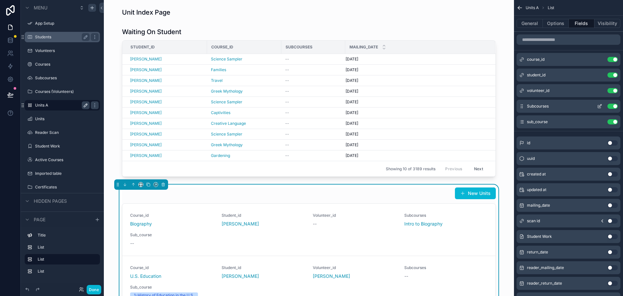
click at [612, 106] on button "Use setting" at bounding box center [613, 106] width 10 height 5
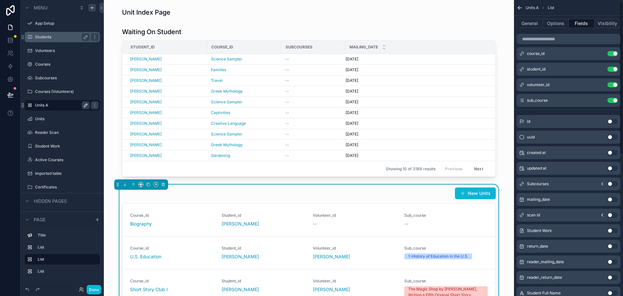
scroll to position [0, 0]
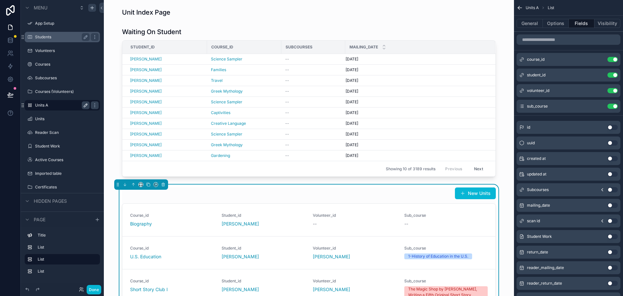
click at [611, 190] on button "Use setting" at bounding box center [613, 189] width 10 height 5
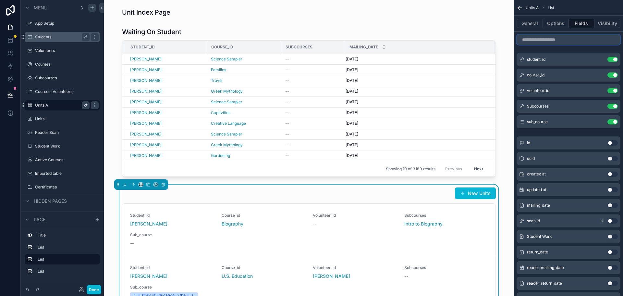
click at [539, 40] on input "scrollable content" at bounding box center [569, 39] width 104 height 10
click at [612, 206] on button "Use setting" at bounding box center [613, 205] width 10 height 5
click at [434, 115] on div "scrollable content" at bounding box center [309, 102] width 400 height 155
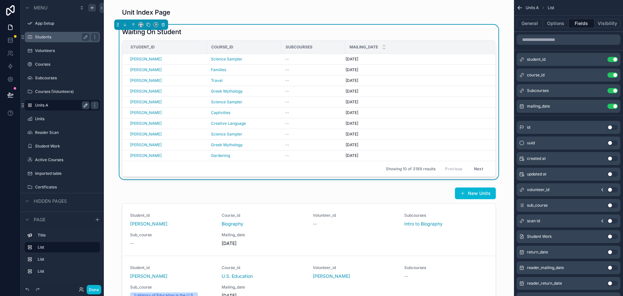
click at [612, 204] on button "Use setting" at bounding box center [613, 205] width 10 height 5
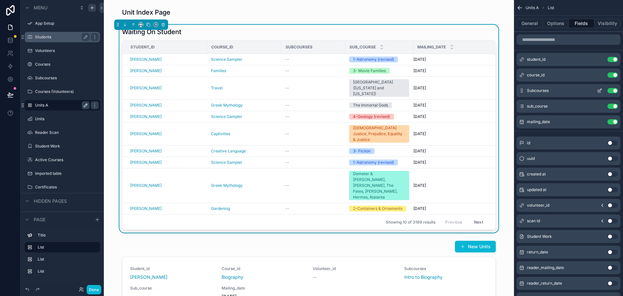
click at [615, 90] on button "Use setting" at bounding box center [613, 90] width 10 height 5
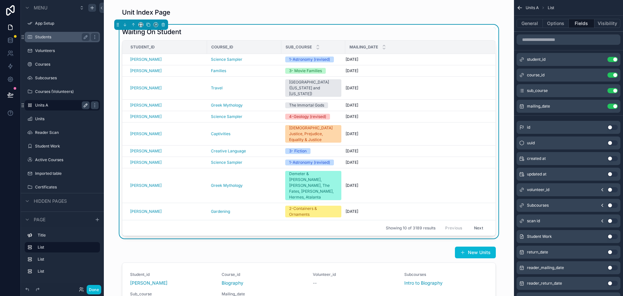
click at [611, 204] on button "Use setting" at bounding box center [613, 205] width 10 height 5
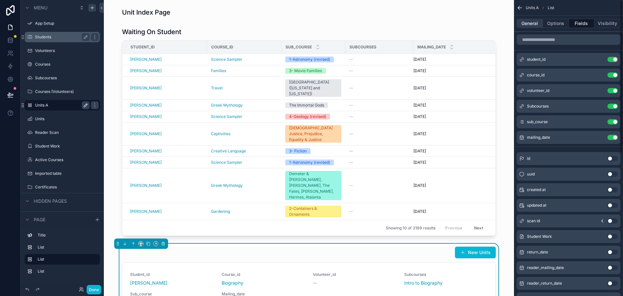
click at [536, 23] on button "General" at bounding box center [530, 23] width 26 height 9
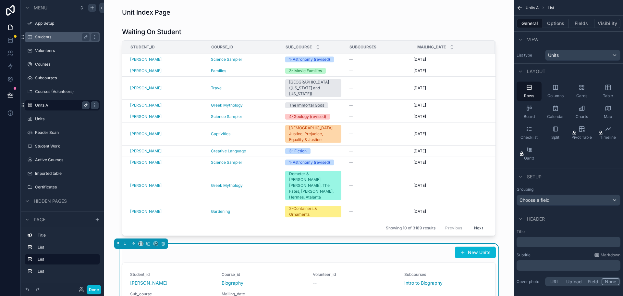
click at [541, 243] on p "﻿" at bounding box center [570, 242] width 100 height 6
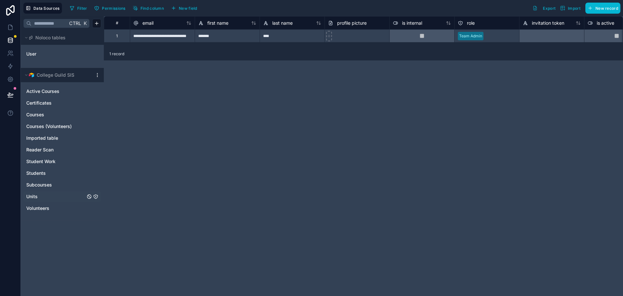
click at [37, 196] on span "Units" at bounding box center [31, 196] width 11 height 6
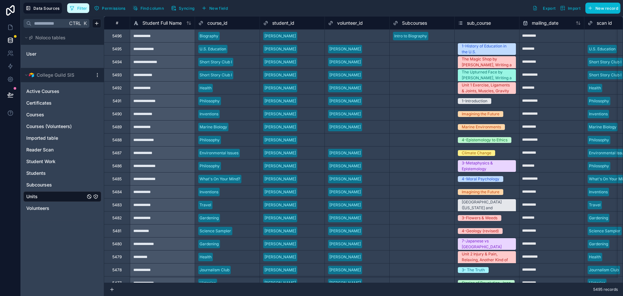
click at [76, 6] on button "Filter" at bounding box center [78, 8] width 22 height 10
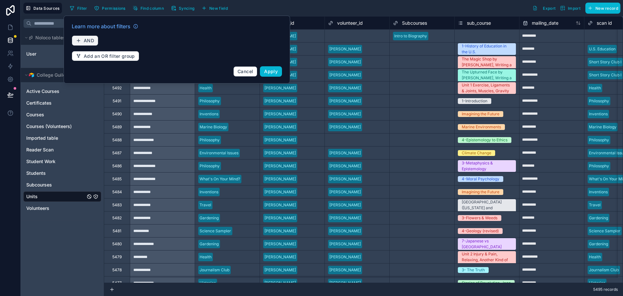
click at [89, 39] on span "AND" at bounding box center [89, 41] width 10 height 6
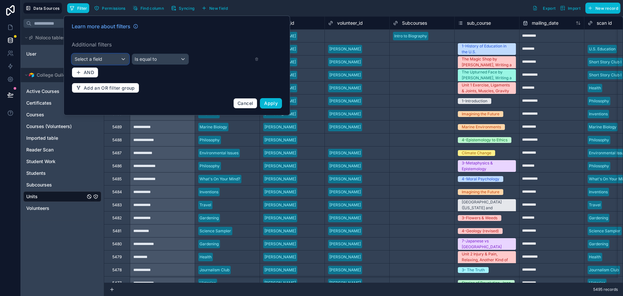
click at [105, 58] on div "Select a field" at bounding box center [100, 59] width 57 height 10
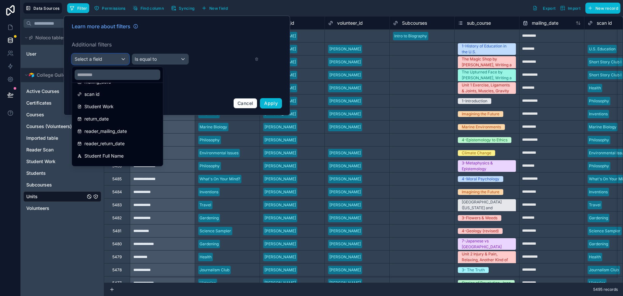
scroll to position [123, 0]
click at [105, 143] on span "reader_return_date" at bounding box center [104, 144] width 40 height 8
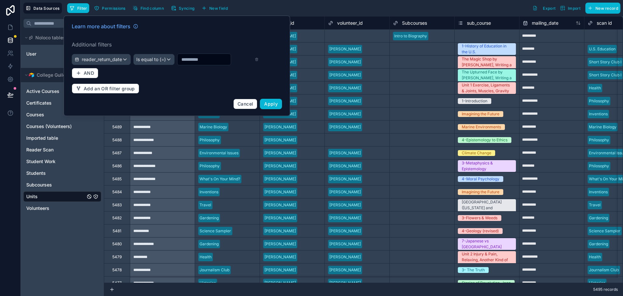
click at [192, 61] on input "text" at bounding box center [204, 59] width 53 height 9
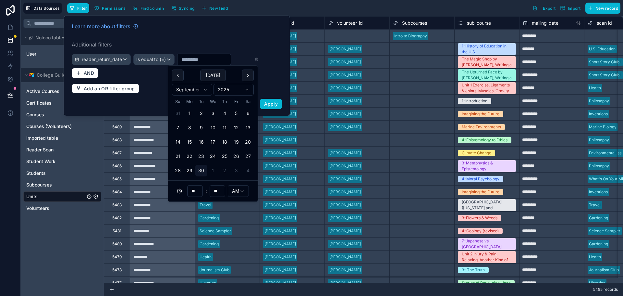
click at [206, 59] on input "text" at bounding box center [204, 59] width 53 height 9
click at [234, 39] on div "Learn more about filters Additional filters reader_return_date Is equal to (=) …" at bounding box center [177, 66] width 218 height 94
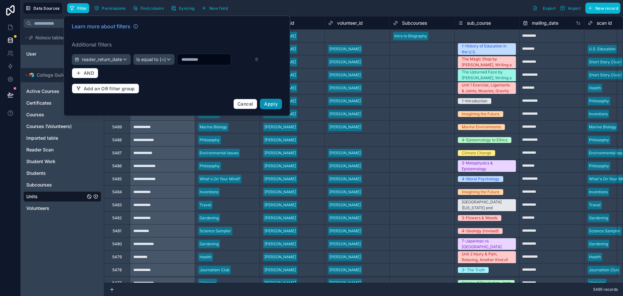
click at [270, 104] on span "Apply" at bounding box center [271, 104] width 14 height 6
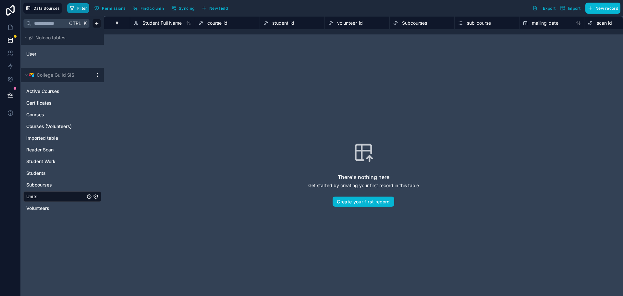
click at [86, 8] on span "Filter" at bounding box center [82, 8] width 10 height 5
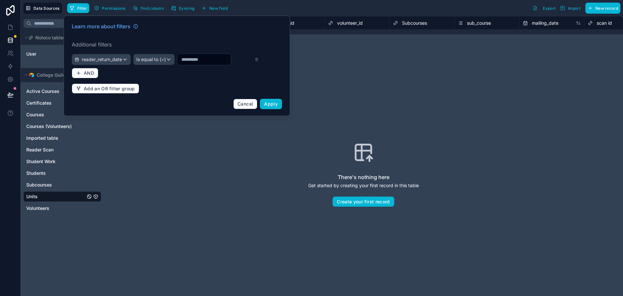
click at [217, 57] on input "text" at bounding box center [204, 59] width 53 height 9
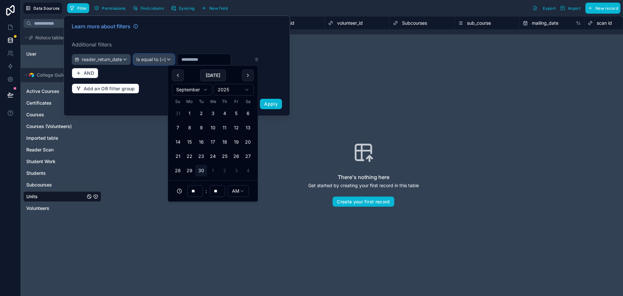
click at [169, 62] on div "Is equal to (=)" at bounding box center [154, 59] width 41 height 10
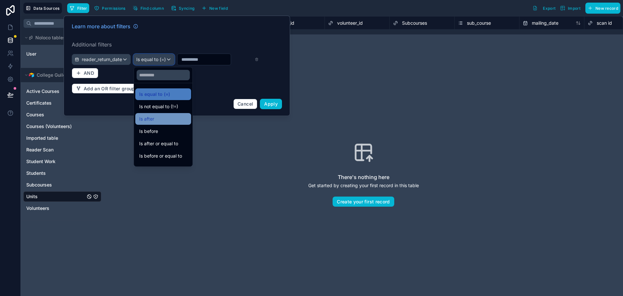
scroll to position [21, 0]
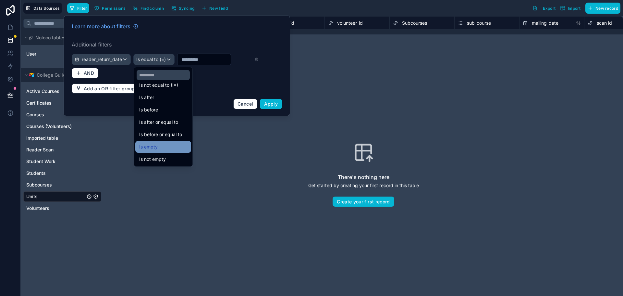
click at [163, 145] on div "Is empty" at bounding box center [163, 147] width 48 height 8
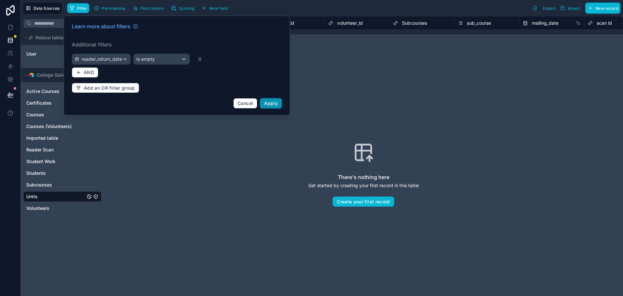
click at [268, 103] on span "Apply" at bounding box center [271, 103] width 14 height 6
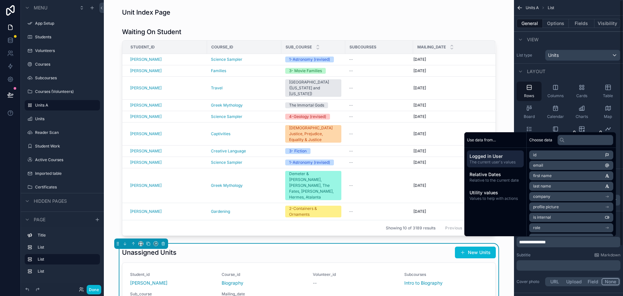
click at [559, 251] on div "**********" at bounding box center [568, 258] width 109 height 64
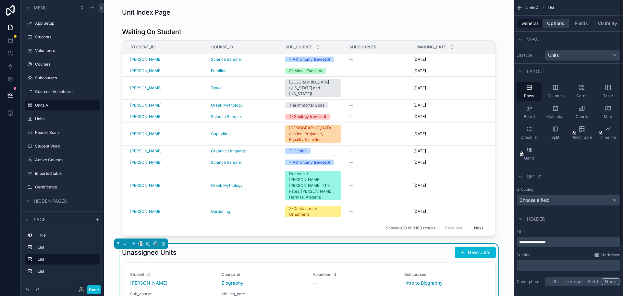
click at [557, 22] on button "Options" at bounding box center [556, 23] width 26 height 9
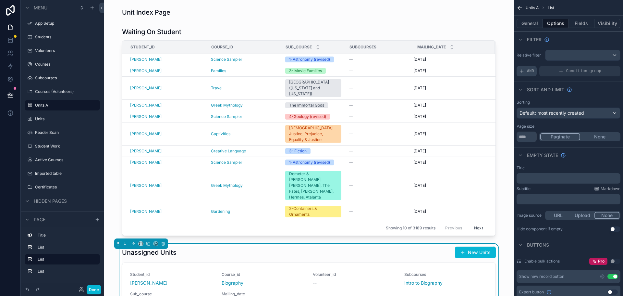
click at [528, 70] on span "AND" at bounding box center [530, 71] width 7 height 5
click at [605, 66] on icon "scrollable content" at bounding box center [605, 66] width 2 height 2
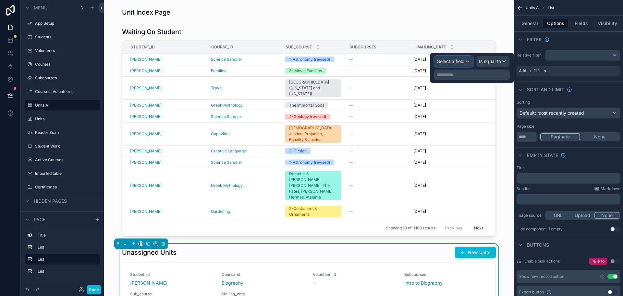
click at [457, 60] on span "Select a field" at bounding box center [451, 61] width 28 height 6
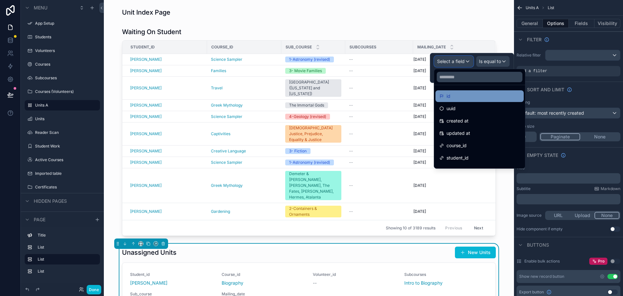
scroll to position [32, 0]
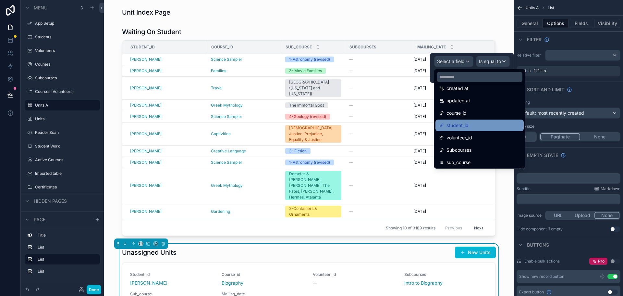
click at [477, 127] on div "student_id" at bounding box center [480, 125] width 81 height 8
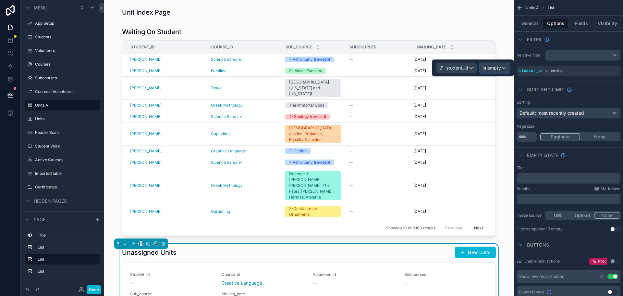
click at [492, 67] on span "Is empty" at bounding box center [492, 68] width 19 height 6
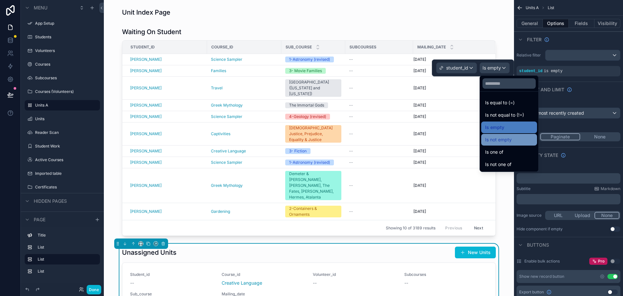
click at [504, 139] on span "Is not empty" at bounding box center [498, 140] width 27 height 8
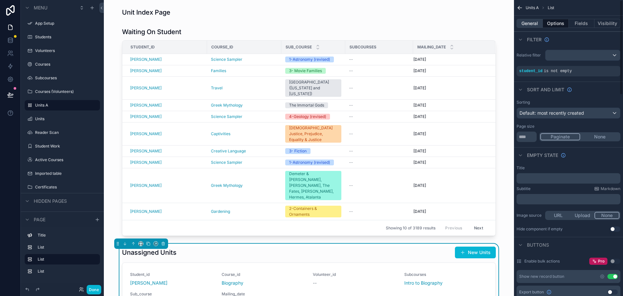
click at [531, 22] on button "General" at bounding box center [530, 23] width 26 height 9
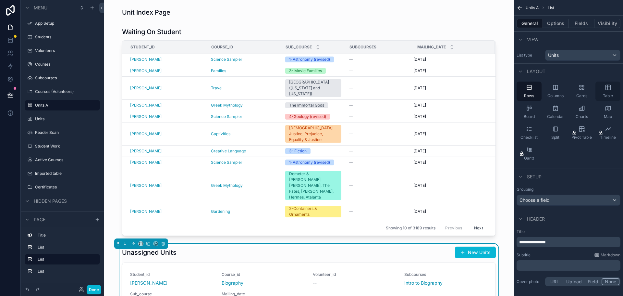
click at [611, 91] on div "Table" at bounding box center [608, 91] width 25 height 19
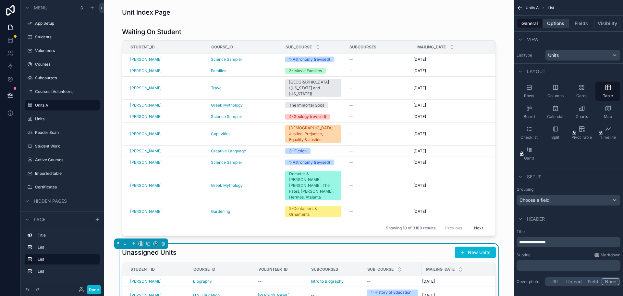
click at [558, 24] on button "Options" at bounding box center [556, 23] width 26 height 9
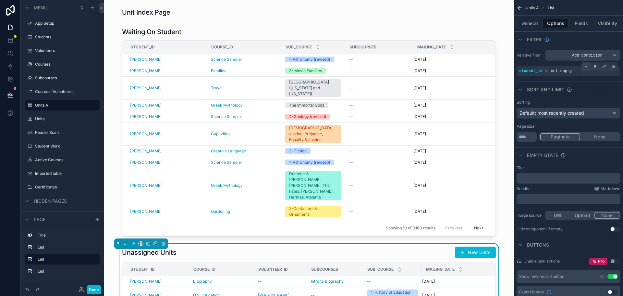
click at [585, 66] on icon "scrollable content" at bounding box center [587, 67] width 4 height 4
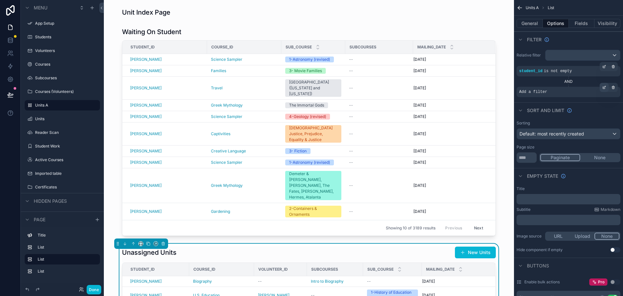
click at [605, 88] on icon "scrollable content" at bounding box center [605, 87] width 4 height 4
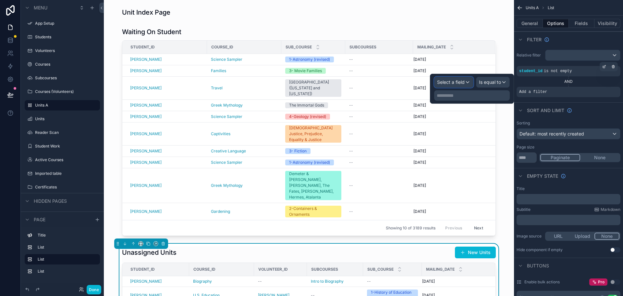
click at [459, 83] on span "Select a field" at bounding box center [451, 82] width 28 height 6
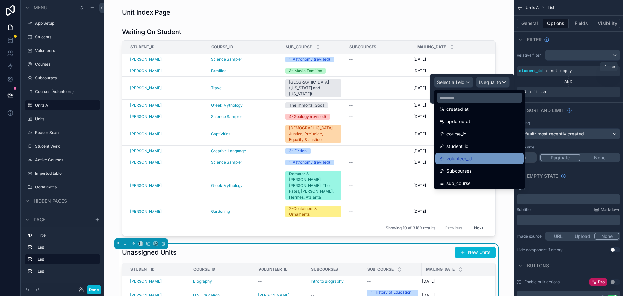
click at [467, 155] on span "volunteer_id" at bounding box center [460, 159] width 26 height 8
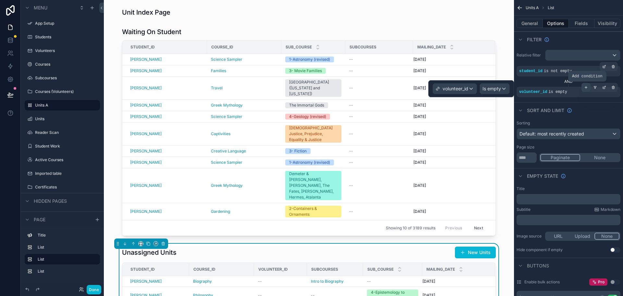
click at [587, 86] on icon "scrollable content" at bounding box center [587, 87] width 4 height 4
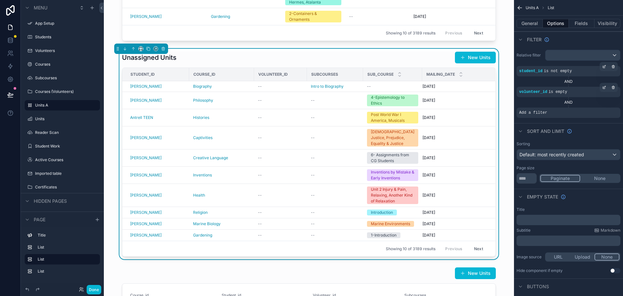
scroll to position [130, 0]
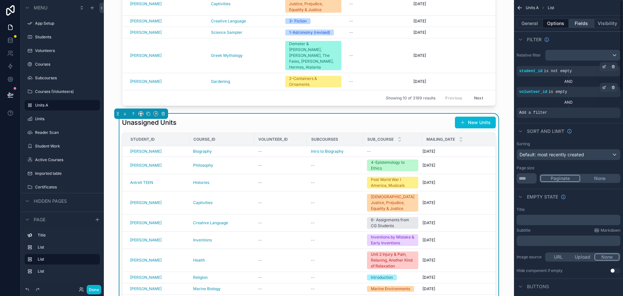
click at [582, 20] on button "Fields" at bounding box center [582, 23] width 26 height 9
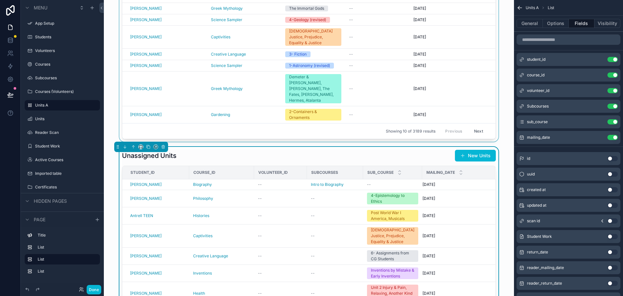
scroll to position [65, 0]
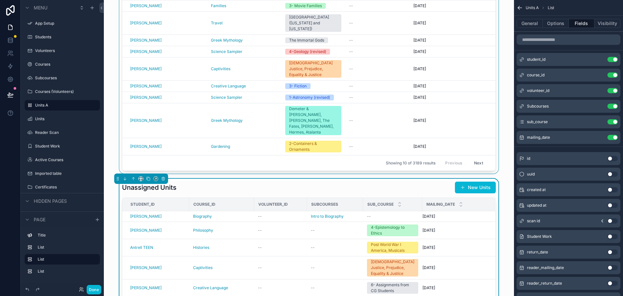
click at [465, 75] on div "scrollable content" at bounding box center [309, 67] width 400 height 214
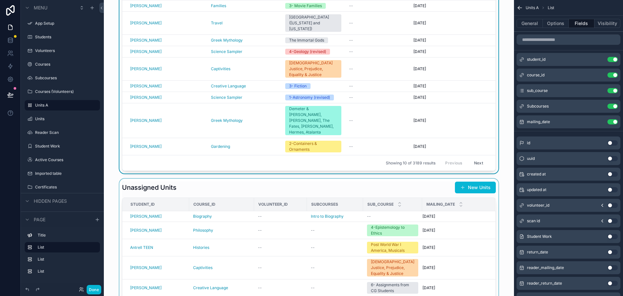
click at [318, 227] on div "scrollable content" at bounding box center [309, 284] width 400 height 210
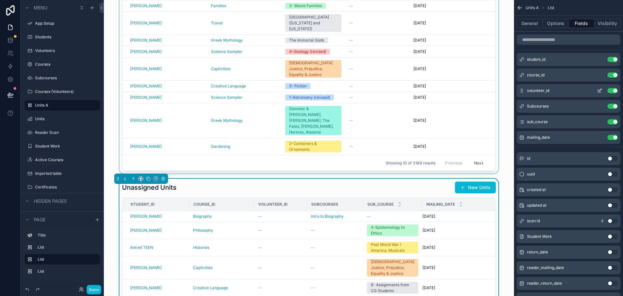
click at [612, 91] on button "Use setting" at bounding box center [613, 90] width 10 height 5
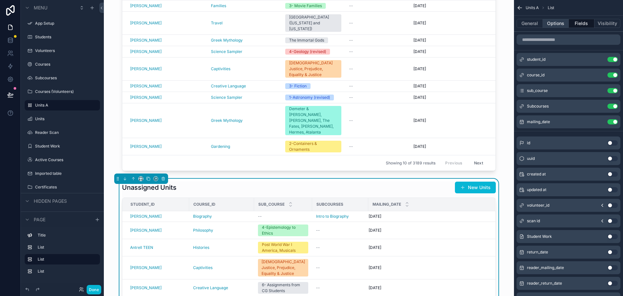
click at [555, 23] on button "Options" at bounding box center [556, 23] width 26 height 9
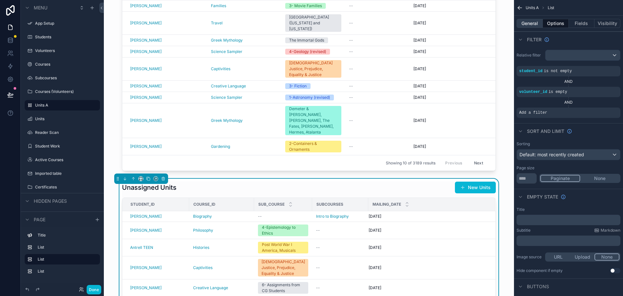
click at [532, 19] on button "General" at bounding box center [530, 23] width 26 height 9
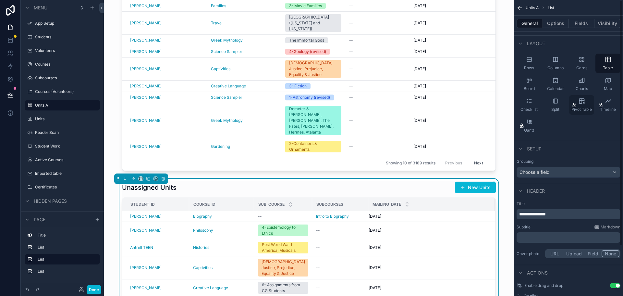
scroll to position [0, 0]
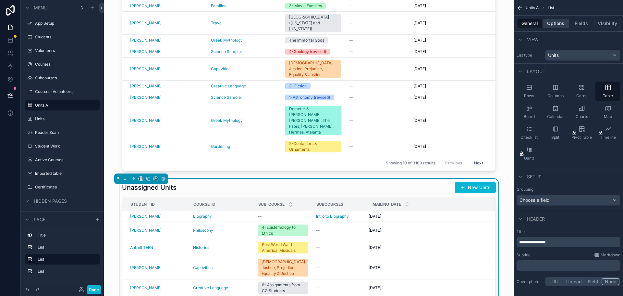
click at [560, 21] on button "Options" at bounding box center [556, 23] width 26 height 9
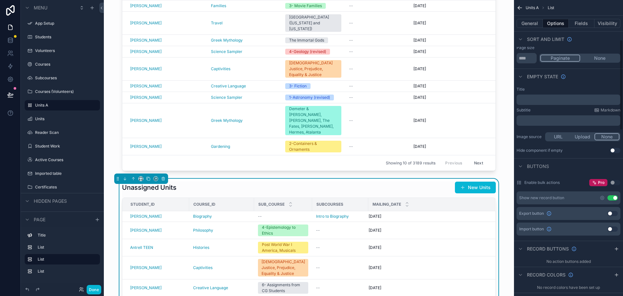
scroll to position [130, 0]
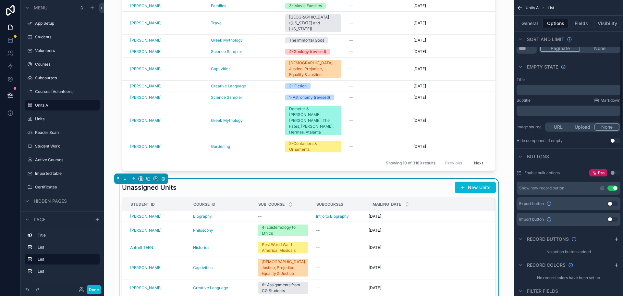
click at [614, 189] on button "Use setting" at bounding box center [613, 187] width 10 height 5
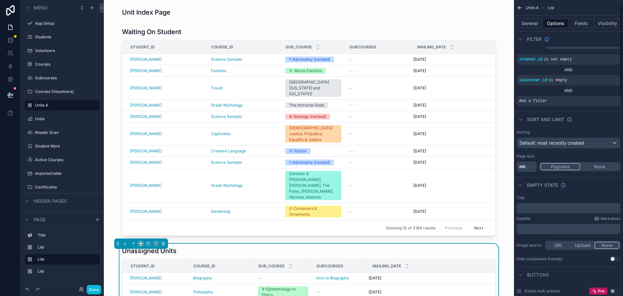
scroll to position [0, 0]
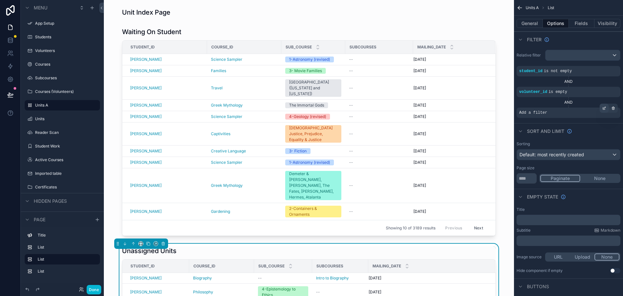
click at [605, 107] on icon "scrollable content" at bounding box center [605, 108] width 4 height 4
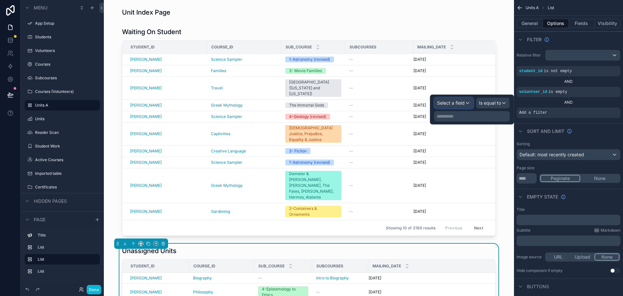
click at [458, 104] on span "Select a field" at bounding box center [451, 103] width 28 height 6
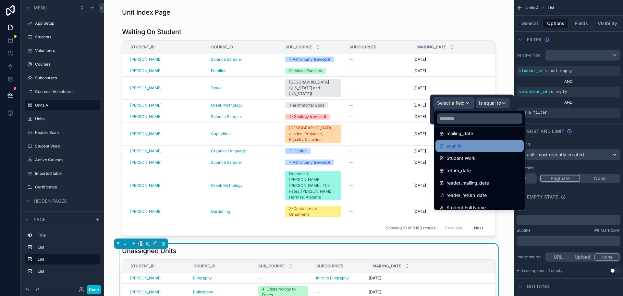
scroll to position [130, 0]
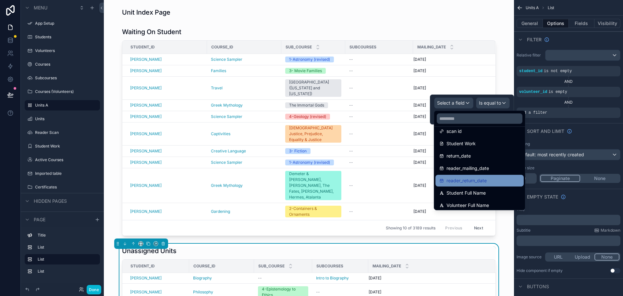
click at [478, 177] on span "reader_return_date" at bounding box center [467, 181] width 40 height 8
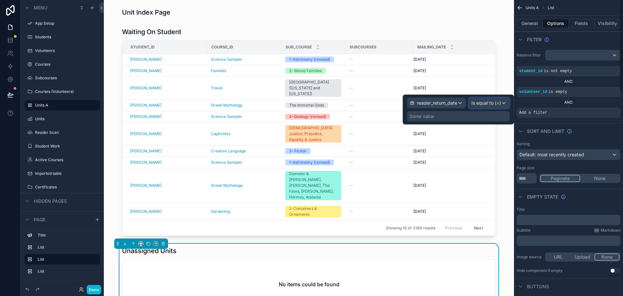
click at [481, 102] on span "Is equal to (=)" at bounding box center [487, 103] width 30 height 6
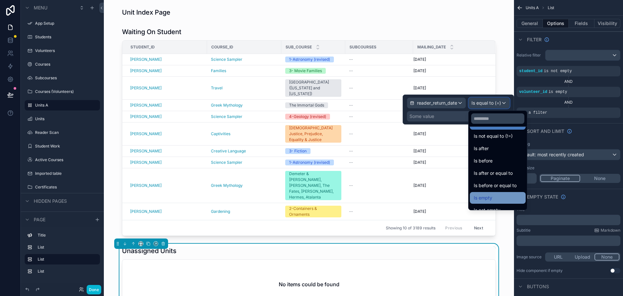
scroll to position [21, 0]
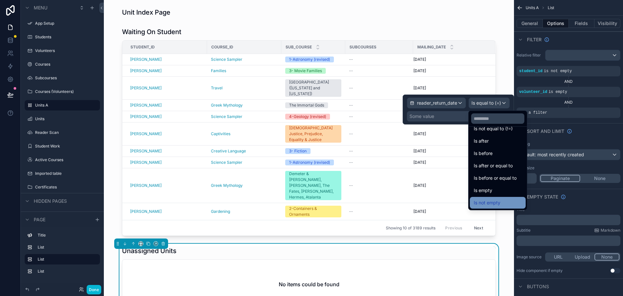
click at [498, 202] on span "Is not empty" at bounding box center [487, 203] width 27 height 8
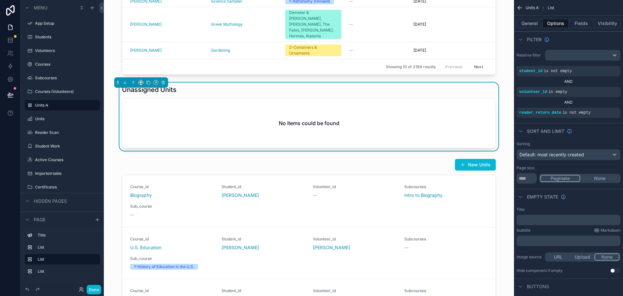
scroll to position [162, 0]
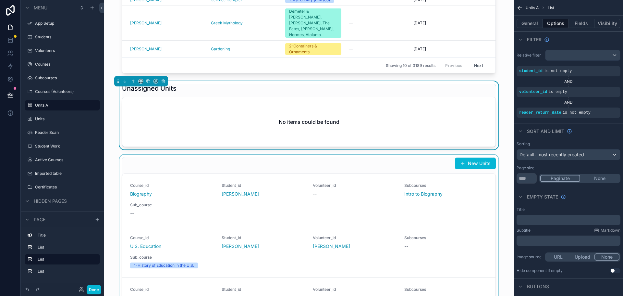
click at [433, 155] on div "scrollable content" at bounding box center [309, 276] width 400 height 243
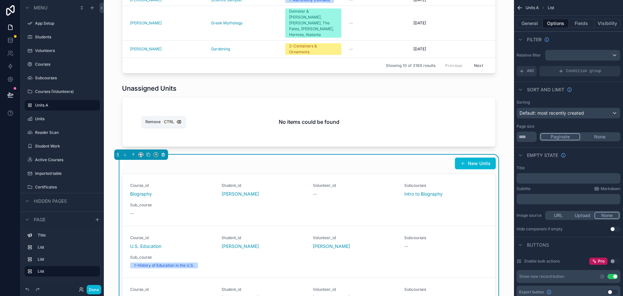
click at [164, 154] on icon "scrollable content" at bounding box center [163, 155] width 3 height 3
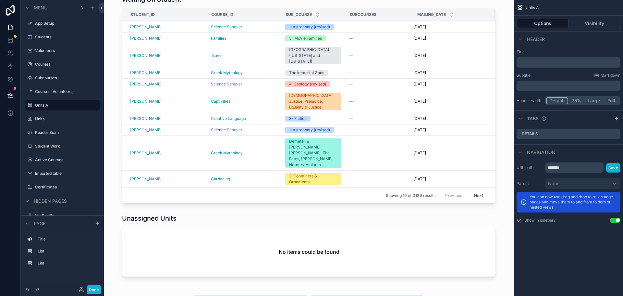
scroll to position [0, 0]
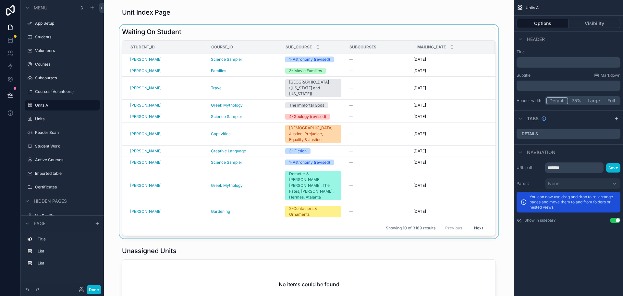
click at [251, 29] on div "scrollable content" at bounding box center [309, 132] width 400 height 214
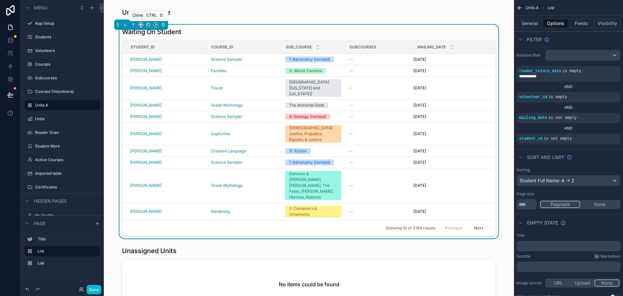
click at [149, 25] on icon "scrollable content" at bounding box center [148, 24] width 5 height 5
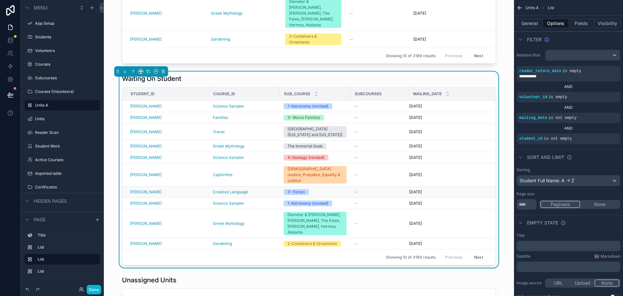
scroll to position [130, 0]
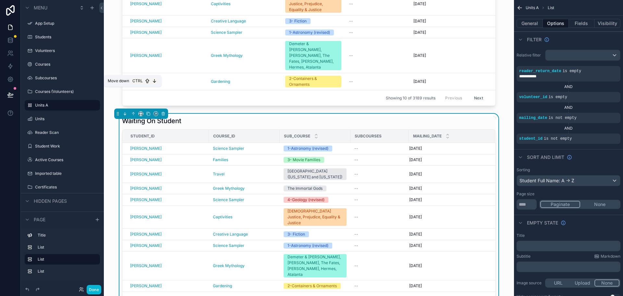
click at [124, 111] on icon "scrollable content" at bounding box center [125, 113] width 5 height 5
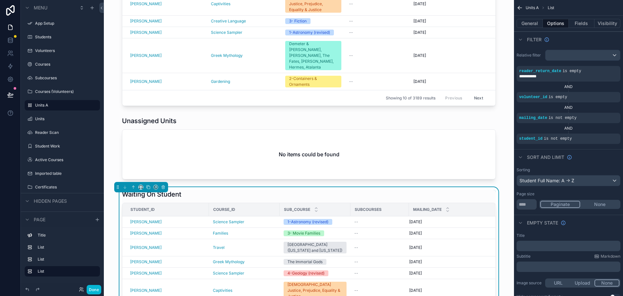
click at [260, 190] on div "Waiting On Student" at bounding box center [309, 194] width 374 height 9
click at [531, 19] on div "General Options Fields Visibility" at bounding box center [568, 24] width 109 height 16
click at [527, 25] on button "General" at bounding box center [530, 23] width 26 height 9
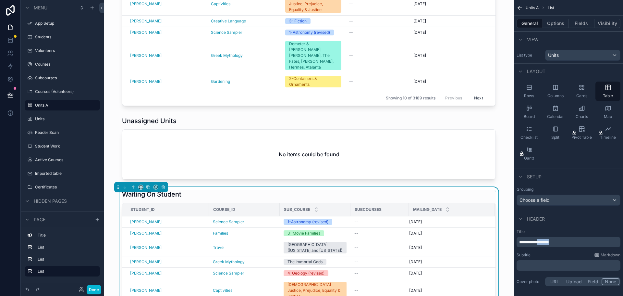
drag, startPoint x: 566, startPoint y: 239, endPoint x: 546, endPoint y: 240, distance: 20.2
click at [546, 240] on p "**********" at bounding box center [570, 242] width 100 height 6
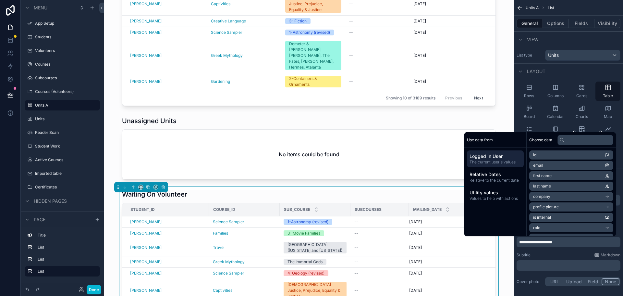
click at [292, 159] on div "Unit Index Page Waiting On Student Student_id Course_id Sub_course Subcourses M…" at bounding box center [309, 276] width 410 height 812
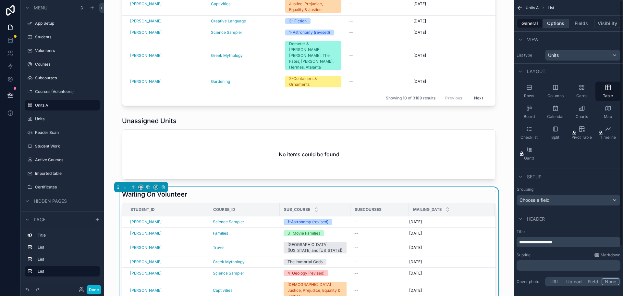
click at [555, 24] on button "Options" at bounding box center [556, 23] width 26 height 9
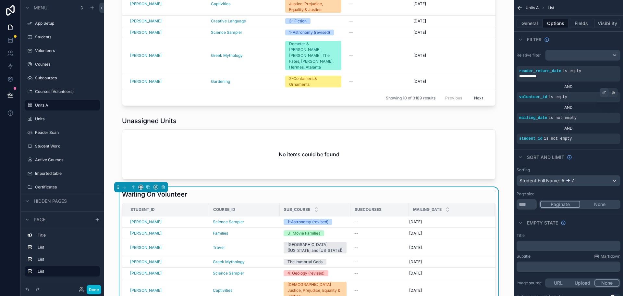
click at [605, 92] on icon "scrollable content" at bounding box center [605, 92] width 2 height 2
click at [494, 93] on span "Is empty" at bounding box center [492, 94] width 19 height 6
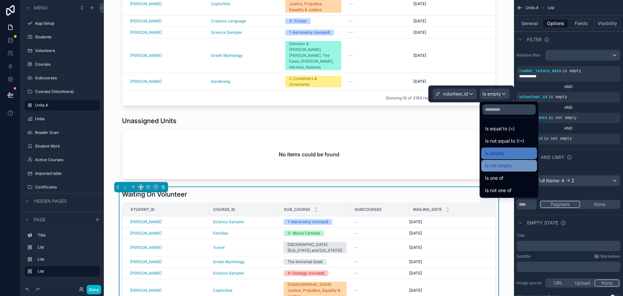
click at [501, 166] on span "Is not empty" at bounding box center [498, 166] width 27 height 8
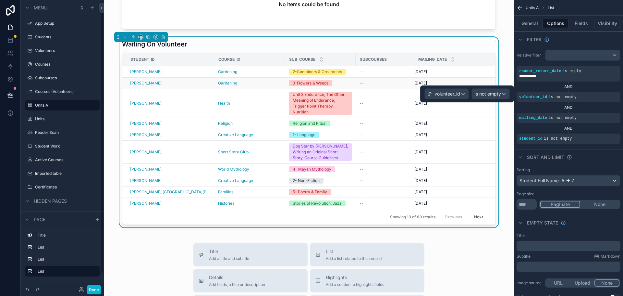
scroll to position [260, 0]
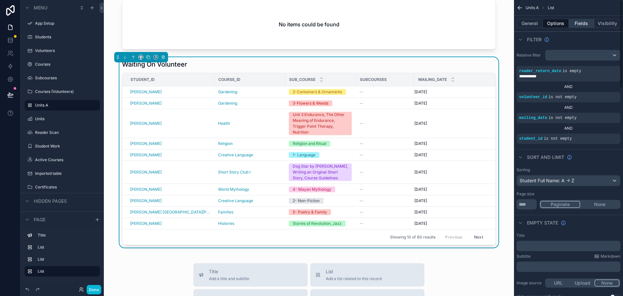
click at [580, 21] on button "Fields" at bounding box center [582, 23] width 26 height 9
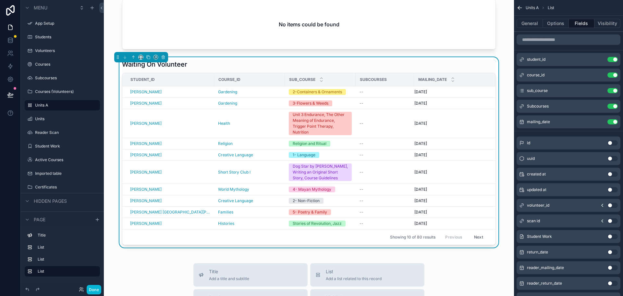
click at [613, 205] on button "Use setting" at bounding box center [613, 205] width 10 height 5
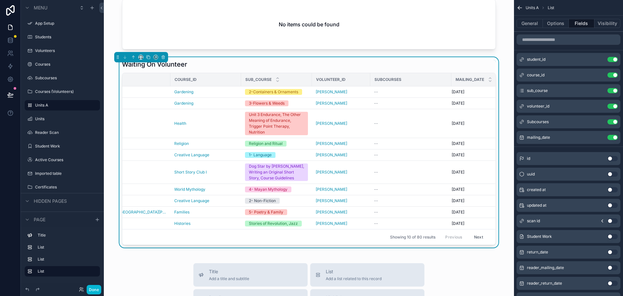
scroll to position [0, 0]
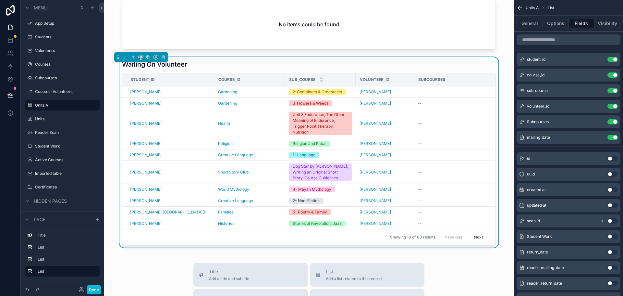
click at [92, 289] on button "Done" at bounding box center [94, 289] width 15 height 9
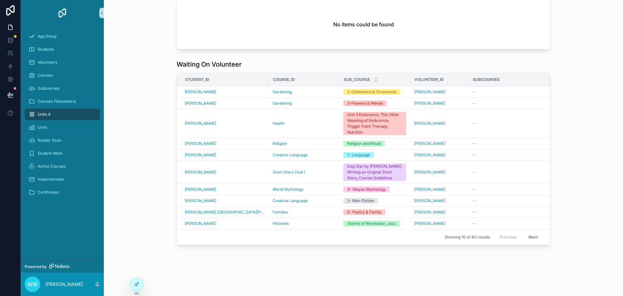
scroll to position [245, 0]
